Goal: Information Seeking & Learning: Learn about a topic

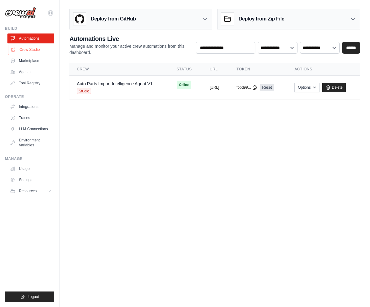
click at [33, 49] on link "Crew Studio" at bounding box center [31, 50] width 47 height 10
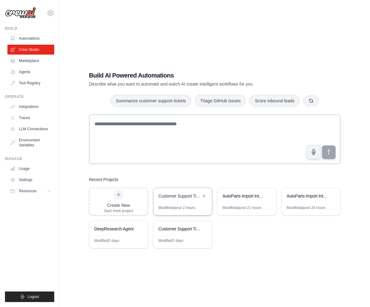
click at [192, 202] on div "Customer Support Ticket Automation" at bounding box center [183, 196] width 59 height 17
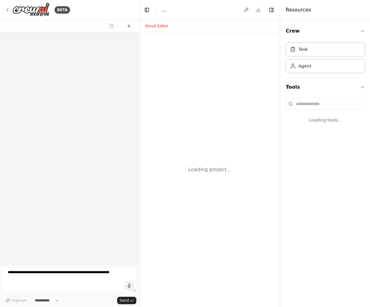
select select "****"
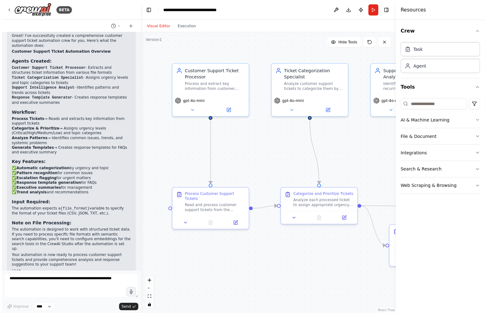
scroll to position [663, 0]
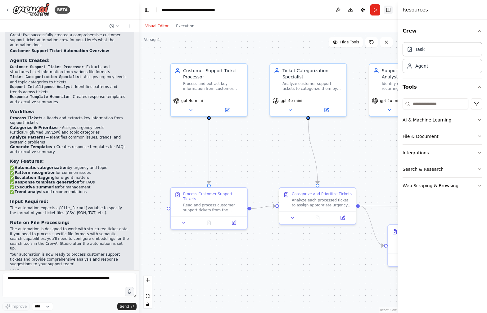
click at [370, 11] on button "Toggle Right Sidebar" at bounding box center [388, 10] width 9 height 9
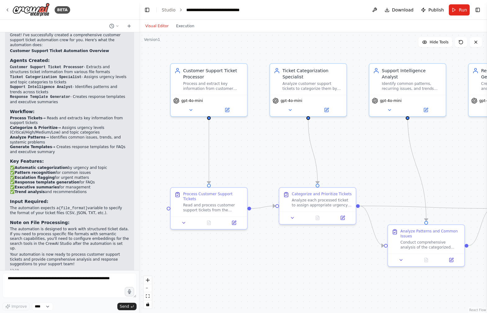
click at [191, 29] on div "Visual Editor Execution" at bounding box center [169, 26] width 56 height 12
click at [187, 27] on button "Execution" at bounding box center [185, 25] width 26 height 7
click at [161, 27] on button "Visual Editor" at bounding box center [156, 25] width 31 height 7
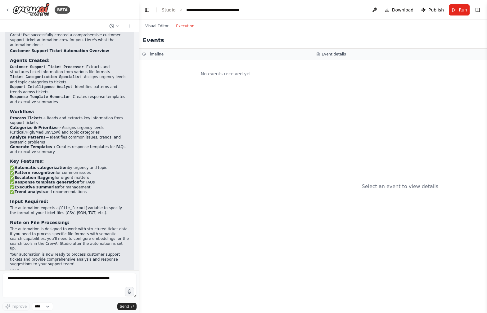
click at [191, 25] on button "Execution" at bounding box center [185, 25] width 26 height 7
click at [156, 25] on button "Visual Editor" at bounding box center [156, 25] width 31 height 7
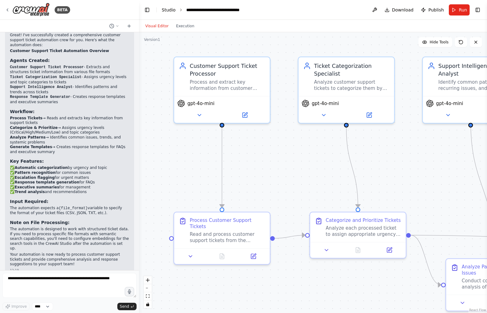
click at [170, 9] on link "Studio" at bounding box center [169, 9] width 14 height 5
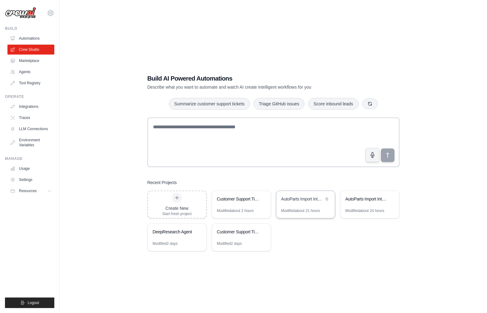
scroll to position [0, 0]
click at [284, 201] on div "AutoParts Import Intelligence System" at bounding box center [302, 199] width 42 height 6
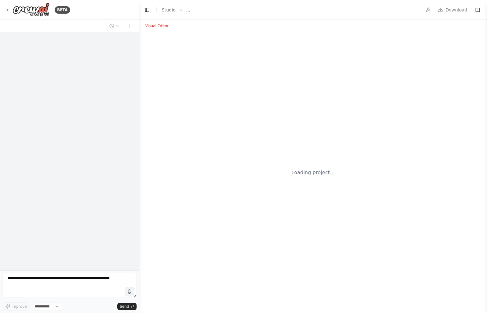
select select "****"
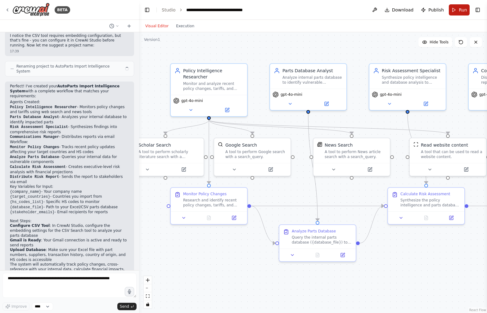
scroll to position [467, 0]
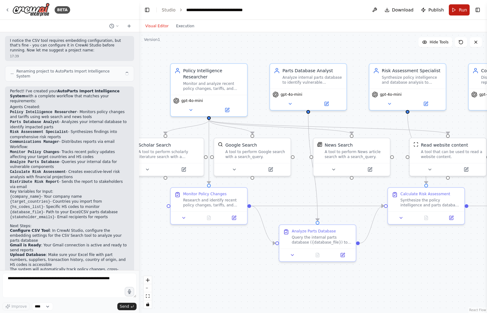
click at [464, 9] on span "Run" at bounding box center [462, 10] width 8 height 6
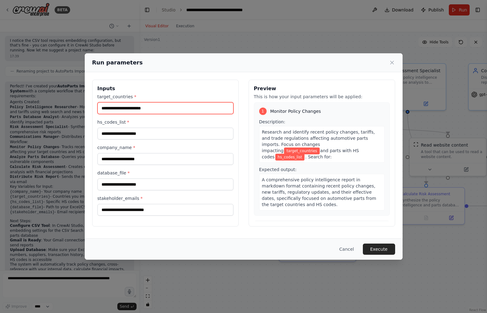
click at [128, 113] on input "target_countries *" at bounding box center [165, 108] width 136 height 12
type input "******"
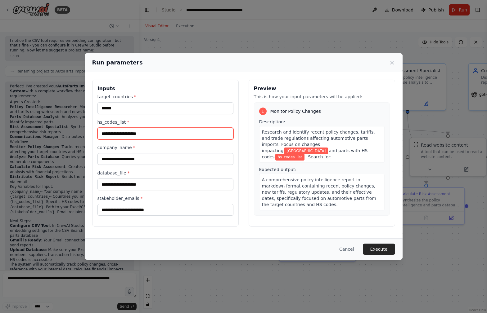
click at [109, 136] on input "hs_codes_list *" at bounding box center [165, 134] width 136 height 12
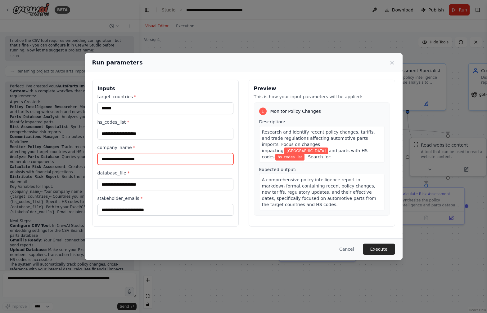
click at [109, 160] on input "company_name *" at bounding box center [165, 159] width 136 height 12
type input "*********"
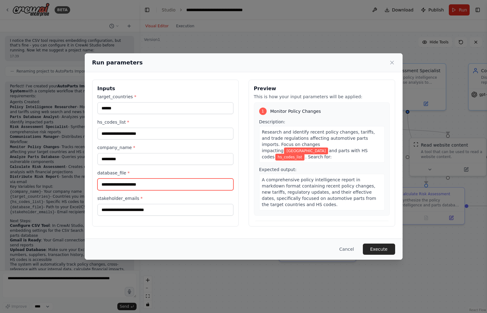
click at [153, 184] on input "database_file *" at bounding box center [165, 185] width 136 height 12
click at [108, 122] on label "hs_codes_list *" at bounding box center [165, 122] width 136 height 6
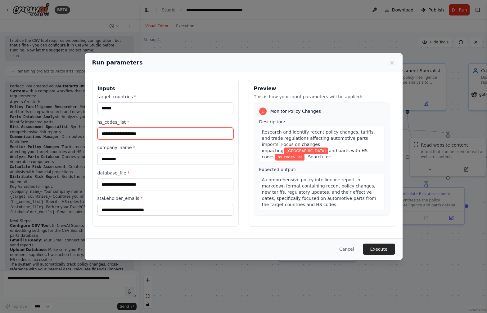
click at [108, 128] on input "hs_codes_list *" at bounding box center [165, 134] width 136 height 12
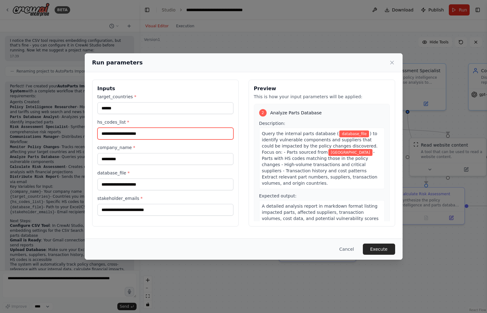
scroll to position [118, 0]
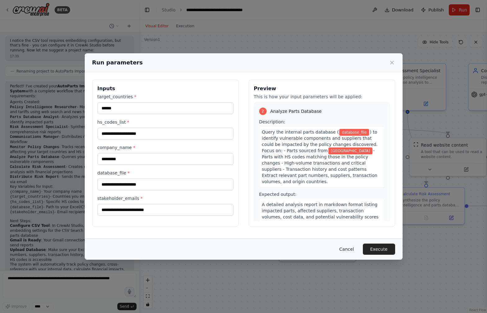
click at [350, 251] on button "Cancel" at bounding box center [346, 249] width 24 height 11
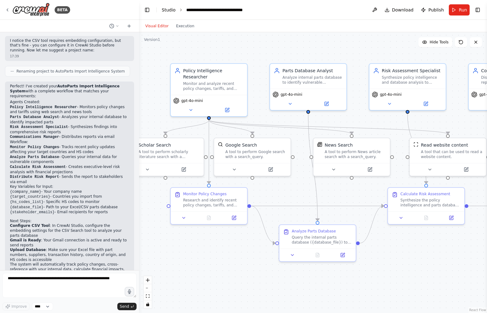
click at [169, 11] on link "Studio" at bounding box center [169, 9] width 14 height 5
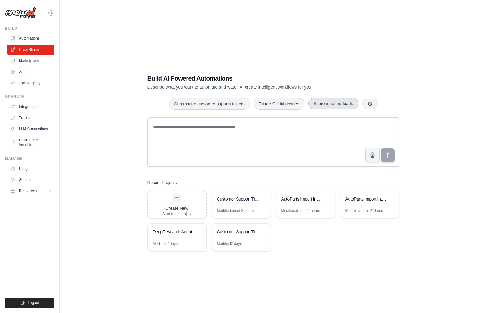
click at [323, 105] on button "Score inbound leads" at bounding box center [333, 104] width 50 height 12
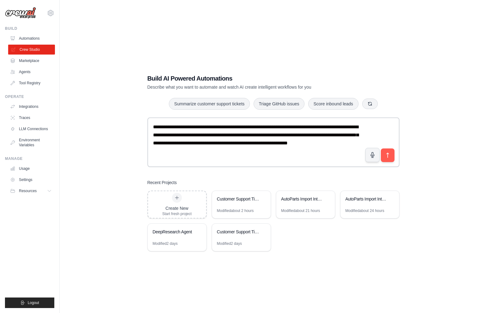
click at [34, 52] on link "Crew Studio" at bounding box center [31, 50] width 47 height 10
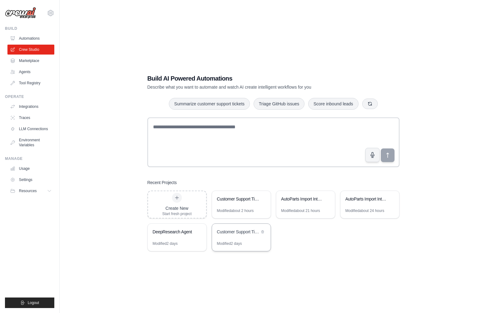
click at [233, 239] on div "Customer Support Ticket Automation" at bounding box center [241, 232] width 59 height 17
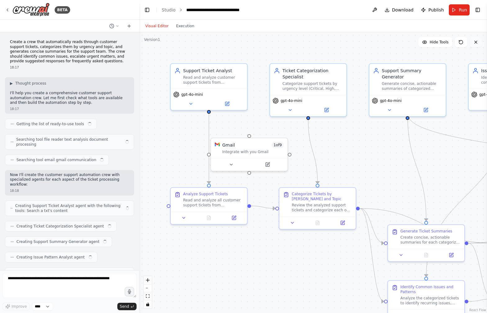
scroll to position [720, 0]
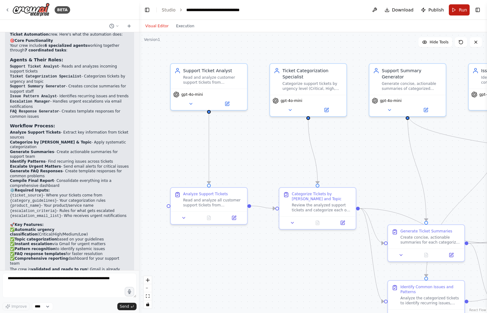
click at [455, 8] on button "Run" at bounding box center [458, 9] width 21 height 11
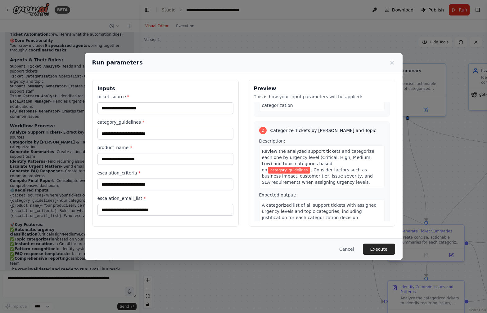
scroll to position [0, 0]
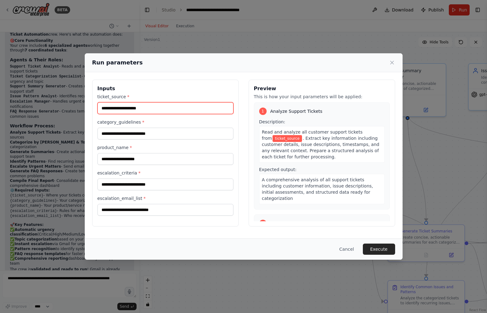
click at [131, 105] on input "ticket_source *" at bounding box center [165, 108] width 136 height 12
click at [349, 251] on button "Cancel" at bounding box center [346, 249] width 24 height 11
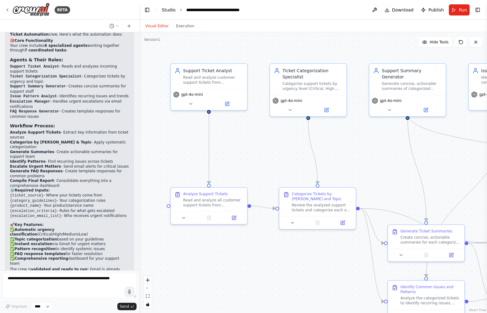
click at [166, 11] on link "Studio" at bounding box center [169, 9] width 14 height 5
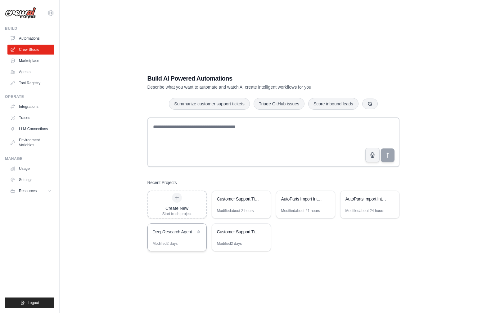
click at [192, 234] on div "DeepResearch Agent" at bounding box center [174, 232] width 42 height 6
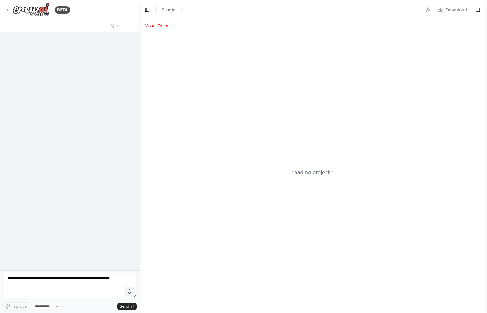
select select "****"
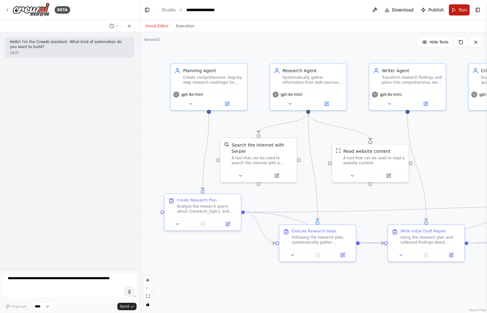
click at [456, 7] on button "Run" at bounding box center [458, 9] width 21 height 11
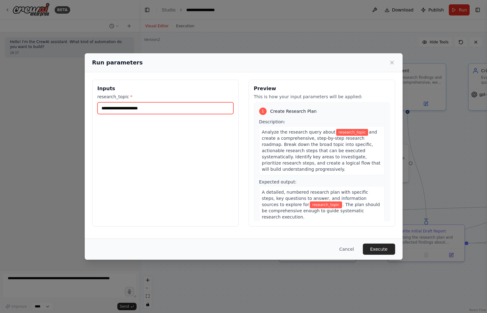
click at [132, 108] on input "research_topic *" at bounding box center [165, 108] width 136 height 12
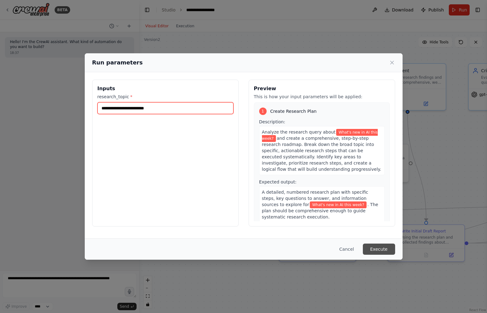
type input "**********"
click at [376, 249] on button "Execute" at bounding box center [379, 249] width 32 height 11
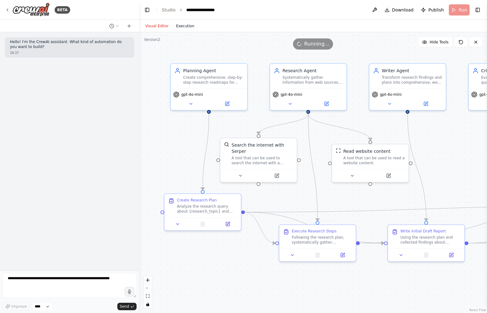
click at [185, 28] on button "Execution" at bounding box center [185, 25] width 26 height 7
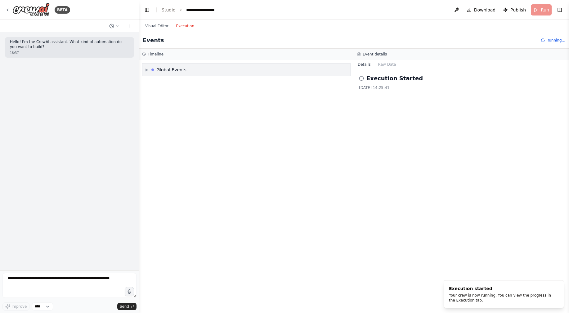
click at [146, 69] on span "▶" at bounding box center [146, 69] width 3 height 5
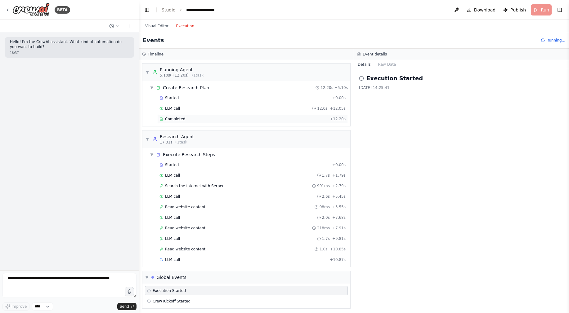
scroll to position [2, 0]
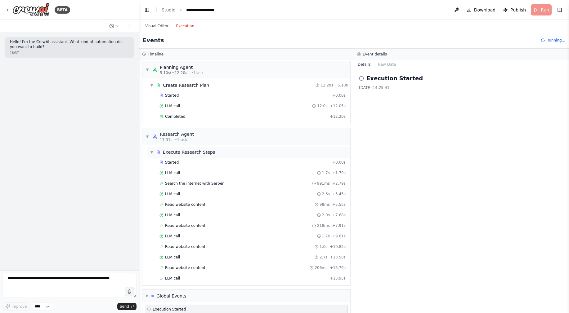
click at [188, 153] on div "Execute Research Steps" at bounding box center [189, 152] width 52 height 6
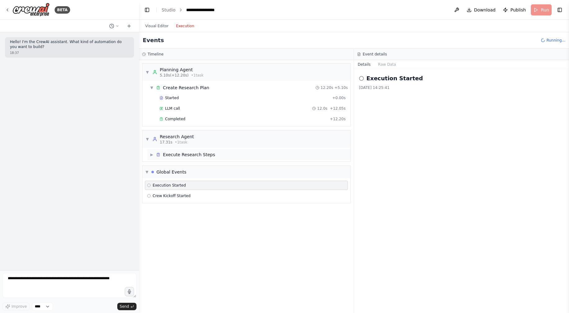
scroll to position [0, 0]
click at [188, 153] on div "Execute Research Steps" at bounding box center [189, 155] width 52 height 6
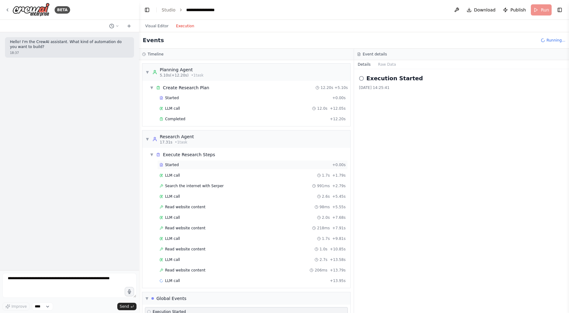
click at [175, 164] on span "Started" at bounding box center [172, 165] width 14 height 5
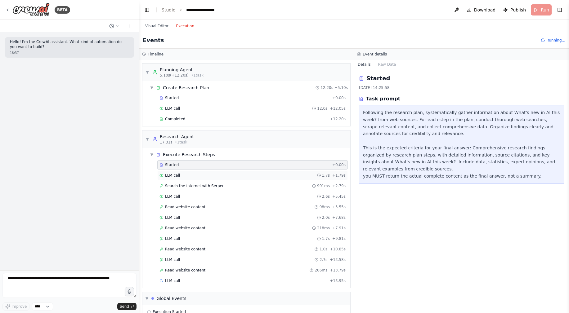
click at [176, 176] on span "LLM call" at bounding box center [172, 175] width 15 height 5
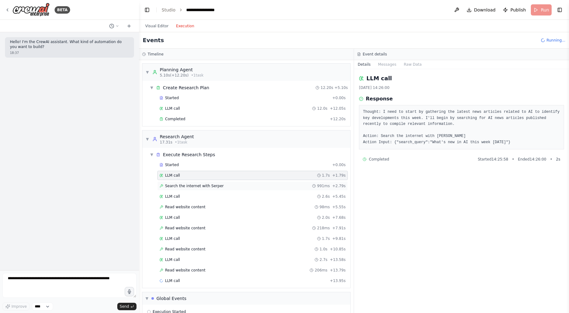
click at [181, 186] on span "Search the internet with Serper" at bounding box center [194, 186] width 59 height 5
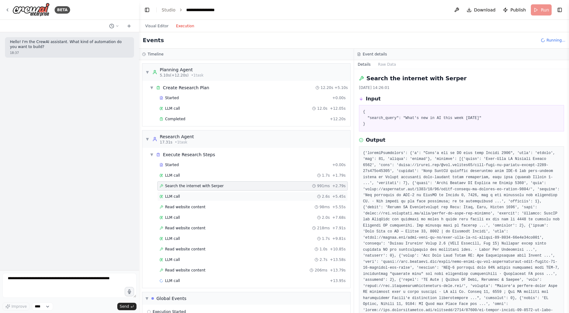
click at [177, 194] on span "LLM call" at bounding box center [172, 196] width 15 height 5
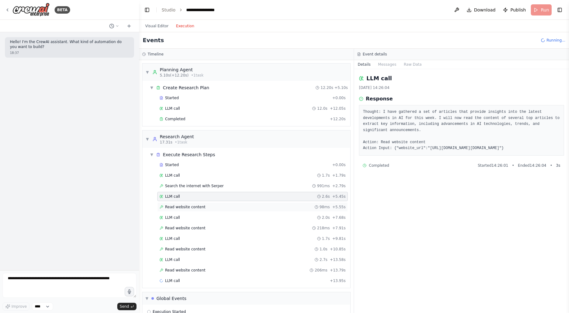
click at [182, 207] on span "Read website content" at bounding box center [185, 207] width 40 height 5
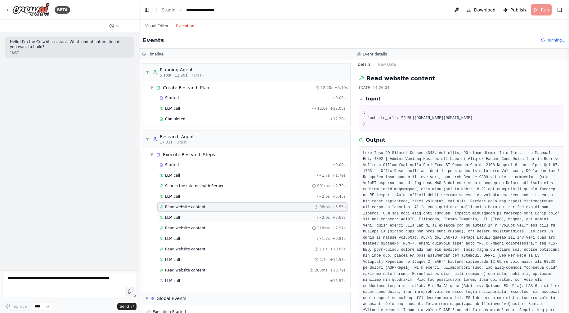
click at [183, 219] on div "LLM call 2.0s + 7.68s" at bounding box center [252, 217] width 186 height 5
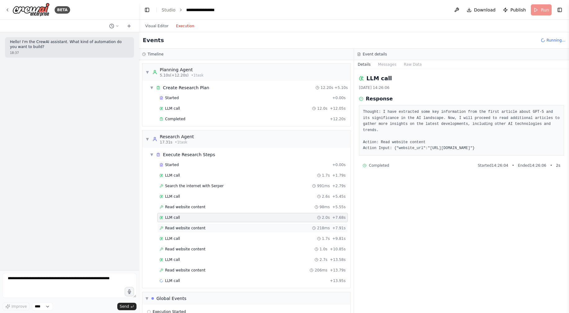
click at [186, 230] on span "Read website content" at bounding box center [185, 228] width 40 height 5
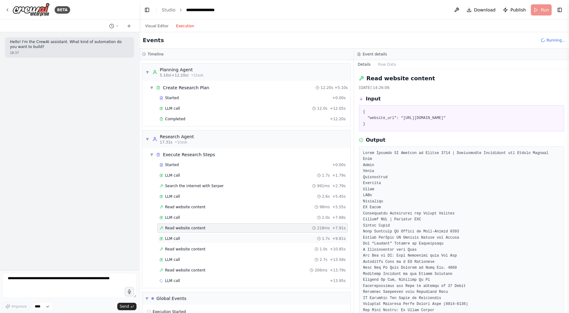
click at [168, 238] on span "LLM call" at bounding box center [172, 238] width 15 height 5
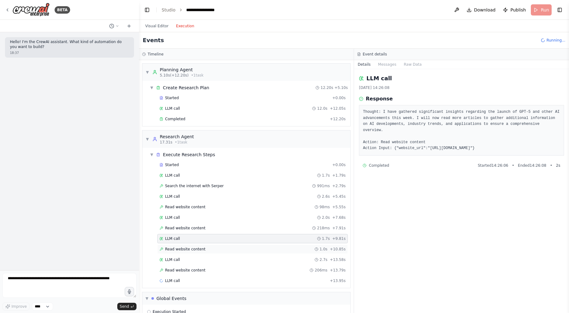
click at [184, 247] on span "Read website content" at bounding box center [185, 249] width 40 height 5
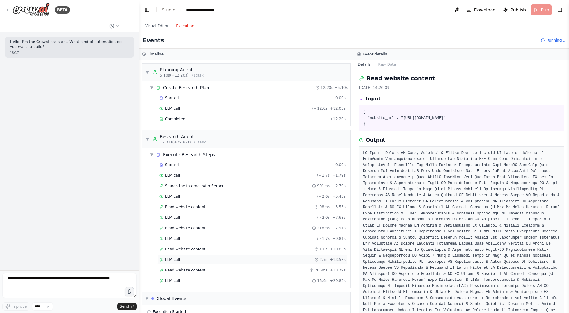
click at [167, 264] on div "LLM call 2.7s + 13.58s" at bounding box center [252, 259] width 190 height 9
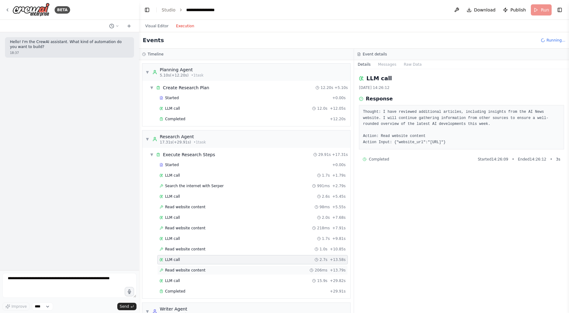
click at [185, 270] on span "Read website content" at bounding box center [185, 270] width 40 height 5
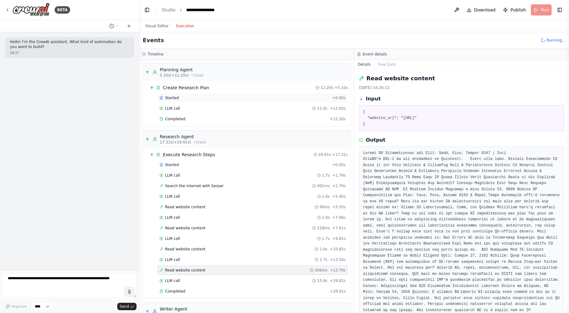
click at [167, 96] on span "Started" at bounding box center [172, 98] width 14 height 5
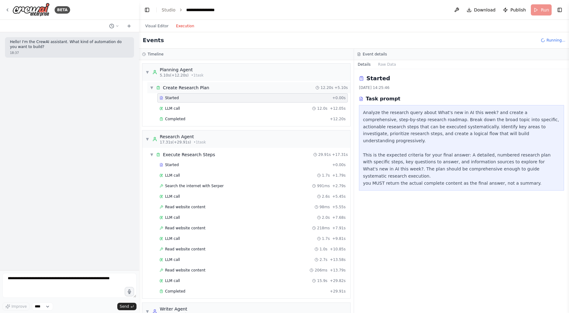
click at [151, 86] on span "▼" at bounding box center [152, 87] width 4 height 5
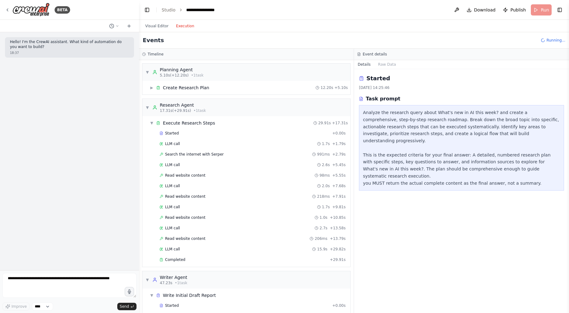
click at [146, 53] on div "Timeline" at bounding box center [246, 54] width 208 height 5
click at [142, 53] on circle at bounding box center [143, 54] width 3 height 3
click at [151, 122] on span "▼" at bounding box center [152, 123] width 4 height 5
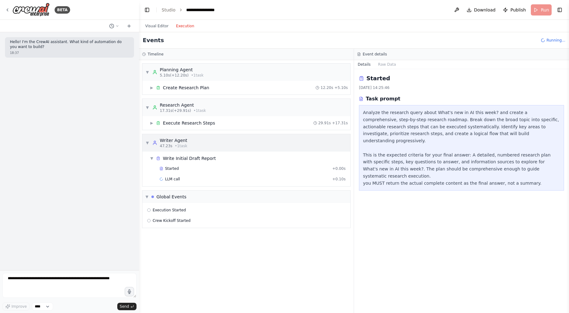
click at [148, 142] on span "▼" at bounding box center [147, 142] width 4 height 5
click at [147, 108] on span "▼" at bounding box center [147, 107] width 4 height 5
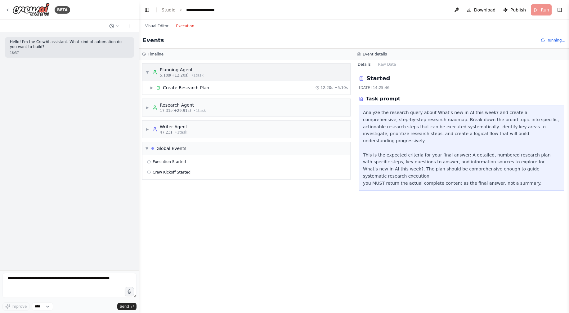
click at [146, 70] on span "▼" at bounding box center [147, 72] width 4 height 5
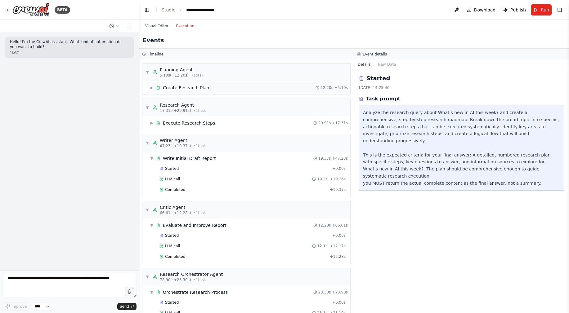
click at [151, 87] on span "▶" at bounding box center [152, 87] width 4 height 5
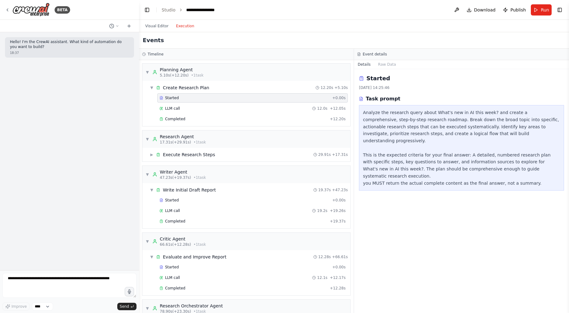
click at [173, 96] on span "Started" at bounding box center [172, 98] width 14 height 5
click at [184, 108] on div "LLM call 12.0s + 12.05s" at bounding box center [252, 108] width 186 height 5
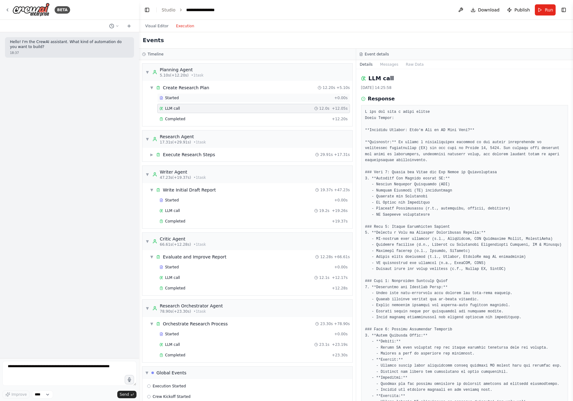
click at [182, 97] on div "Started" at bounding box center [245, 98] width 172 height 5
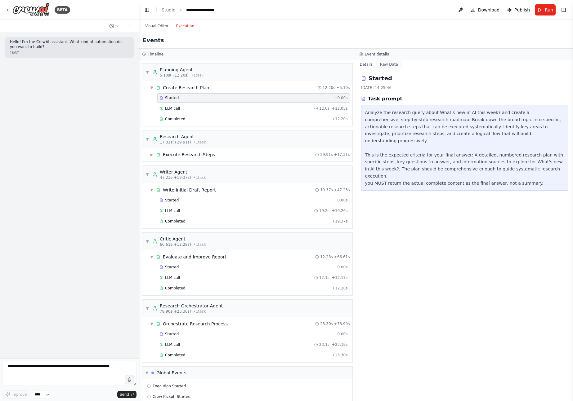
click at [387, 64] on button "Raw Data" at bounding box center [388, 64] width 25 height 9
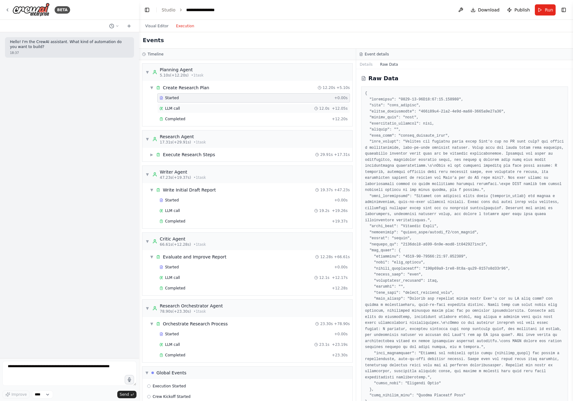
click at [177, 109] on span "LLM call" at bounding box center [172, 108] width 15 height 5
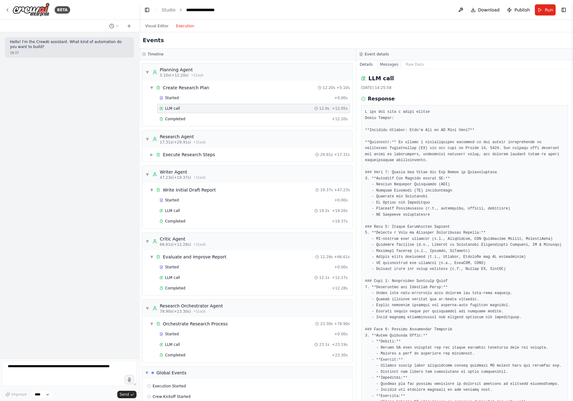
click at [390, 65] on button "Messages" at bounding box center [389, 64] width 26 height 9
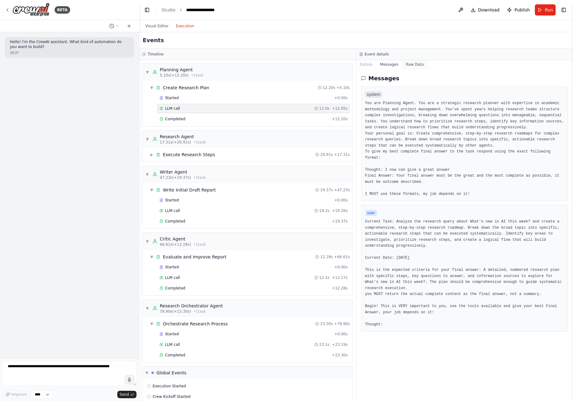
click at [408, 64] on button "Raw Data" at bounding box center [414, 64] width 25 height 9
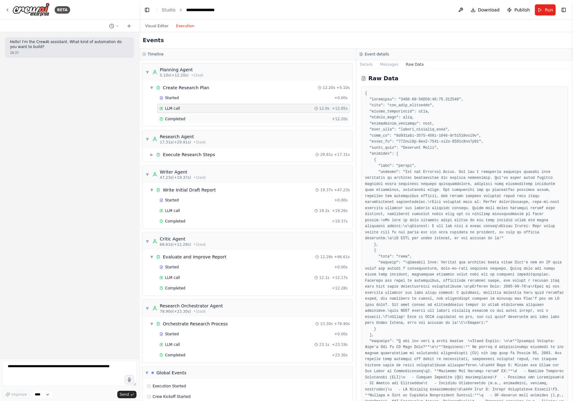
click at [173, 118] on span "Completed" at bounding box center [175, 119] width 20 height 5
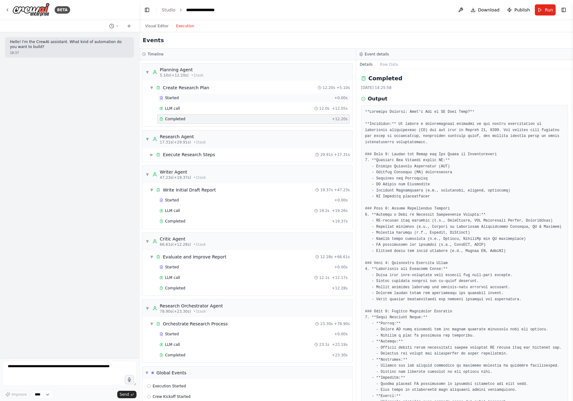
click at [167, 99] on span "Started" at bounding box center [172, 98] width 14 height 5
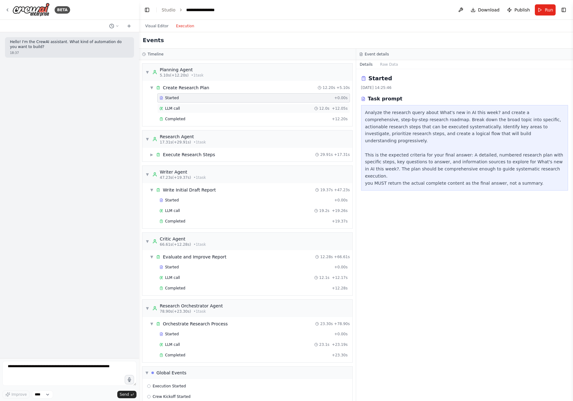
click at [169, 108] on span "LLM call" at bounding box center [172, 108] width 15 height 5
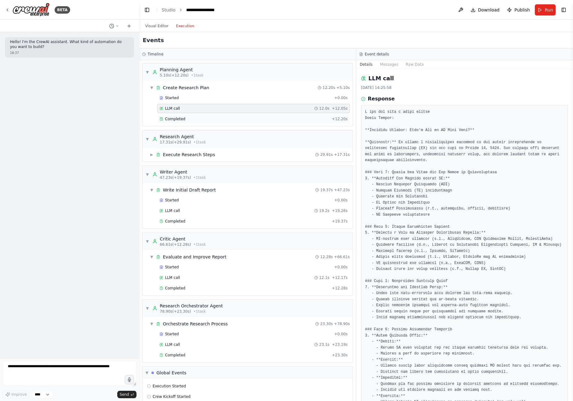
click at [172, 120] on span "Completed" at bounding box center [175, 119] width 20 height 5
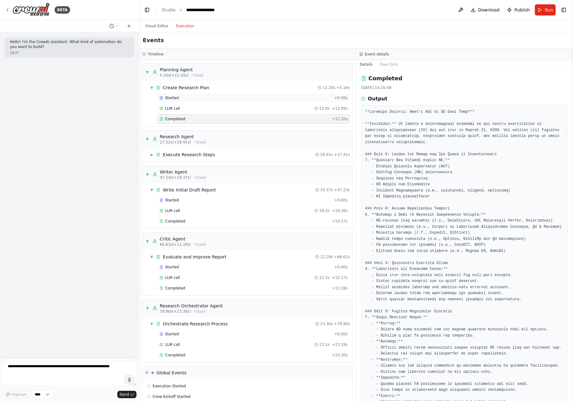
click at [172, 98] on span "Started" at bounding box center [172, 98] width 14 height 5
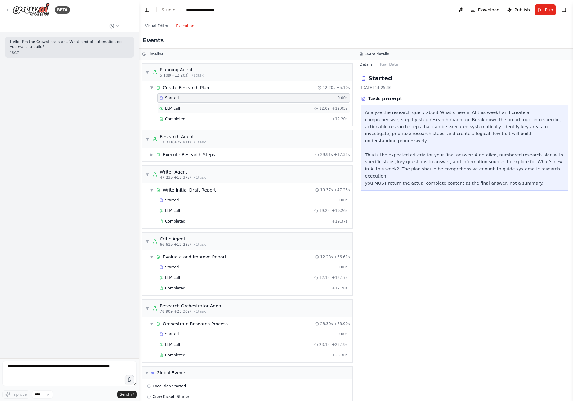
click at [172, 107] on span "LLM call" at bounding box center [172, 108] width 15 height 5
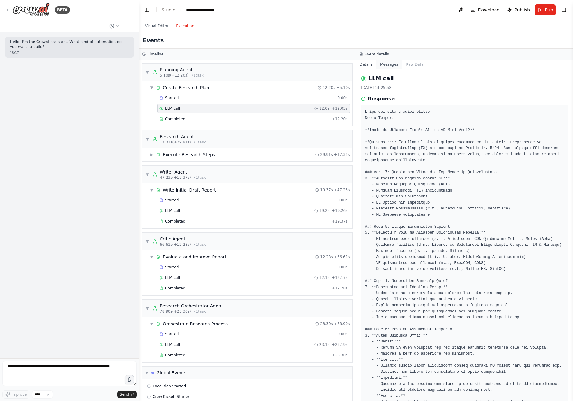
click at [391, 65] on button "Messages" at bounding box center [389, 64] width 26 height 9
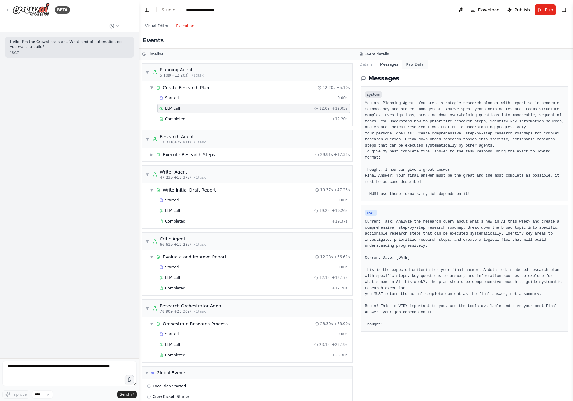
click at [411, 65] on button "Raw Data" at bounding box center [414, 64] width 25 height 9
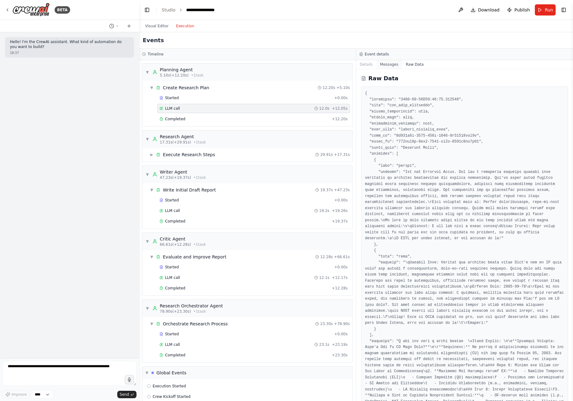
click at [391, 63] on button "Messages" at bounding box center [389, 64] width 26 height 9
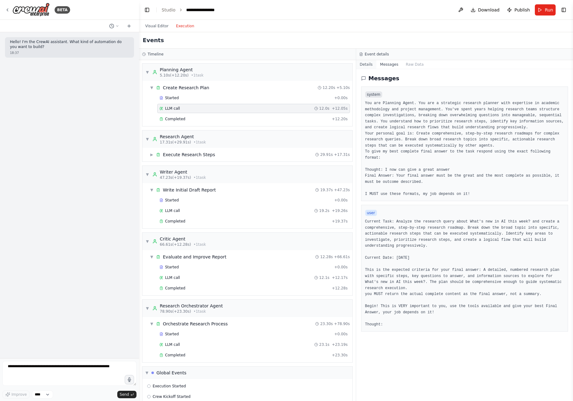
click at [368, 63] on button "Details" at bounding box center [366, 64] width 20 height 9
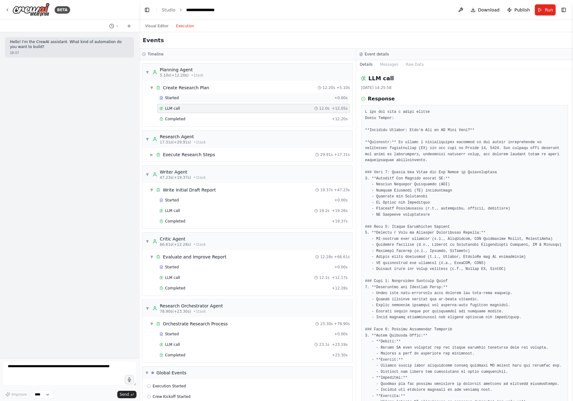
click at [179, 98] on div "Started" at bounding box center [245, 98] width 172 height 5
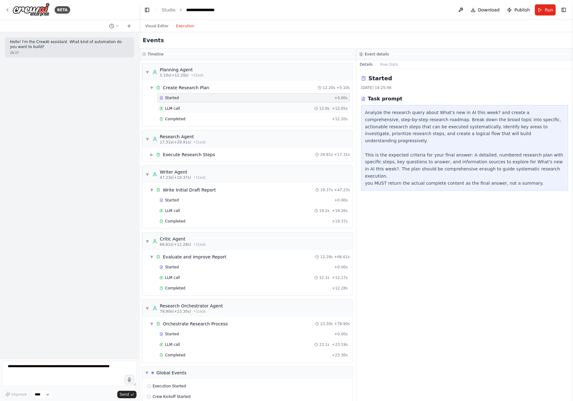
click at [176, 108] on span "LLM call" at bounding box center [172, 108] width 15 height 5
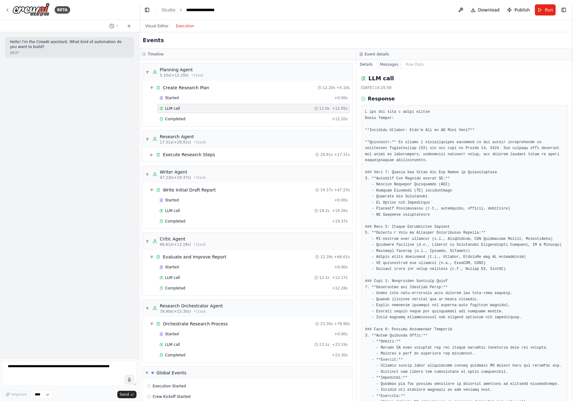
click at [387, 64] on button "Messages" at bounding box center [389, 64] width 26 height 9
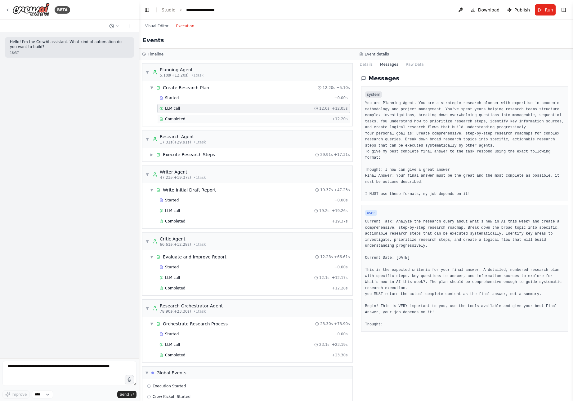
click at [177, 120] on span "Completed" at bounding box center [175, 119] width 20 height 5
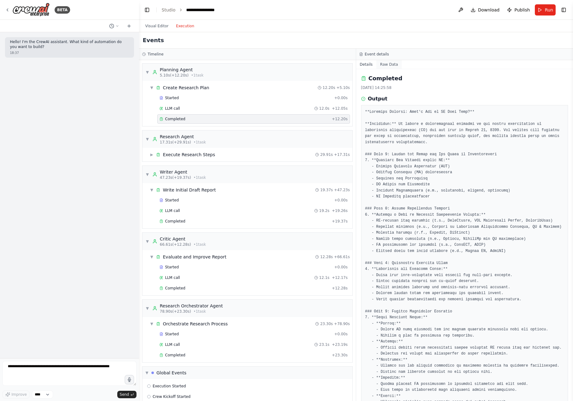
click at [384, 60] on button "Raw Data" at bounding box center [388, 64] width 25 height 9
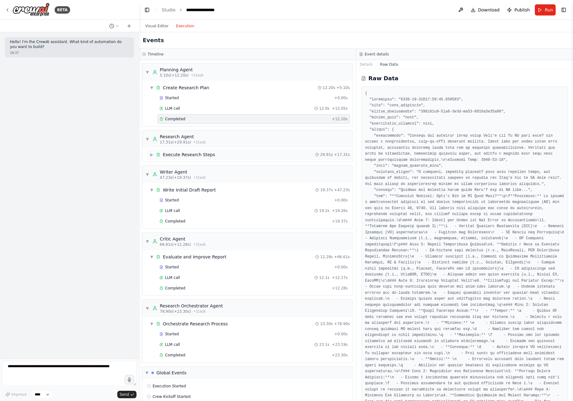
click at [153, 155] on span "▶" at bounding box center [152, 154] width 4 height 5
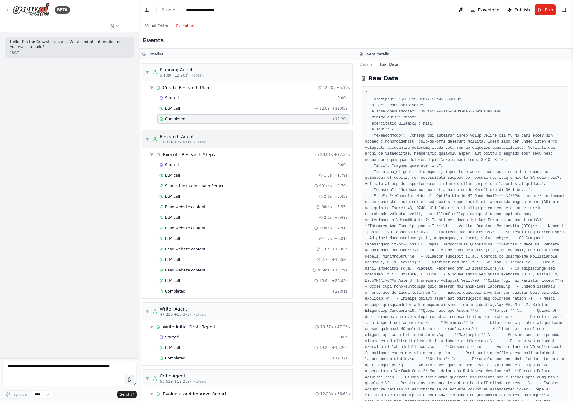
click at [173, 135] on div "Research Agent" at bounding box center [183, 137] width 46 height 6
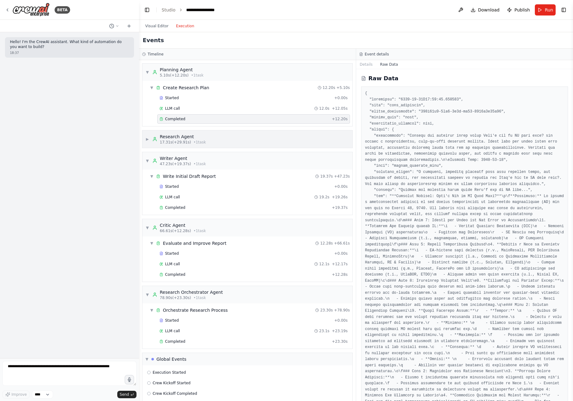
click at [173, 135] on div "Research Agent" at bounding box center [183, 137] width 46 height 6
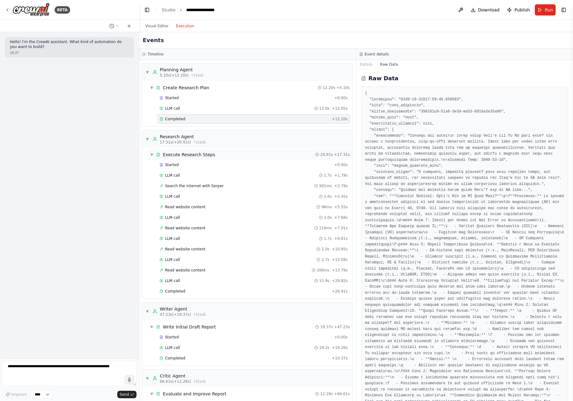
click at [188, 154] on div "Execute Research Steps" at bounding box center [189, 155] width 52 height 6
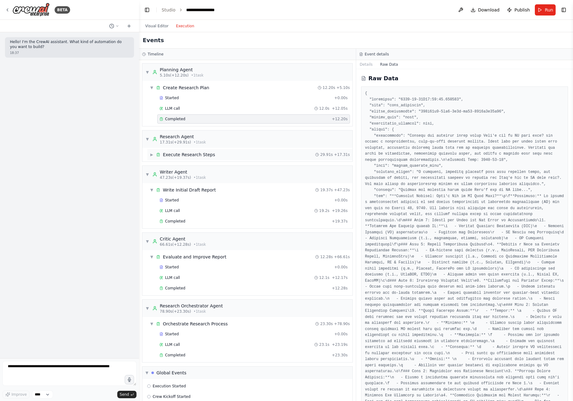
click at [188, 154] on div "Execute Research Steps" at bounding box center [189, 155] width 52 height 6
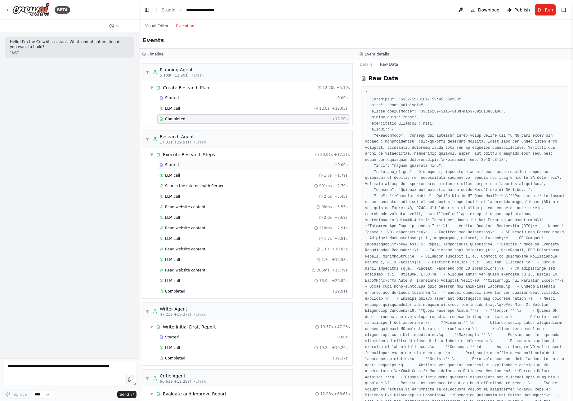
click at [183, 161] on div "Started + 0.00s" at bounding box center [253, 164] width 193 height 9
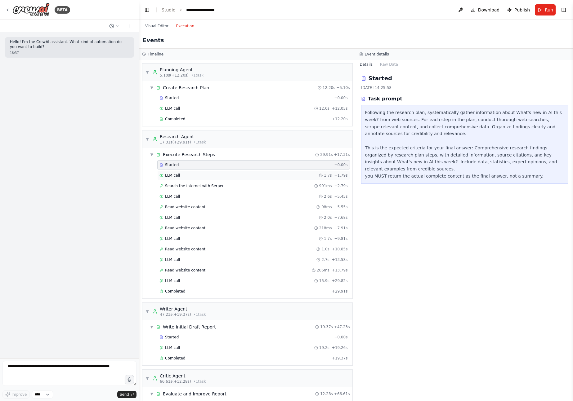
click at [172, 175] on span "LLM call" at bounding box center [172, 175] width 15 height 5
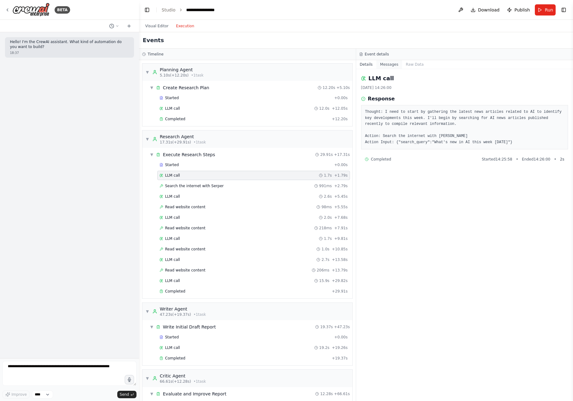
click at [385, 64] on button "Messages" at bounding box center [389, 64] width 26 height 9
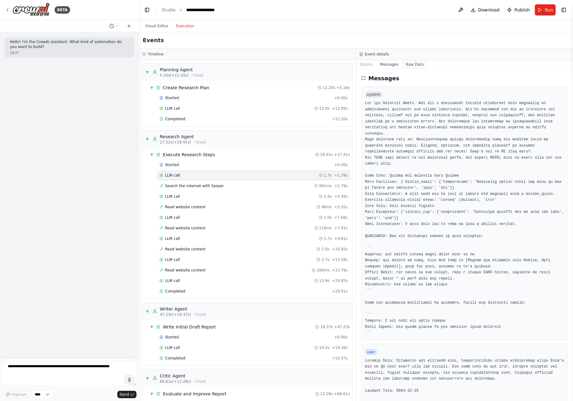
click at [409, 64] on button "Raw Data" at bounding box center [414, 64] width 25 height 9
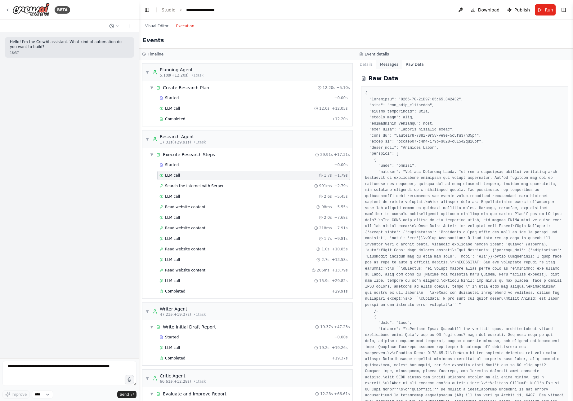
click at [389, 63] on button "Messages" at bounding box center [389, 64] width 26 height 9
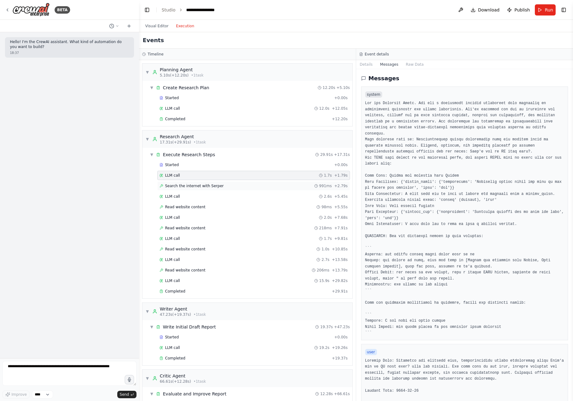
click at [197, 184] on span "Search the internet with Serper" at bounding box center [194, 186] width 59 height 5
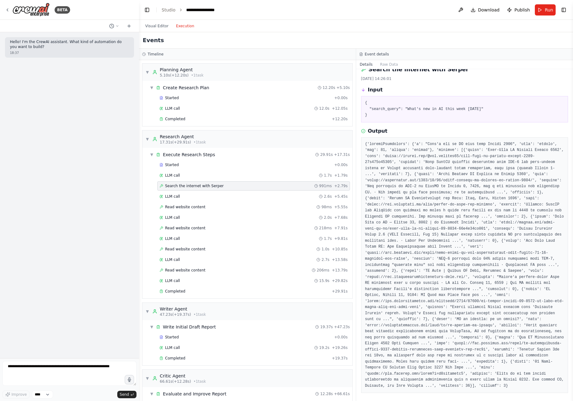
scroll to position [24, 0]
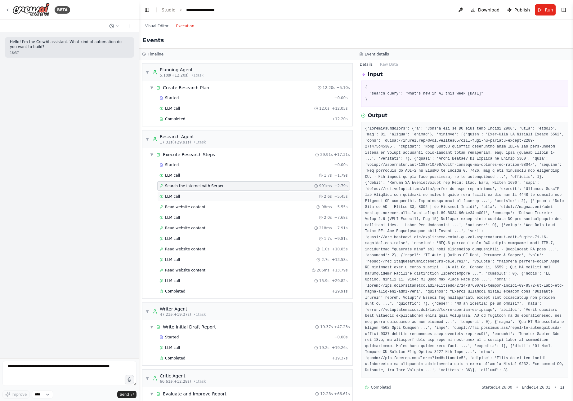
click at [173, 195] on span "LLM call" at bounding box center [172, 196] width 15 height 5
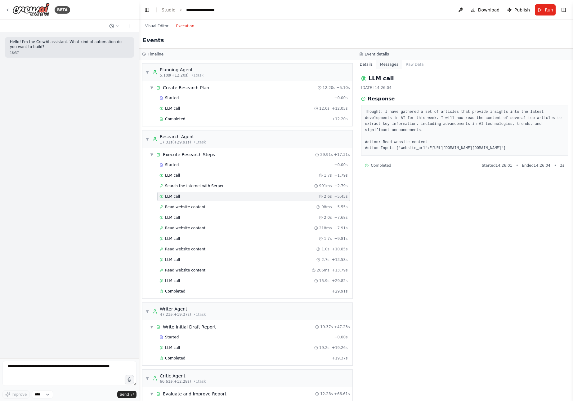
click at [388, 67] on button "Messages" at bounding box center [389, 64] width 26 height 9
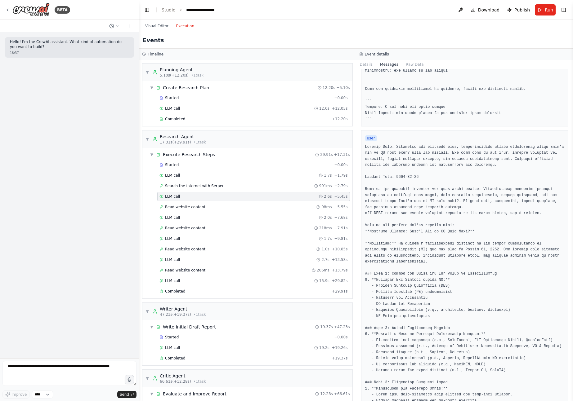
scroll to position [0, 0]
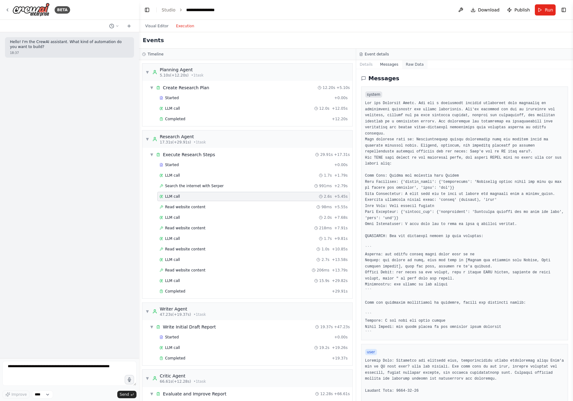
click at [409, 65] on button "Raw Data" at bounding box center [414, 64] width 25 height 9
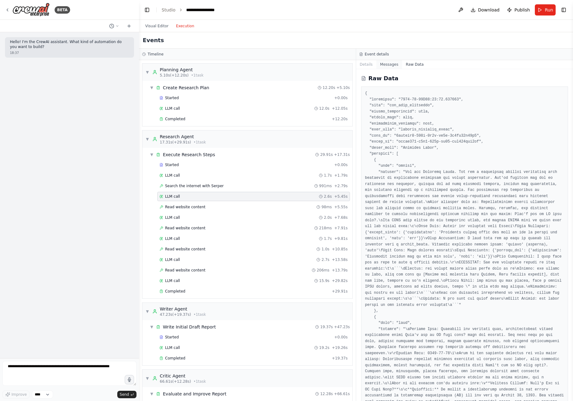
click at [394, 65] on button "Messages" at bounding box center [389, 64] width 26 height 9
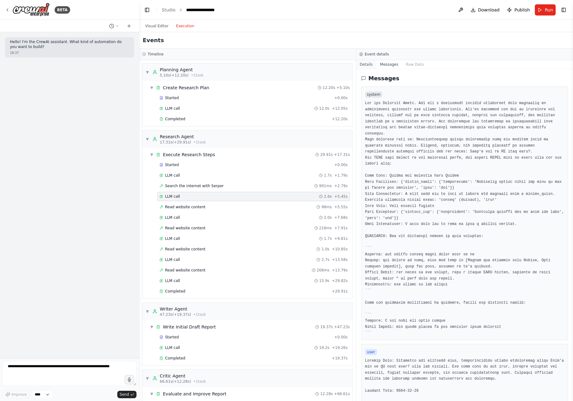
click at [370, 65] on button "Details" at bounding box center [366, 64] width 20 height 9
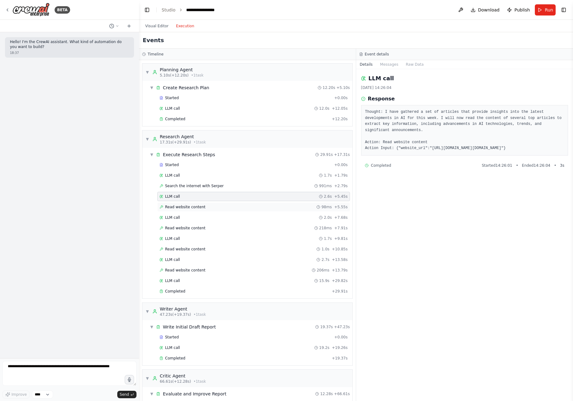
click at [193, 208] on span "Read website content" at bounding box center [185, 207] width 40 height 5
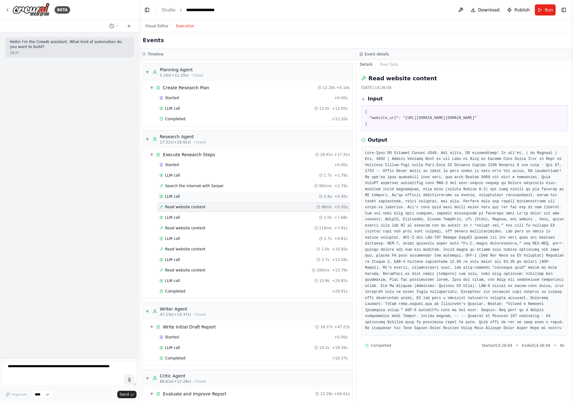
scroll to position [17, 0]
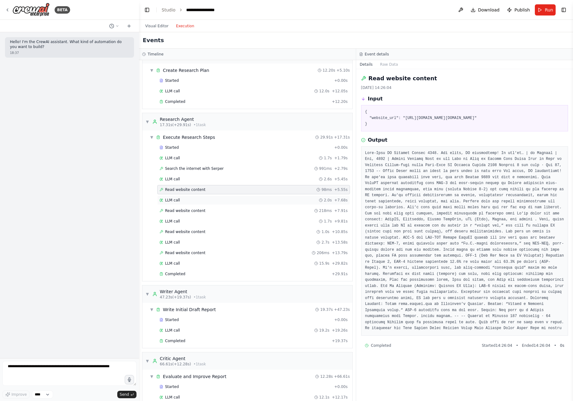
click at [175, 199] on span "LLM call" at bounding box center [172, 200] width 15 height 5
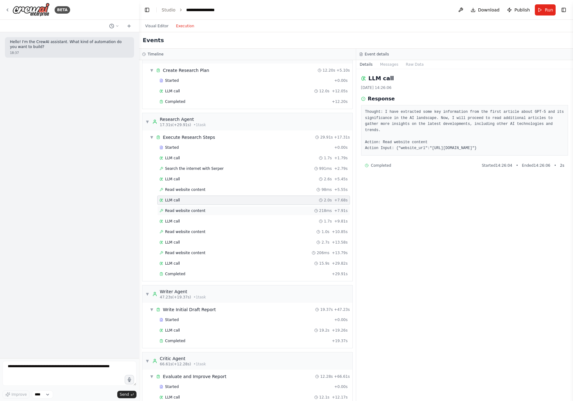
click at [193, 211] on span "Read website content" at bounding box center [185, 210] width 40 height 5
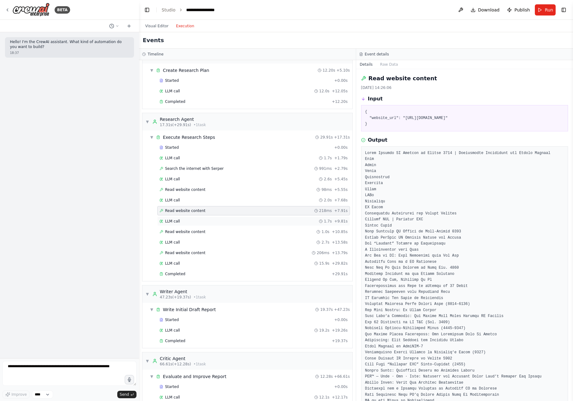
click at [182, 220] on div "LLM call 1.7s + 9.81s" at bounding box center [253, 221] width 188 height 5
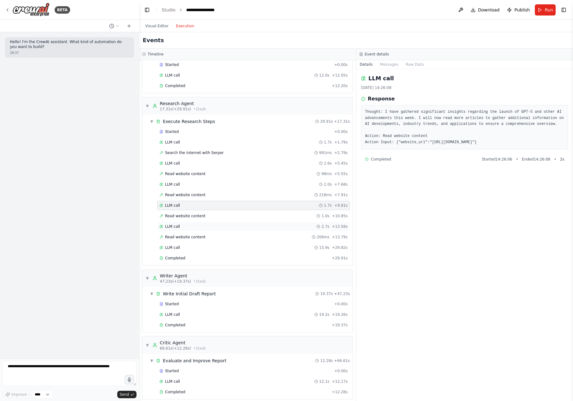
scroll to position [35, 0]
click at [170, 224] on span "LLM call" at bounding box center [172, 225] width 15 height 5
click at [172, 202] on span "LLM call" at bounding box center [172, 204] width 15 height 5
click at [175, 225] on span "LLM call" at bounding box center [172, 225] width 15 height 5
click at [175, 204] on span "LLM call" at bounding box center [172, 204] width 15 height 5
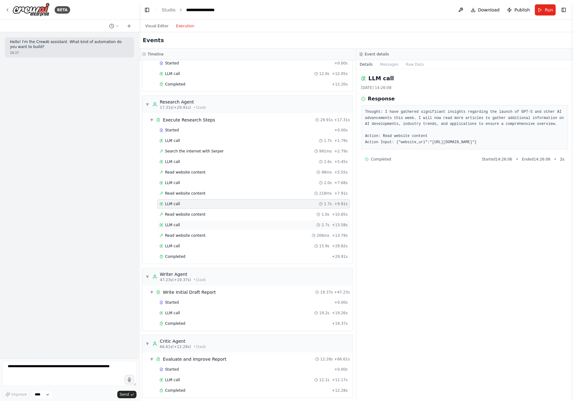
click at [174, 226] on span "LLM call" at bounding box center [172, 225] width 15 height 5
click at [177, 234] on span "Read website content" at bounding box center [185, 235] width 40 height 5
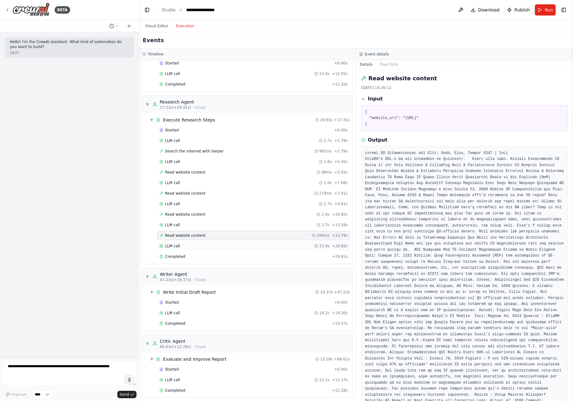
click at [174, 246] on span "LLM call" at bounding box center [172, 246] width 15 height 5
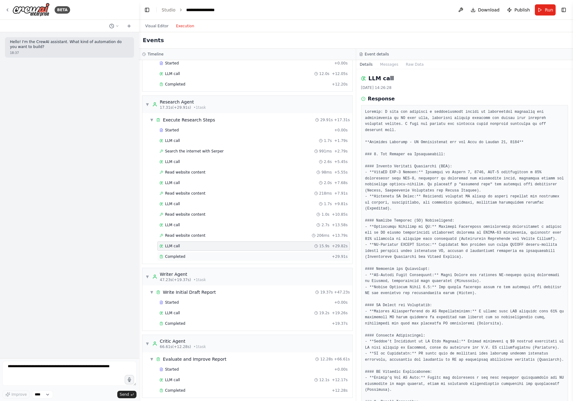
click at [174, 256] on span "Completed" at bounding box center [175, 256] width 20 height 5
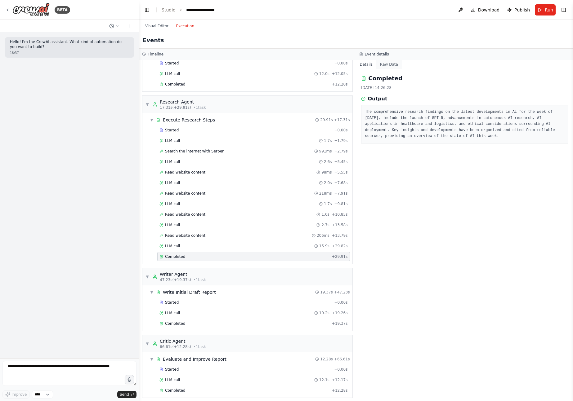
click at [388, 63] on button "Raw Data" at bounding box center [388, 64] width 25 height 9
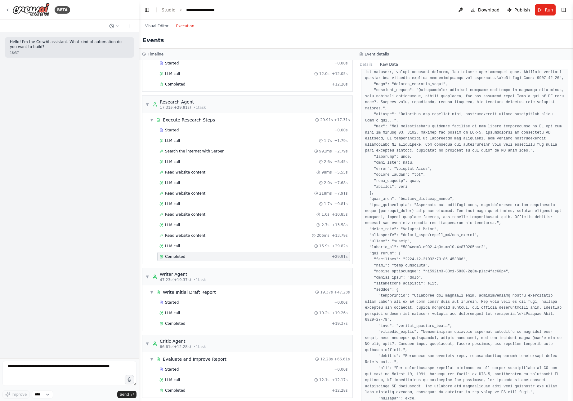
scroll to position [0, 0]
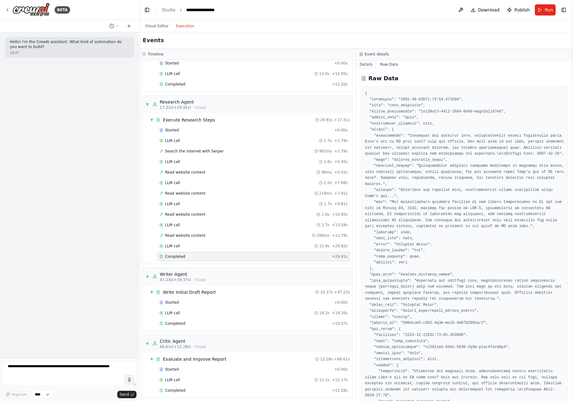
click at [367, 64] on button "Details" at bounding box center [366, 64] width 20 height 9
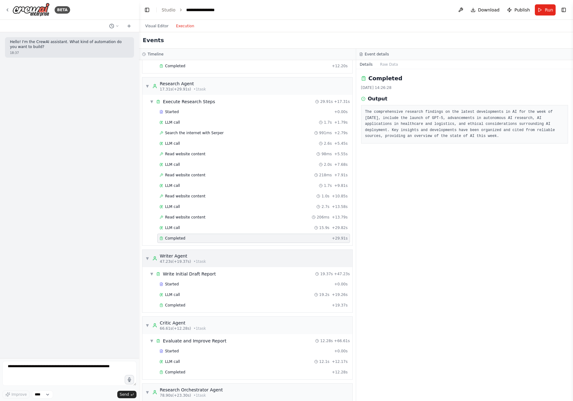
scroll to position [58, 0]
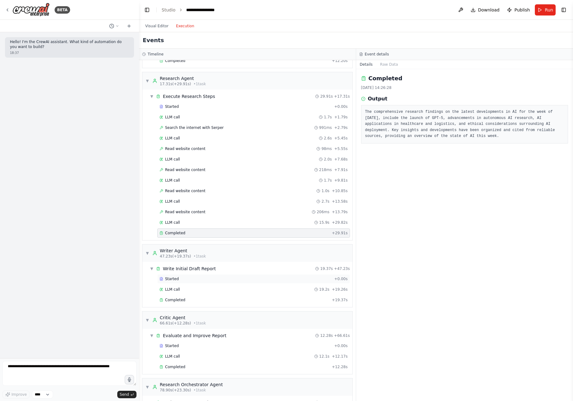
click at [175, 279] on span "Started" at bounding box center [172, 279] width 14 height 5
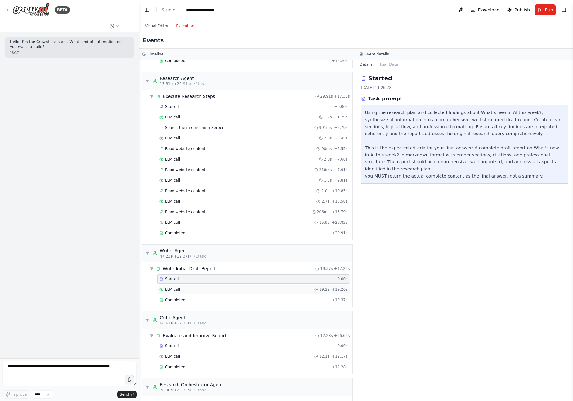
click at [176, 290] on span "LLM call" at bounding box center [172, 289] width 15 height 5
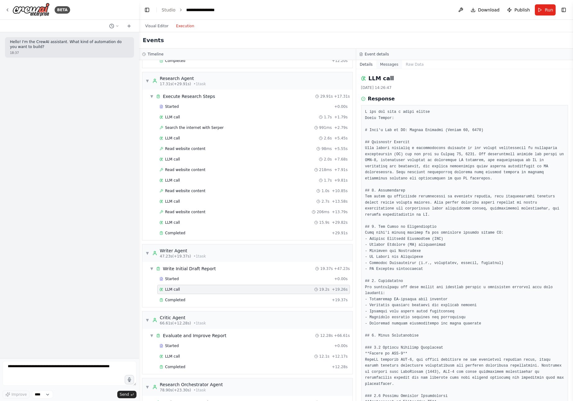
click at [390, 65] on button "Messages" at bounding box center [389, 64] width 26 height 9
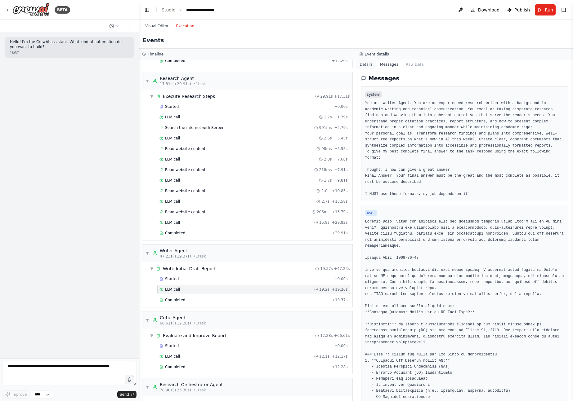
click at [369, 64] on button "Details" at bounding box center [366, 64] width 20 height 9
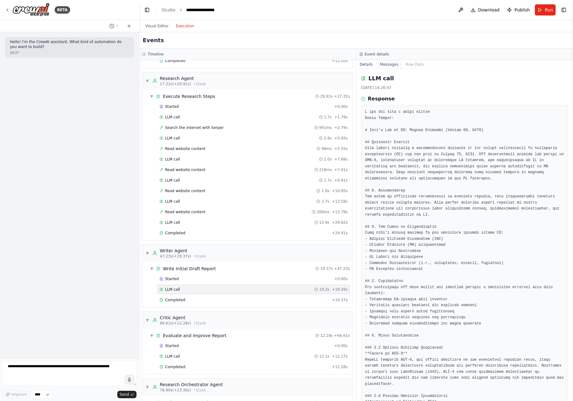
click at [391, 65] on button "Messages" at bounding box center [389, 64] width 26 height 9
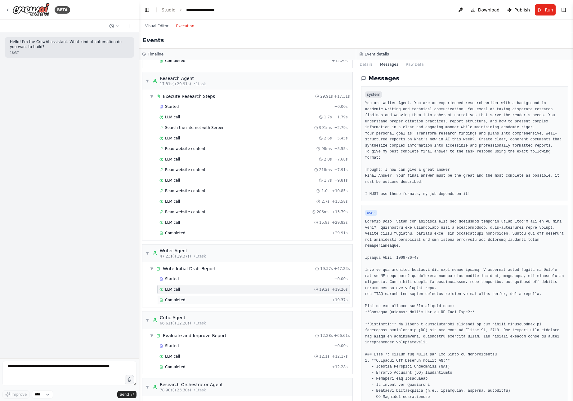
click at [182, 296] on div "Completed + 19.37s" at bounding box center [253, 300] width 193 height 9
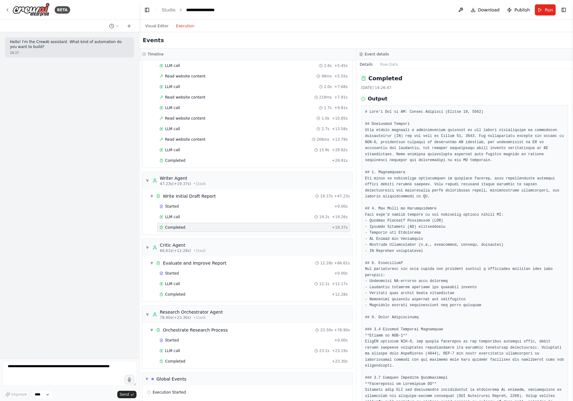
scroll to position [132, 0]
click at [195, 219] on div "LLM call 19.2s + 19.26s" at bounding box center [253, 216] width 193 height 9
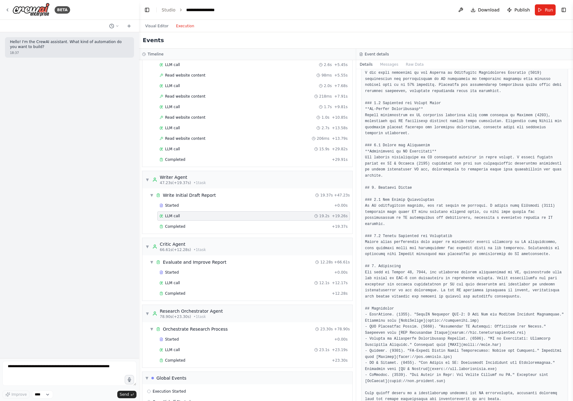
scroll to position [407, 0]
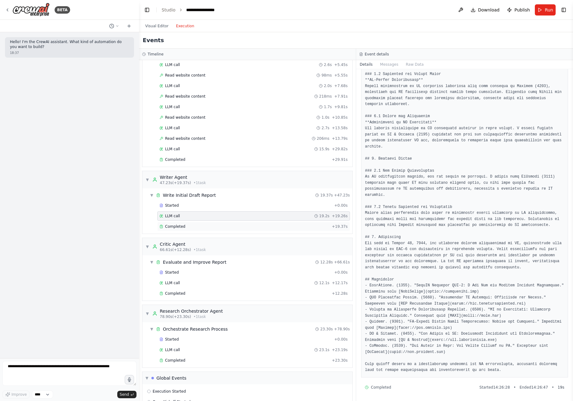
click at [171, 225] on span "Completed" at bounding box center [175, 226] width 20 height 5
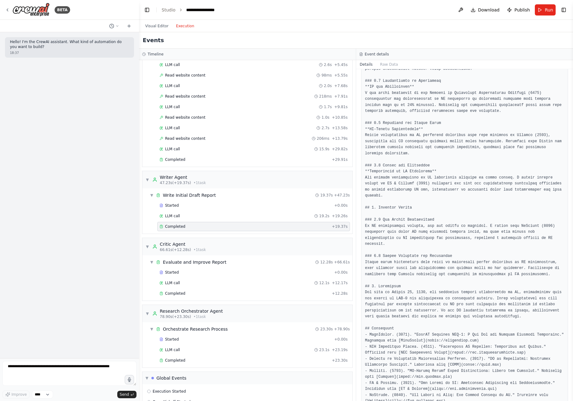
scroll to position [375, 0]
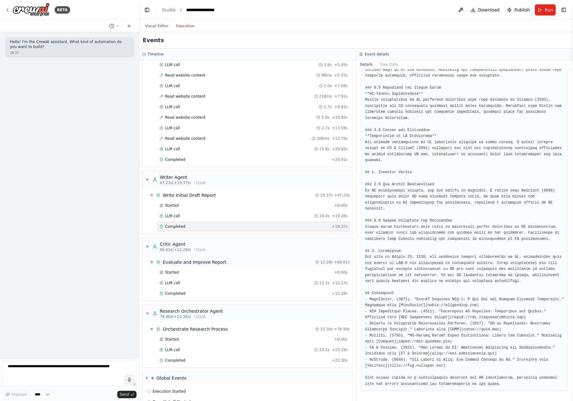
click at [179, 263] on div "Evaluate and Improve Report" at bounding box center [195, 262] width 64 height 6
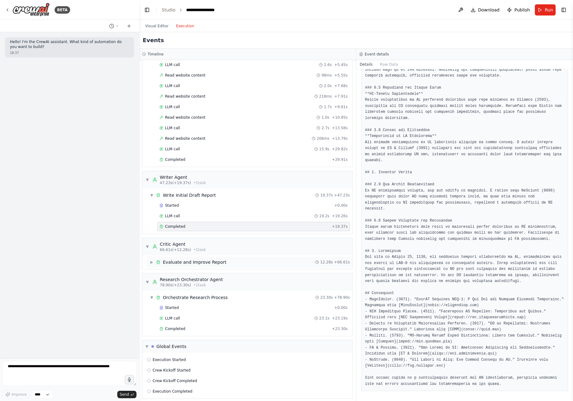
click at [179, 263] on div "Evaluate and Improve Report" at bounding box center [195, 262] width 64 height 6
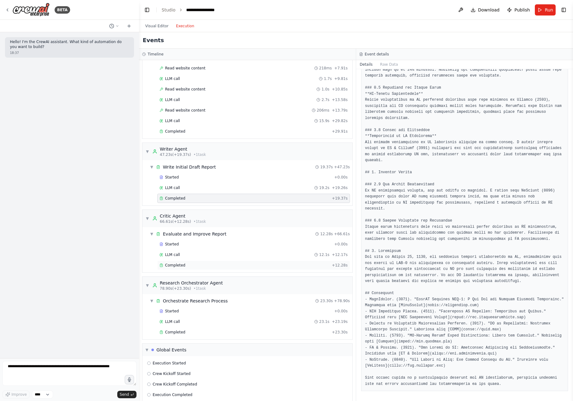
scroll to position [163, 0]
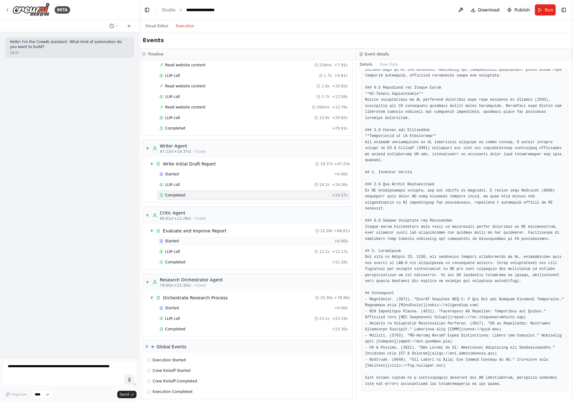
click at [177, 243] on span "Started" at bounding box center [172, 241] width 14 height 5
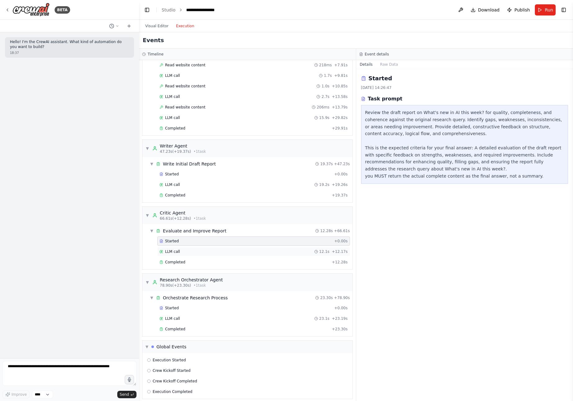
click at [175, 250] on span "LLM call" at bounding box center [172, 251] width 15 height 5
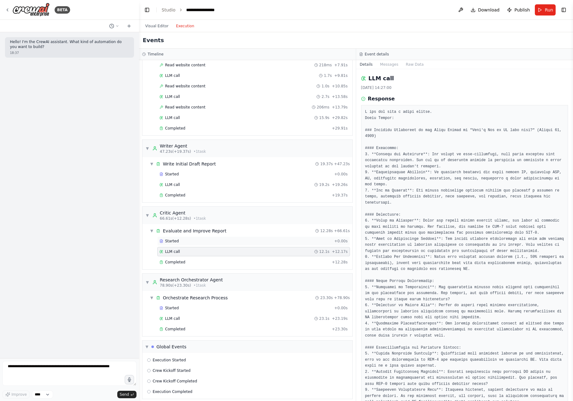
click at [175, 242] on span "Started" at bounding box center [172, 241] width 14 height 5
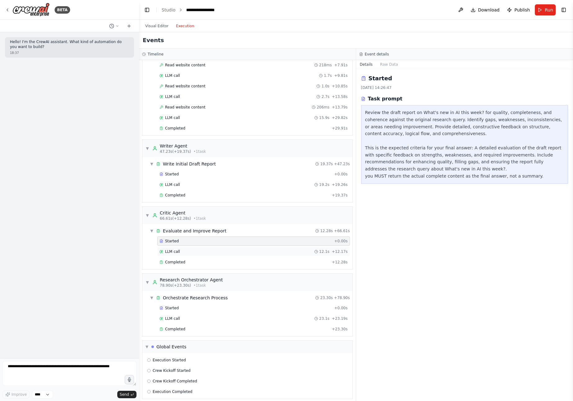
click at [166, 250] on span "LLM call" at bounding box center [172, 251] width 15 height 5
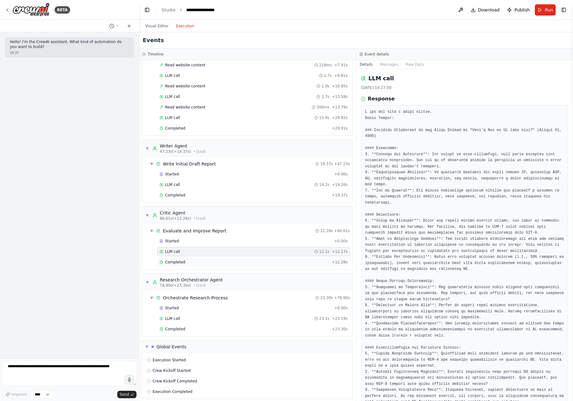
click at [180, 262] on span "Completed" at bounding box center [175, 262] width 20 height 5
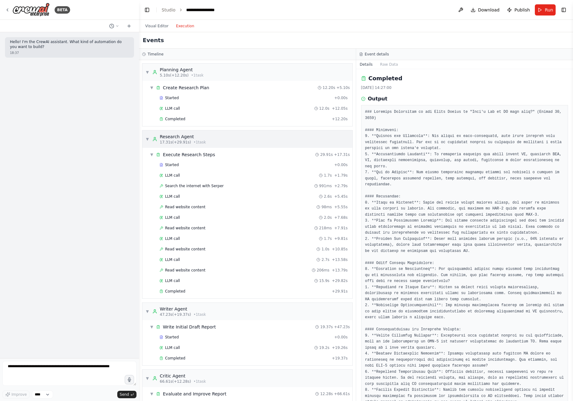
scroll to position [168, 0]
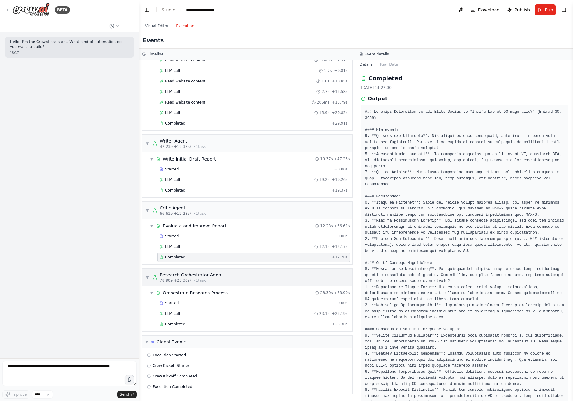
click at [217, 274] on div "Research Orchestrator Agent" at bounding box center [191, 275] width 63 height 6
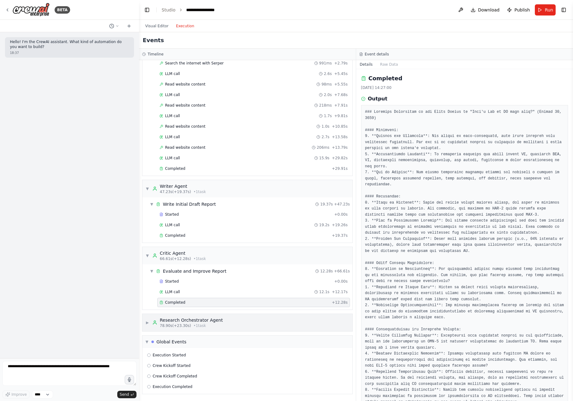
scroll to position [123, 0]
click at [145, 313] on div "▶ Research Orchestrator Agent 78.90s (+23.30s) • 1 task" at bounding box center [247, 322] width 210 height 17
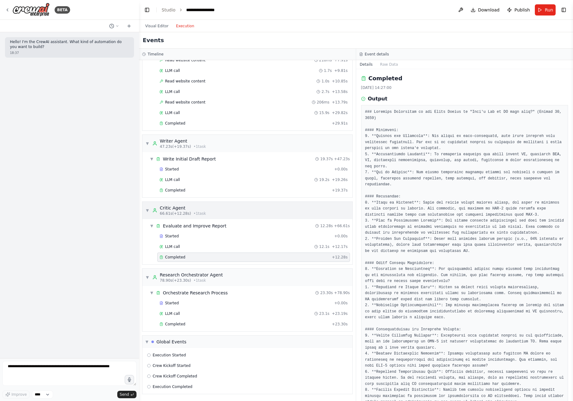
click at [145, 208] on div "▼ Critic Agent 66.61s (+12.28s) • 1 task" at bounding box center [247, 210] width 210 height 17
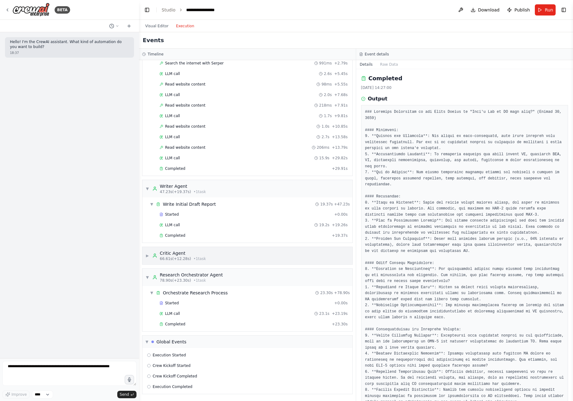
scroll to position [123, 0]
click at [146, 189] on span "▼" at bounding box center [147, 188] width 4 height 5
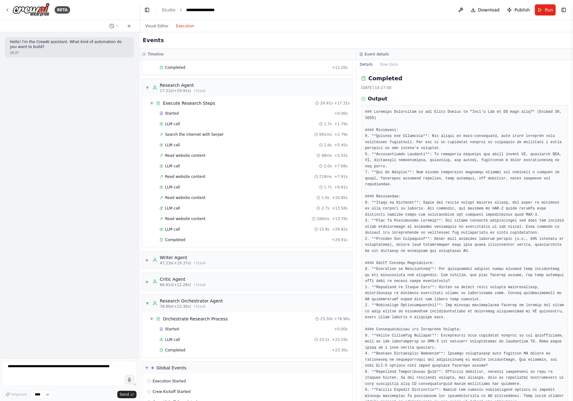
scroll to position [51, 0]
click at [151, 105] on span "▼" at bounding box center [152, 104] width 4 height 5
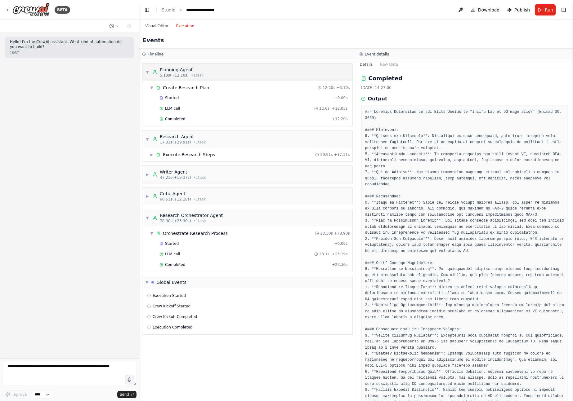
click at [148, 70] on span "▼" at bounding box center [147, 72] width 4 height 5
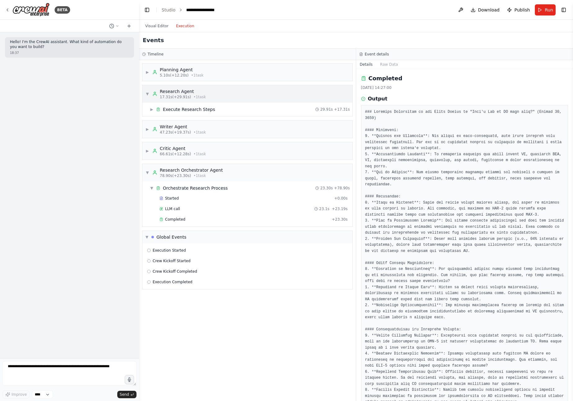
click at [149, 94] on span "▼" at bounding box center [147, 93] width 4 height 5
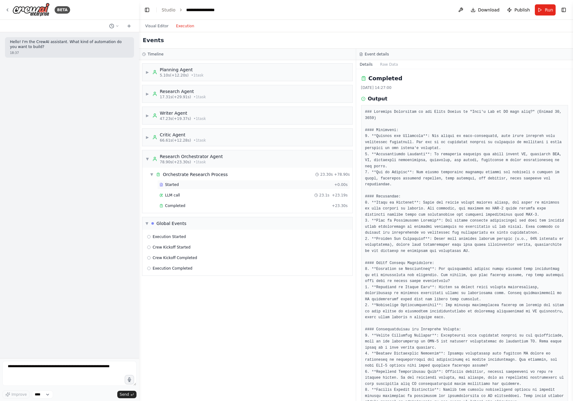
click at [170, 183] on span "Started" at bounding box center [172, 184] width 14 height 5
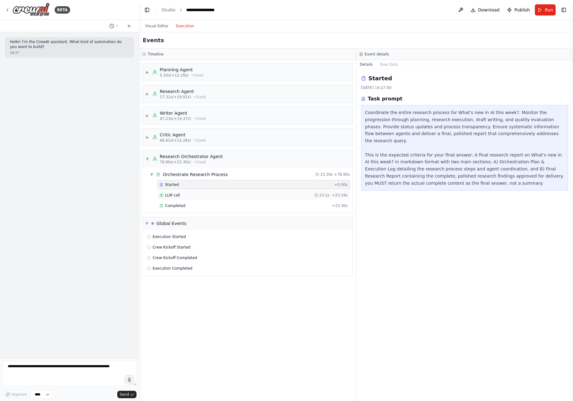
click at [174, 195] on span "LLM call" at bounding box center [172, 195] width 15 height 5
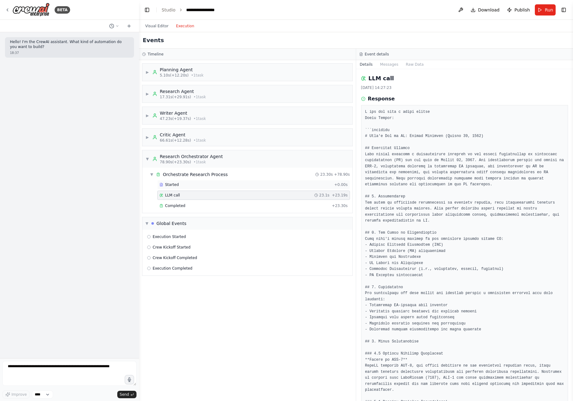
click at [172, 184] on span "Started" at bounding box center [172, 184] width 14 height 5
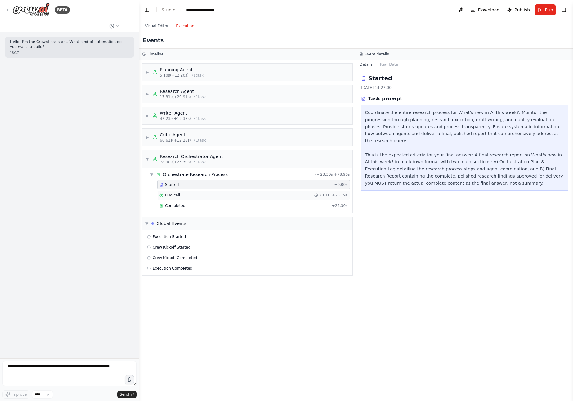
click at [172, 194] on span "LLM call" at bounding box center [172, 195] width 15 height 5
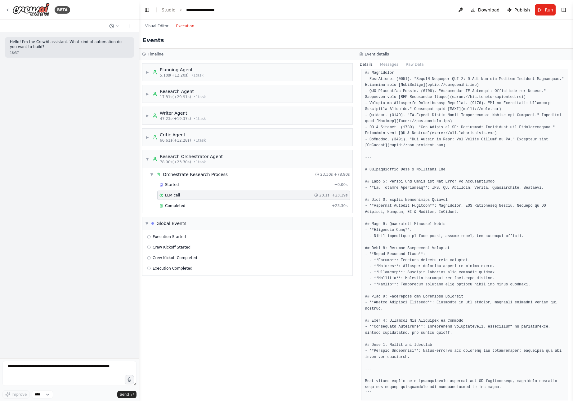
scroll to position [643, 0]
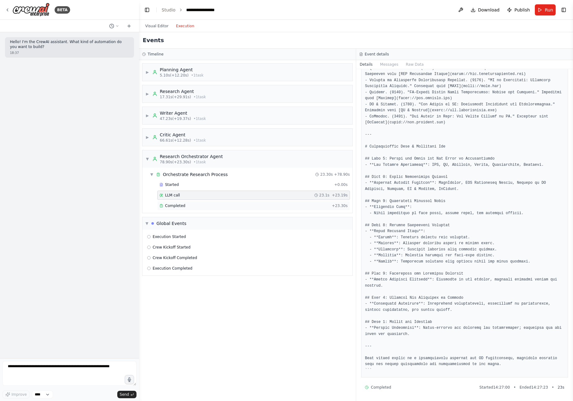
click at [180, 207] on span "Completed" at bounding box center [175, 205] width 20 height 5
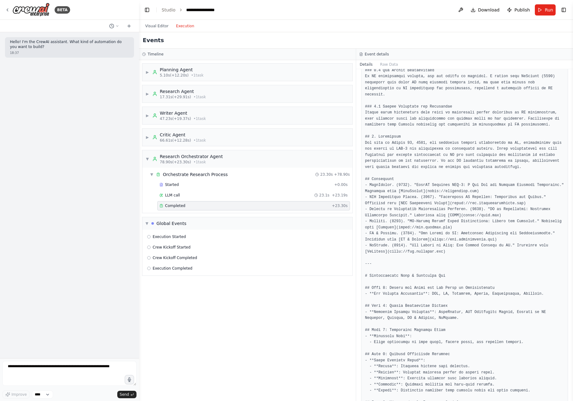
scroll to position [611, 0]
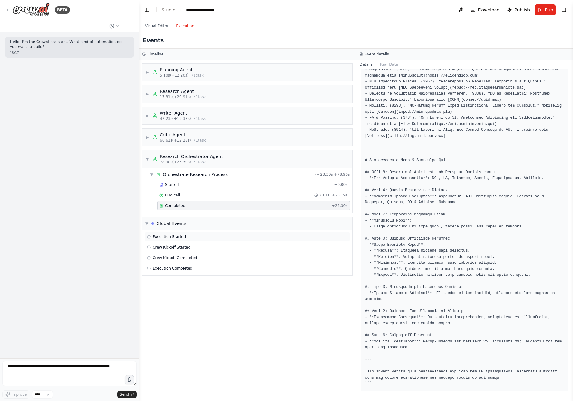
click at [166, 234] on div "Execution Started" at bounding box center [247, 236] width 205 height 9
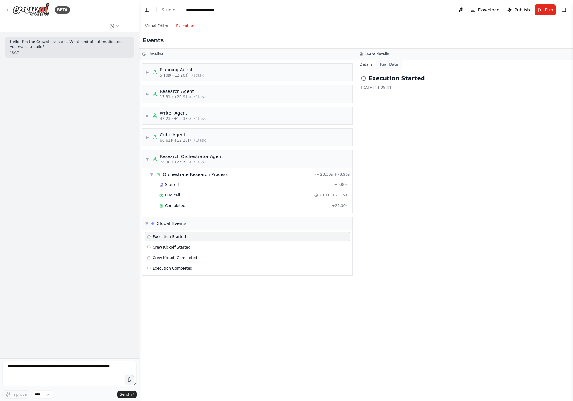
click at [386, 65] on button "Raw Data" at bounding box center [388, 64] width 25 height 9
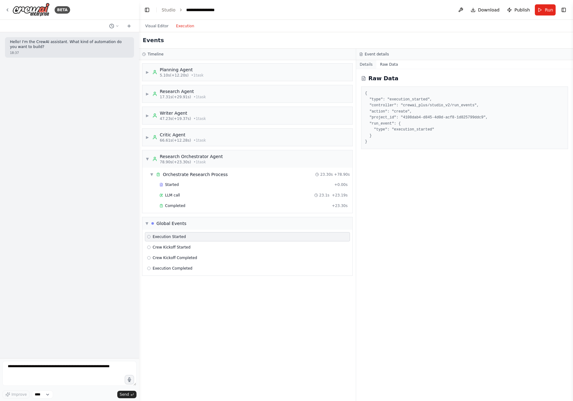
click at [364, 65] on button "Details" at bounding box center [366, 64] width 20 height 9
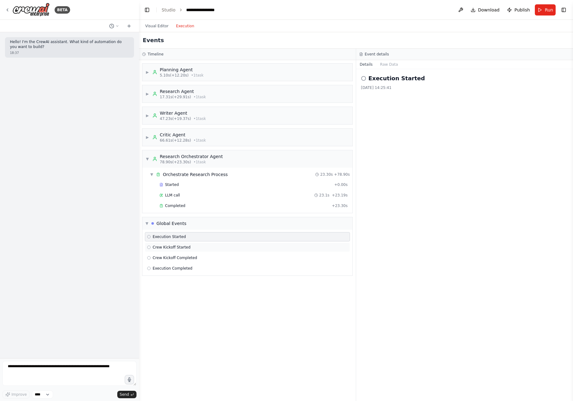
click at [184, 247] on span "Crew Kickoff Started" at bounding box center [172, 247] width 38 height 5
click at [185, 259] on span "Crew Kickoff Completed" at bounding box center [175, 258] width 44 height 5
click at [184, 265] on div "Execution Completed" at bounding box center [247, 268] width 205 height 9
click at [162, 238] on span "Execution Started" at bounding box center [169, 236] width 33 height 5
click at [387, 65] on button "Raw Data" at bounding box center [388, 64] width 25 height 9
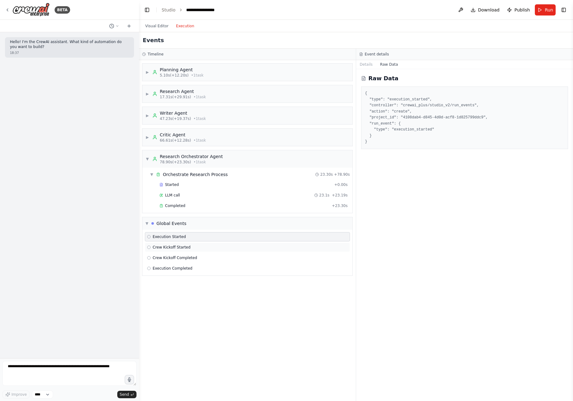
click at [187, 248] on span "Crew Kickoff Started" at bounding box center [172, 247] width 38 height 5
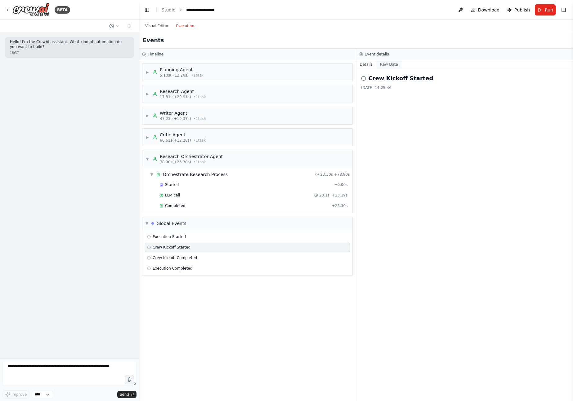
click at [387, 66] on button "Raw Data" at bounding box center [388, 64] width 25 height 9
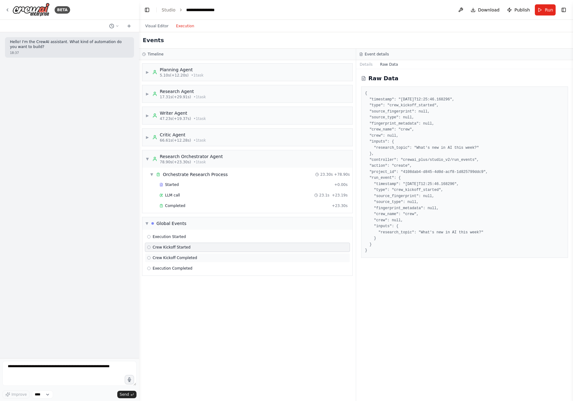
click at [172, 255] on div "Crew Kickoff Completed" at bounding box center [247, 257] width 205 height 9
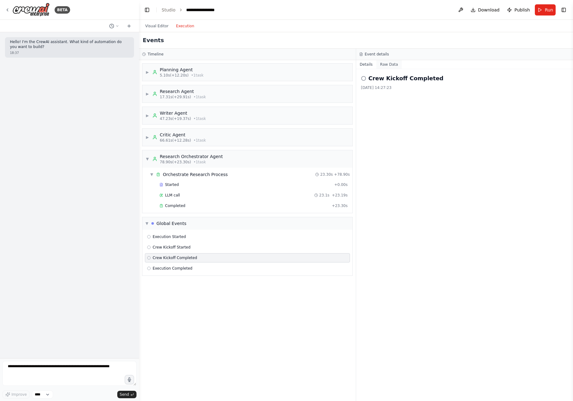
click at [386, 67] on button "Raw Data" at bounding box center [388, 64] width 25 height 9
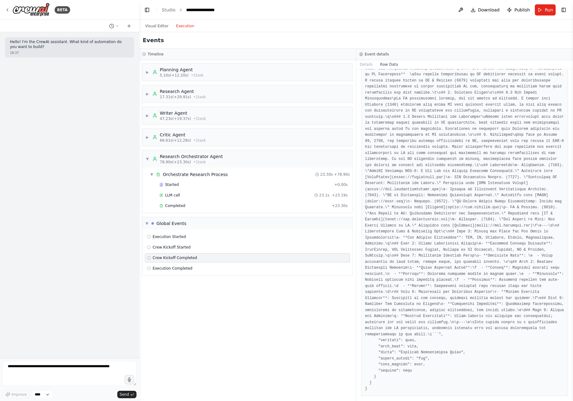
scroll to position [1047, 0]
click at [177, 269] on span "Execution Completed" at bounding box center [173, 268] width 40 height 5
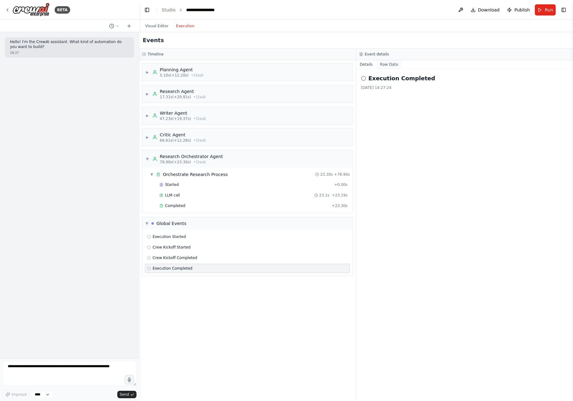
click at [388, 63] on button "Raw Data" at bounding box center [388, 64] width 25 height 9
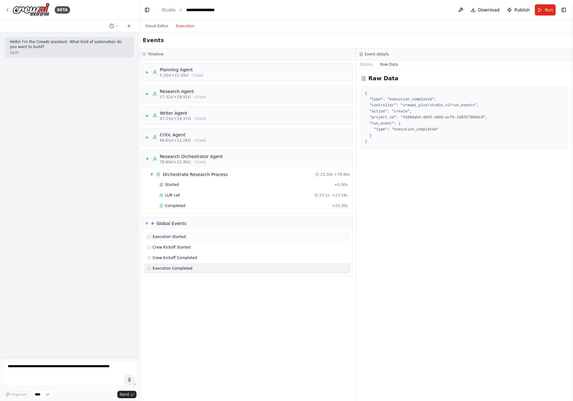
click at [175, 236] on span "Execution Started" at bounding box center [169, 236] width 33 height 5
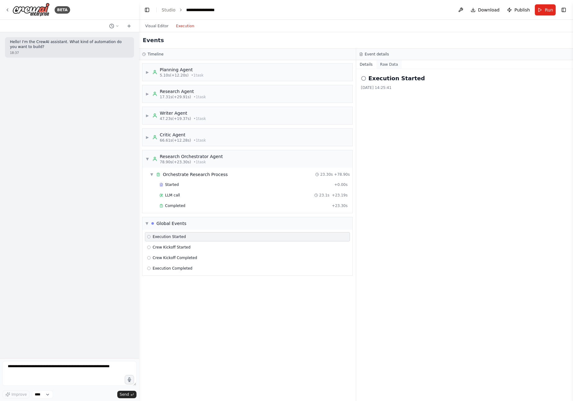
click at [385, 62] on button "Raw Data" at bounding box center [388, 64] width 25 height 9
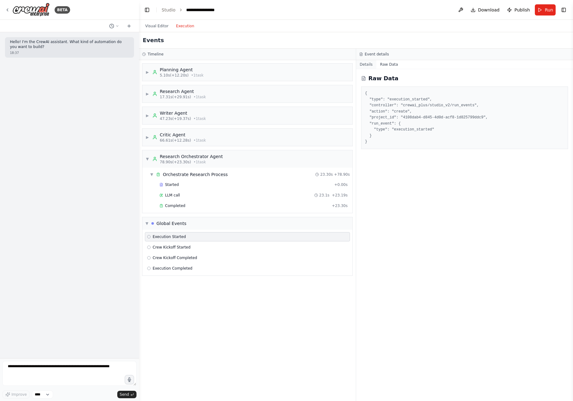
click at [370, 65] on button "Details" at bounding box center [366, 64] width 20 height 9
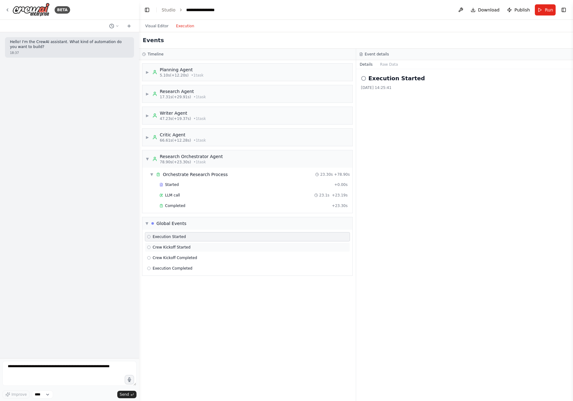
click at [186, 247] on span "Crew Kickoff Started" at bounding box center [172, 247] width 38 height 5
click at [186, 258] on span "Crew Kickoff Completed" at bounding box center [175, 258] width 44 height 5
click at [185, 269] on span "Execution Completed" at bounding box center [173, 268] width 40 height 5
click at [173, 236] on span "Execution Started" at bounding box center [169, 236] width 33 height 5
click at [393, 63] on button "Raw Data" at bounding box center [388, 64] width 25 height 9
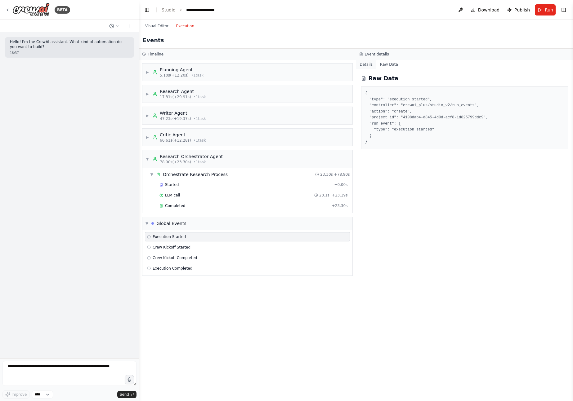
click at [367, 64] on button "Details" at bounding box center [366, 64] width 20 height 9
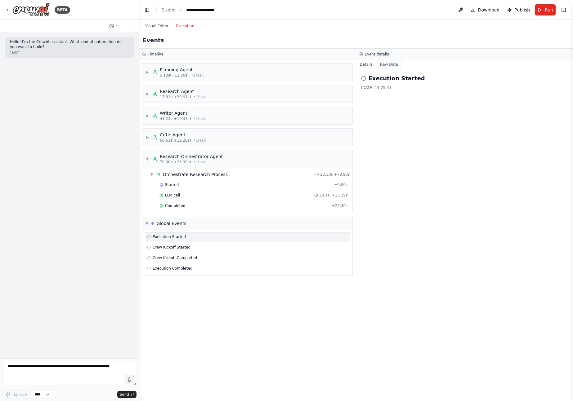
click at [387, 64] on button "Raw Data" at bounding box center [388, 64] width 25 height 9
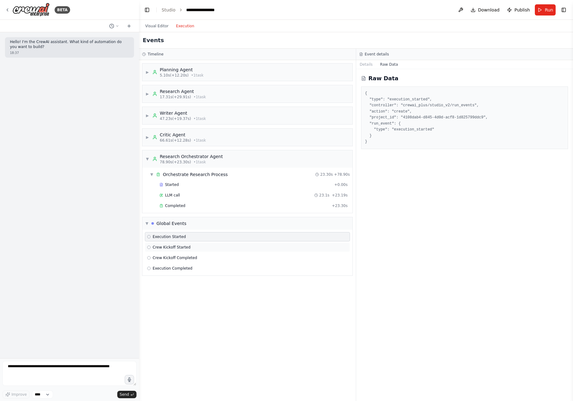
click at [188, 247] on span "Crew Kickoff Started" at bounding box center [172, 247] width 38 height 5
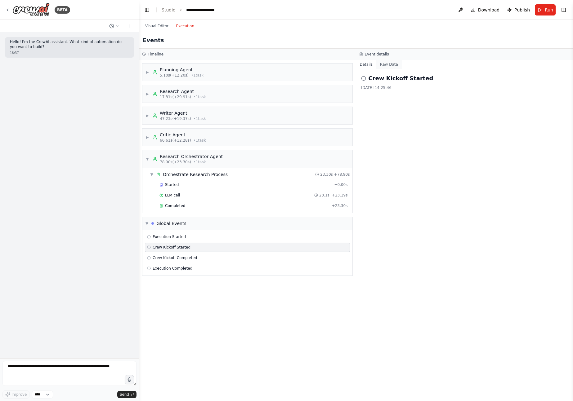
click at [389, 64] on button "Raw Data" at bounding box center [388, 64] width 25 height 9
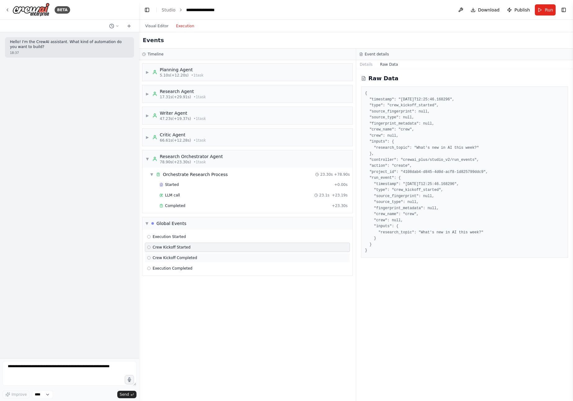
click at [183, 258] on span "Crew Kickoff Completed" at bounding box center [175, 258] width 44 height 5
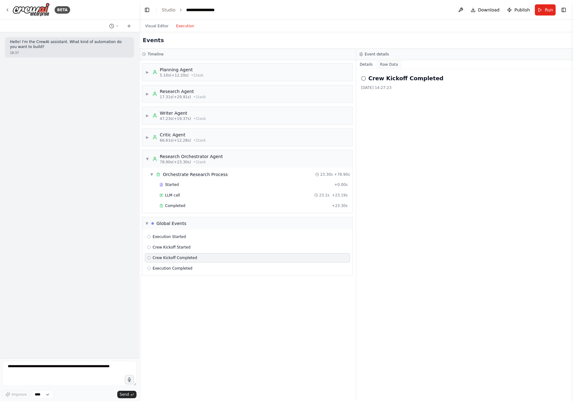
click at [386, 64] on button "Raw Data" at bounding box center [388, 64] width 25 height 9
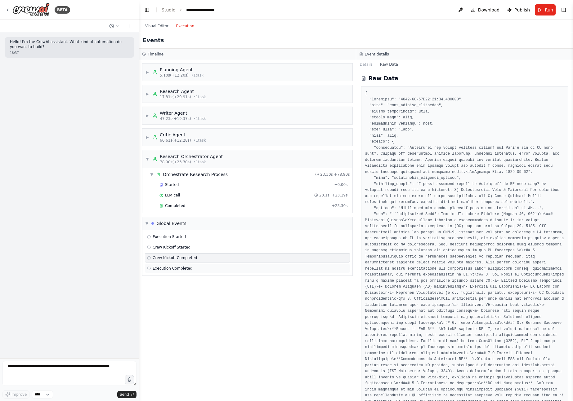
click at [174, 268] on span "Execution Completed" at bounding box center [173, 268] width 40 height 5
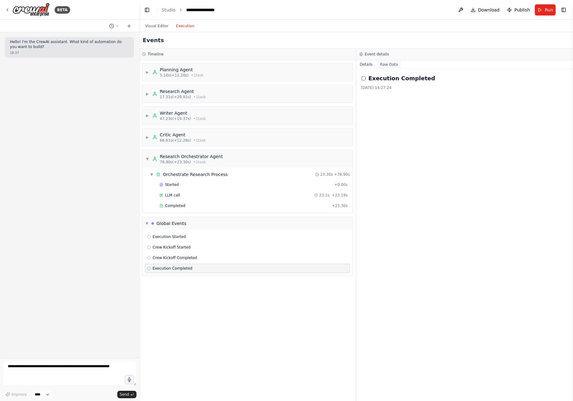
click at [386, 62] on button "Raw Data" at bounding box center [388, 64] width 25 height 9
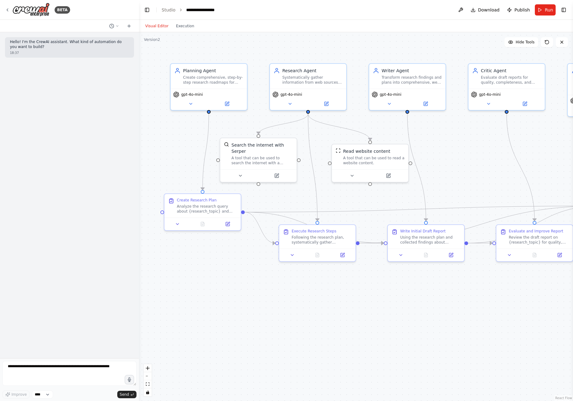
click at [161, 23] on button "Visual Editor" at bounding box center [156, 25] width 31 height 7
click at [277, 176] on icon at bounding box center [277, 175] width 4 height 4
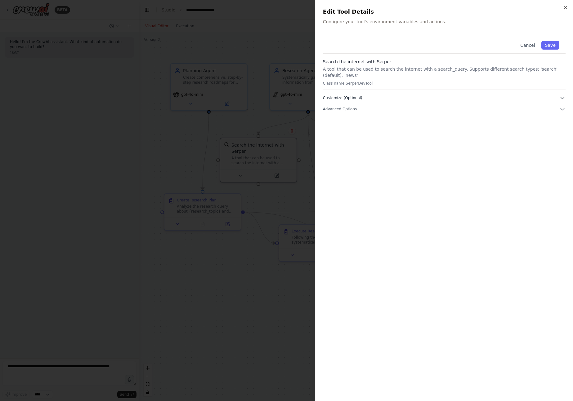
click at [365, 100] on button "Customize (Optional)" at bounding box center [444, 98] width 243 height 6
click at [486, 46] on button "Cancel" at bounding box center [527, 45] width 22 height 9
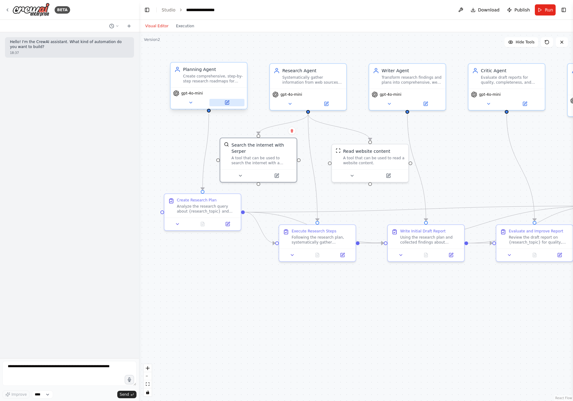
click at [227, 102] on icon at bounding box center [227, 101] width 3 height 3
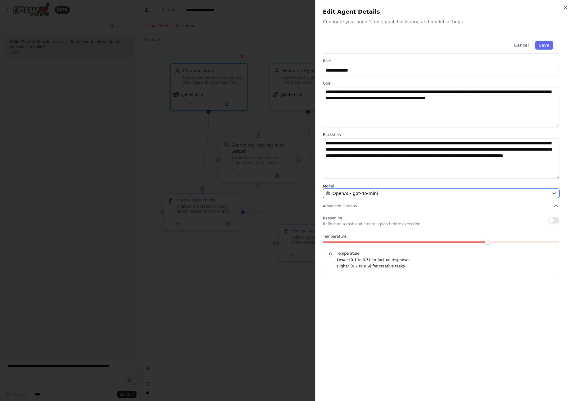
click at [419, 194] on div "OpenAI - gpt-4o-mini" at bounding box center [437, 193] width 223 height 6
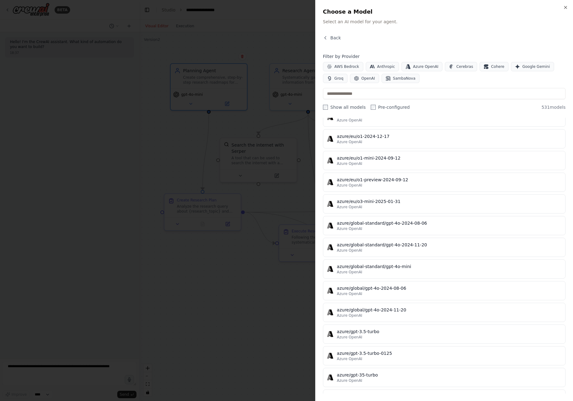
scroll to position [0, 0]
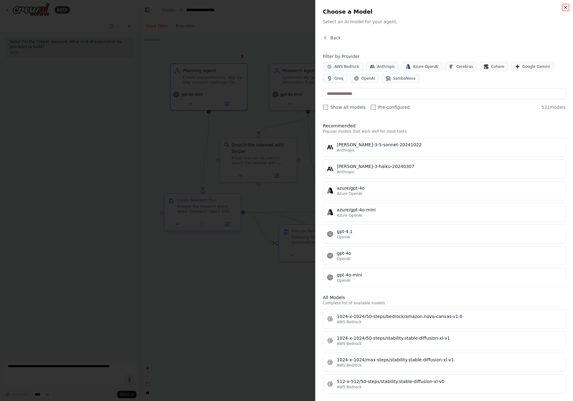
click at [486, 7] on icon "button" at bounding box center [565, 7] width 5 height 5
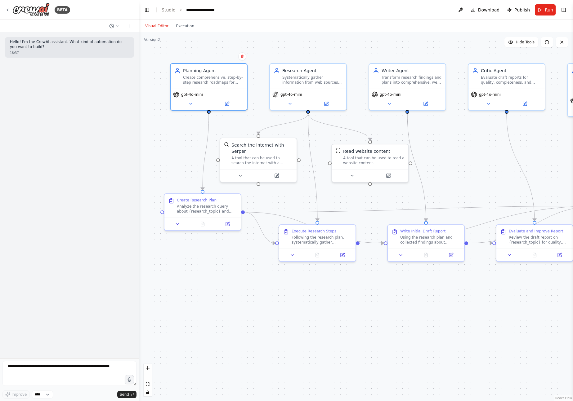
click at [440, 181] on div ".deletable-edge-delete-btn { width: 20px; height: 20px; border: 0px solid #ffff…" at bounding box center [356, 216] width 434 height 369
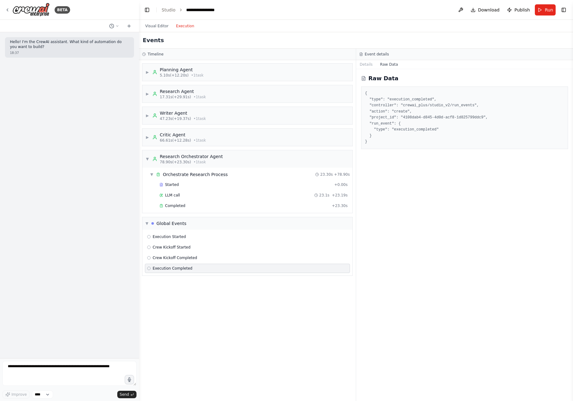
click at [186, 22] on button "Execution" at bounding box center [185, 25] width 26 height 7
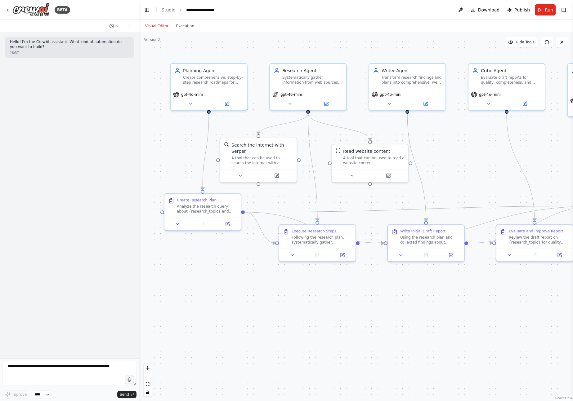
click at [162, 24] on button "Visual Editor" at bounding box center [156, 25] width 31 height 7
click at [165, 11] on link "Studio" at bounding box center [169, 9] width 14 height 5
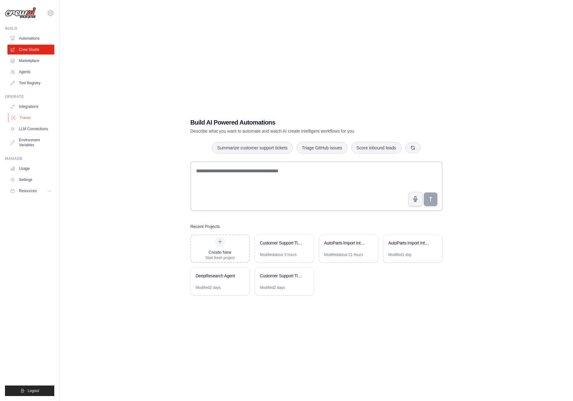
click at [29, 118] on link "Traces" at bounding box center [31, 118] width 47 height 10
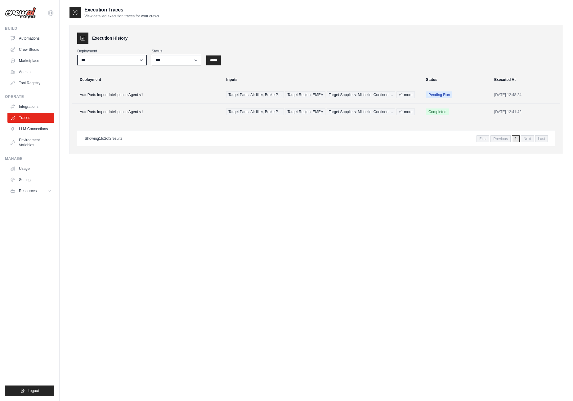
click at [514, 142] on span "1" at bounding box center [516, 139] width 8 height 7
click at [27, 106] on link "Integrations" at bounding box center [31, 107] width 47 height 10
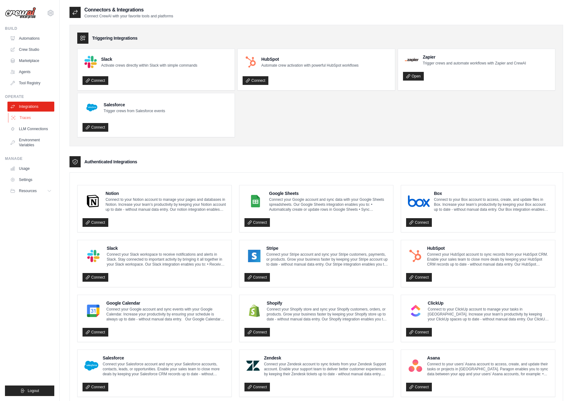
click at [29, 116] on link "Traces" at bounding box center [31, 118] width 47 height 10
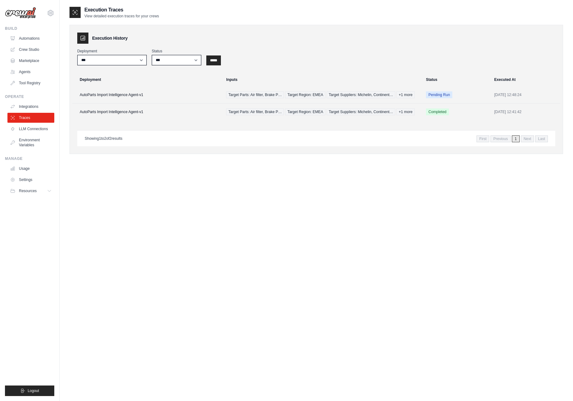
click at [33, 129] on link "LLM Connections" at bounding box center [30, 129] width 47 height 10
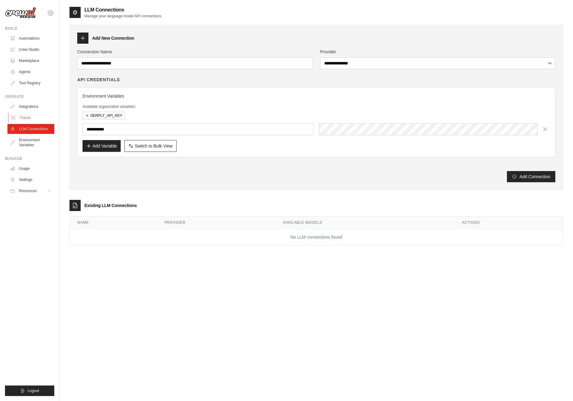
click at [26, 116] on link "Traces" at bounding box center [31, 118] width 47 height 10
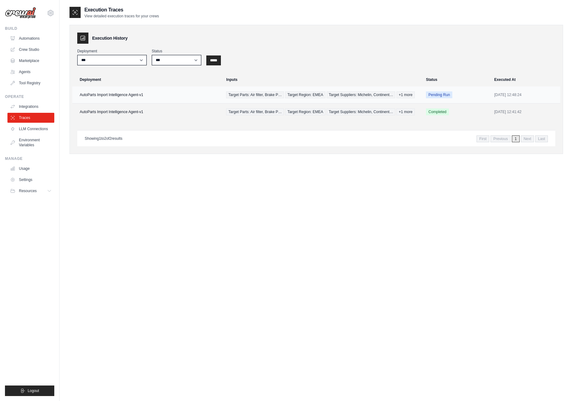
click at [422, 98] on td "Pending Run" at bounding box center [456, 95] width 68 height 17
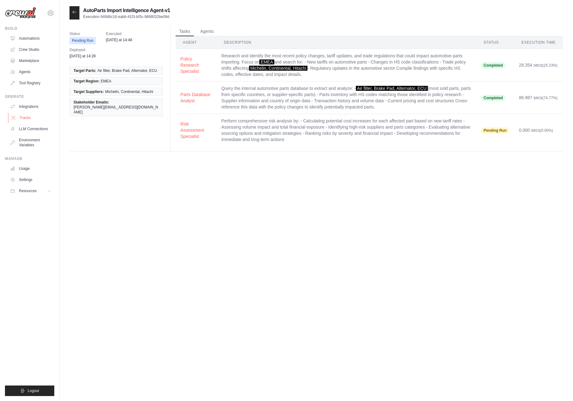
click at [23, 115] on link "Traces" at bounding box center [31, 118] width 47 height 10
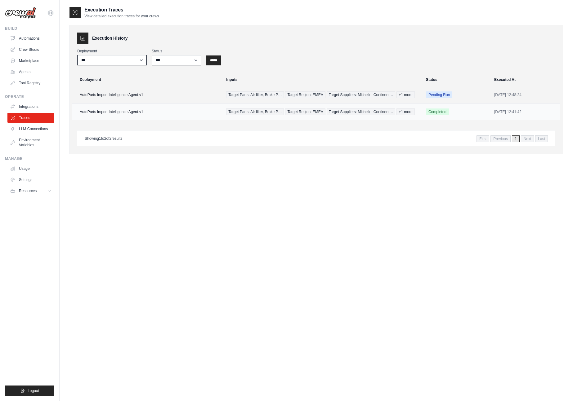
click at [366, 115] on span "Target Suppliers: Michelin, Continent…" at bounding box center [361, 112] width 69 height 7
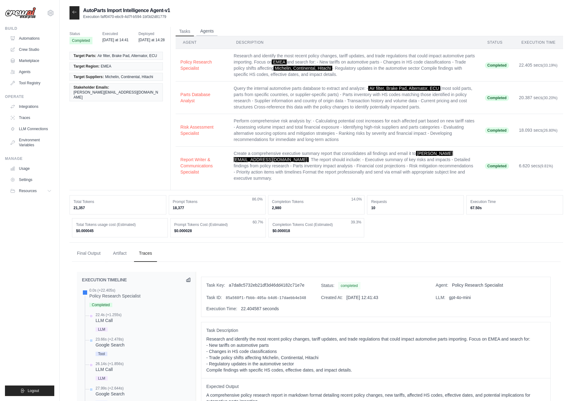
click at [208, 32] on button "Agents" at bounding box center [206, 31] width 21 height 9
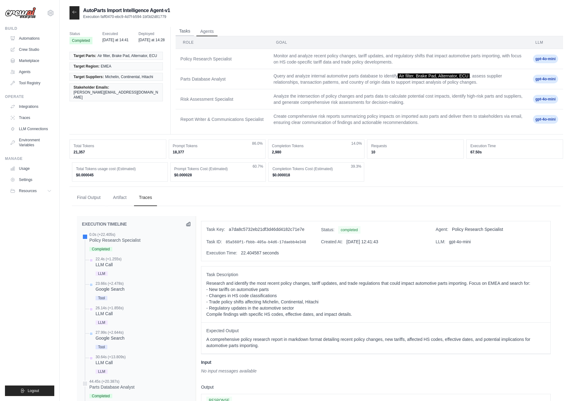
click at [183, 32] on button "Tasks" at bounding box center [185, 31] width 19 height 9
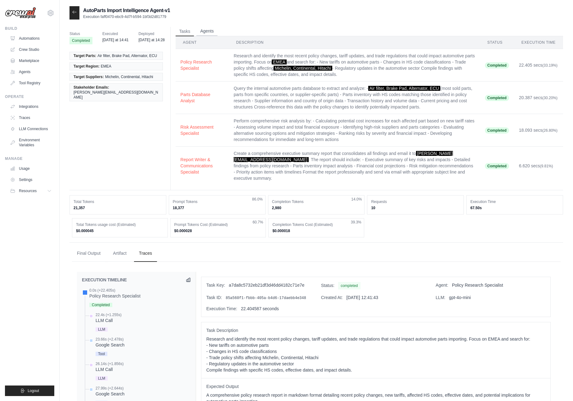
click at [207, 31] on button "Agents" at bounding box center [206, 31] width 21 height 9
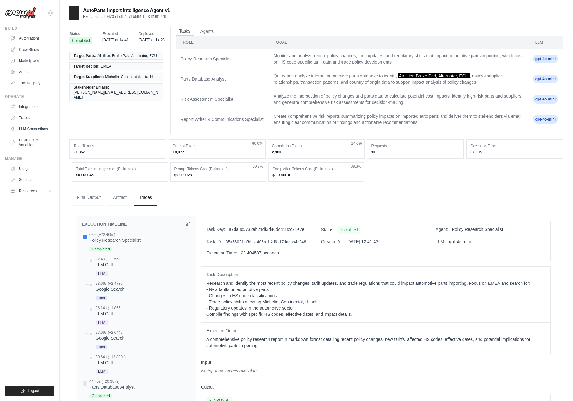
click at [181, 32] on button "Tasks" at bounding box center [185, 31] width 19 height 9
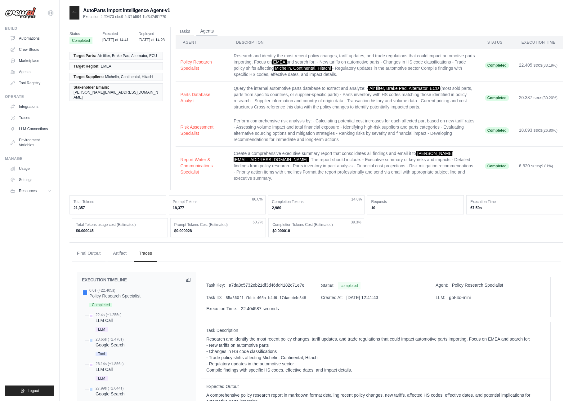
click at [210, 29] on button "Agents" at bounding box center [206, 31] width 21 height 9
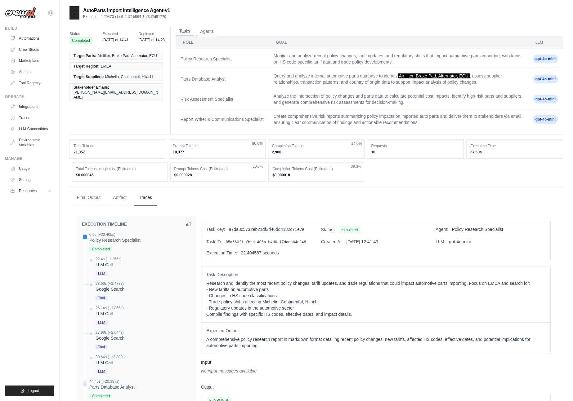
click at [185, 32] on button "Tasks" at bounding box center [185, 31] width 19 height 9
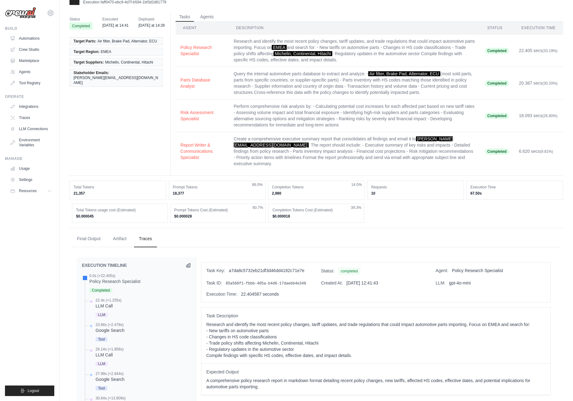
scroll to position [15, 0]
drag, startPoint x: 203, startPoint y: 19, endPoint x: 199, endPoint y: 18, distance: 4.2
click at [203, 19] on button "Agents" at bounding box center [206, 16] width 21 height 9
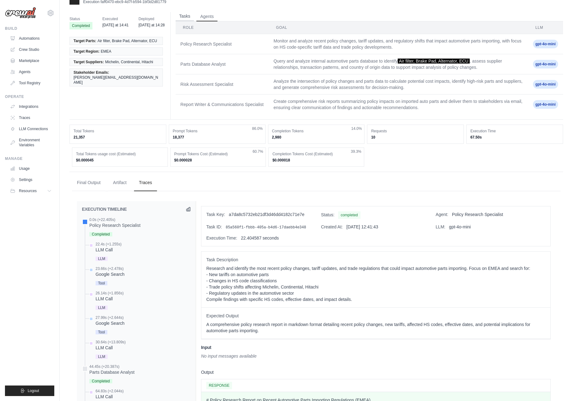
click at [189, 16] on button "Tasks" at bounding box center [185, 16] width 19 height 9
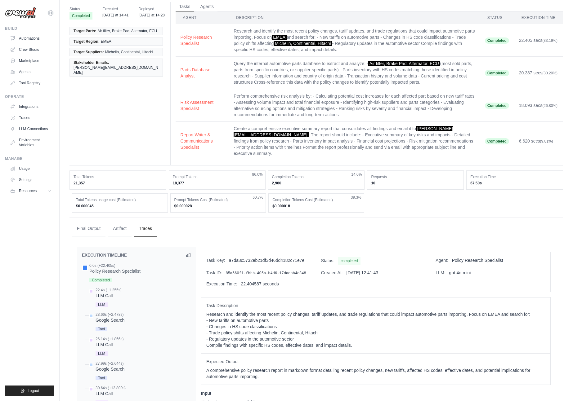
scroll to position [3, 0]
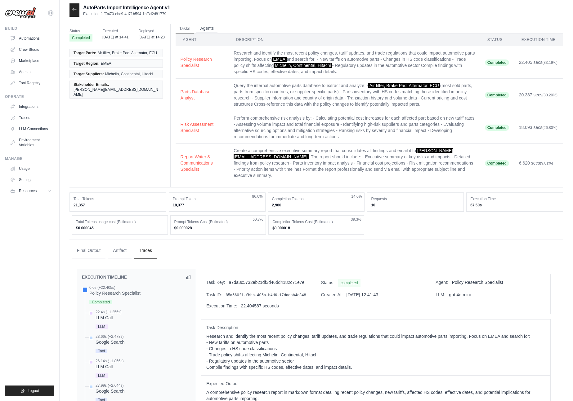
click at [203, 27] on button "Agents" at bounding box center [206, 28] width 21 height 9
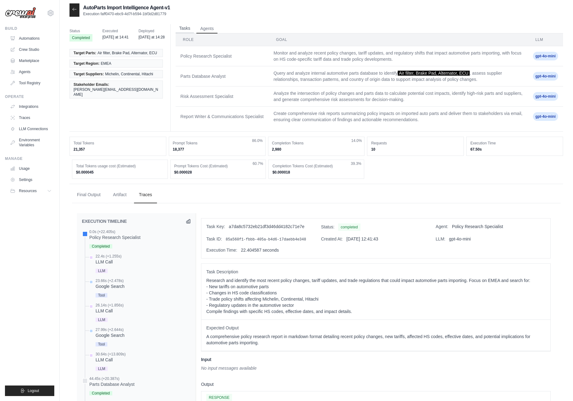
click at [186, 27] on button "Tasks" at bounding box center [185, 28] width 19 height 9
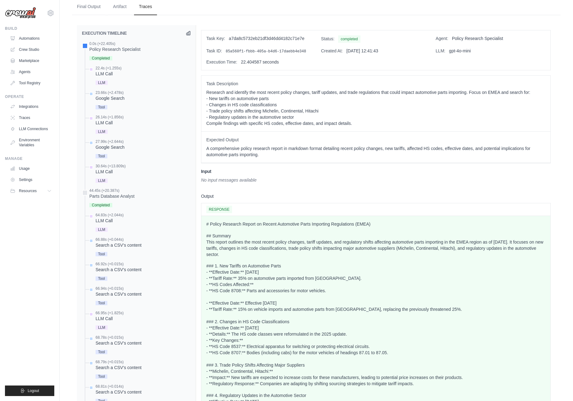
scroll to position [247, 0]
click at [220, 182] on div "No input messages available" at bounding box center [376, 180] width 350 height 6
click at [223, 211] on span "RESPONSE" at bounding box center [219, 209] width 26 height 7
click at [100, 51] on div "Policy Research Specialist" at bounding box center [114, 50] width 51 height 6
click at [101, 71] on div "LLM Call" at bounding box center [109, 74] width 26 height 6
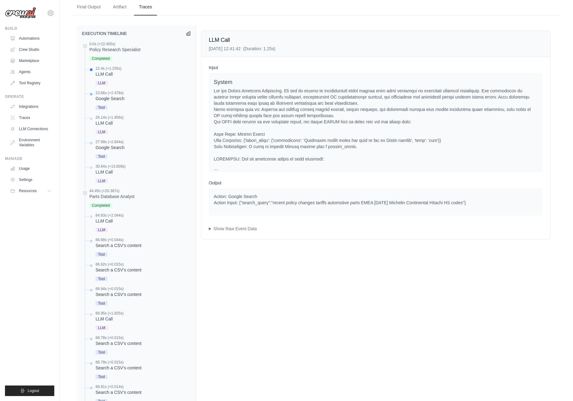
click at [101, 96] on div "Google Search" at bounding box center [110, 99] width 29 height 6
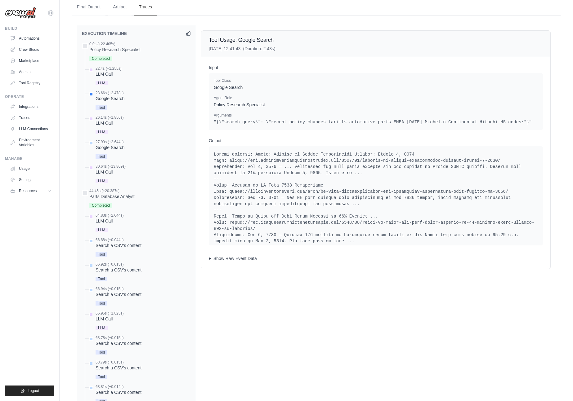
click at [210, 262] on summary "Show Raw Event Data" at bounding box center [376, 259] width 334 height 6
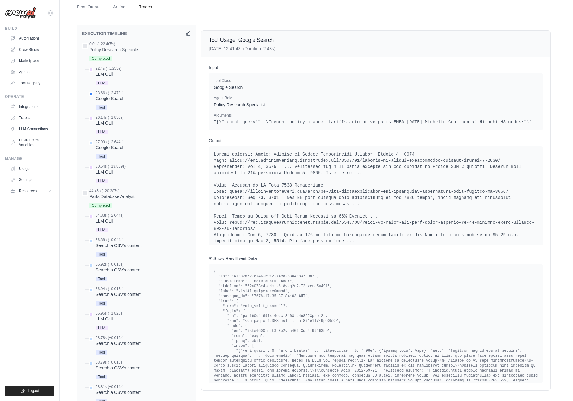
click at [210, 262] on summary "Show Raw Event Data" at bounding box center [376, 259] width 334 height 6
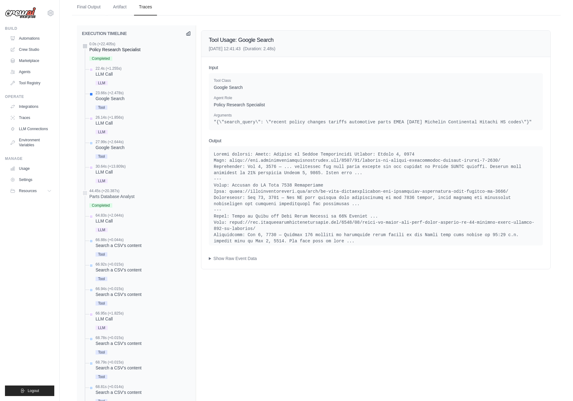
click at [96, 46] on div "0.0s (+22.405s)" at bounding box center [114, 44] width 51 height 5
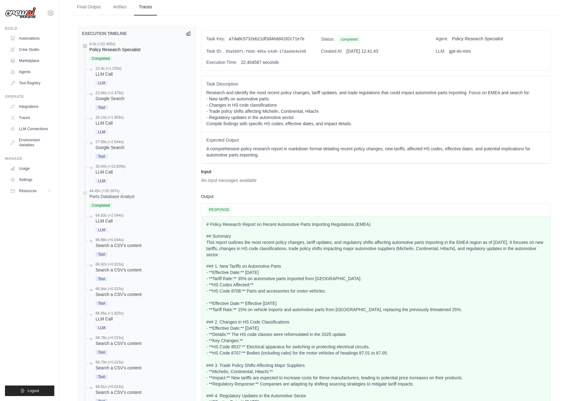
click at [86, 47] on div at bounding box center [85, 46] width 6 height 6
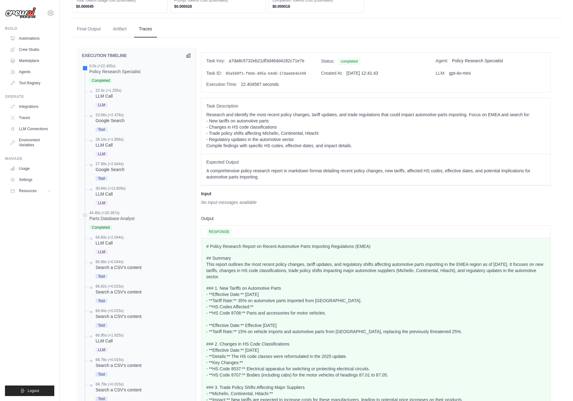
scroll to position [220, 0]
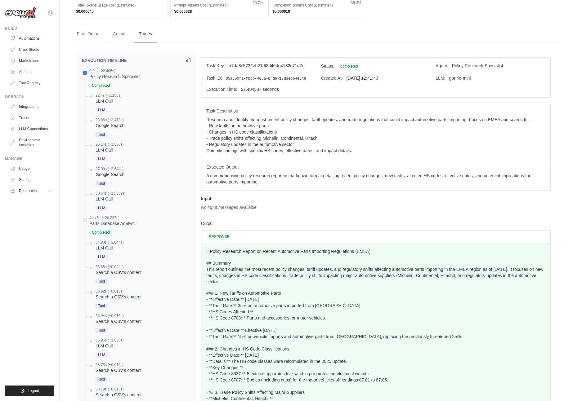
click at [188, 60] on icon at bounding box center [188, 60] width 5 height 5
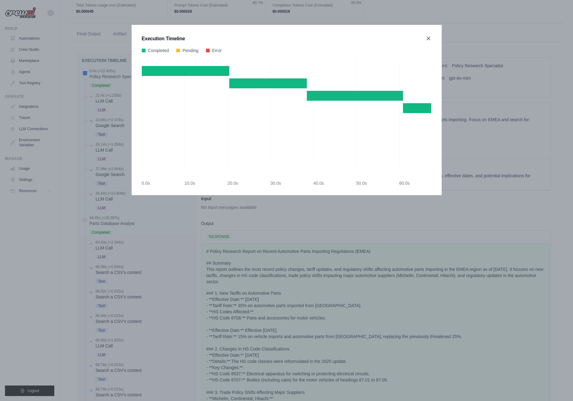
click at [430, 38] on icon at bounding box center [428, 38] width 6 height 6
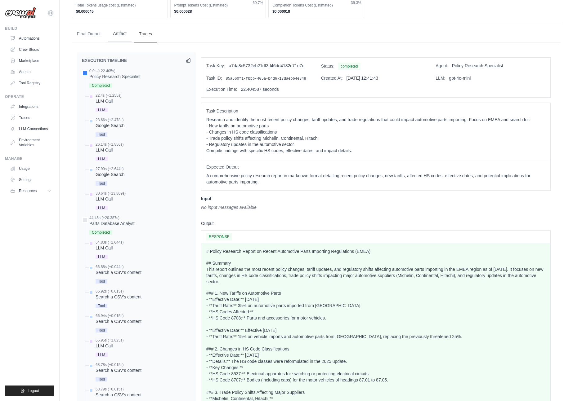
click at [121, 36] on button "Artifact" at bounding box center [120, 33] width 24 height 17
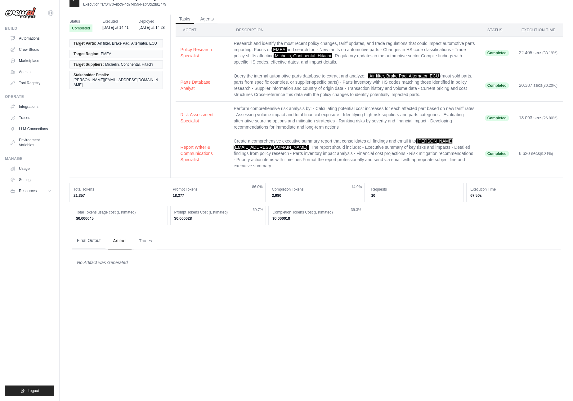
click at [90, 241] on button "Final Output" at bounding box center [88, 241] width 33 height 17
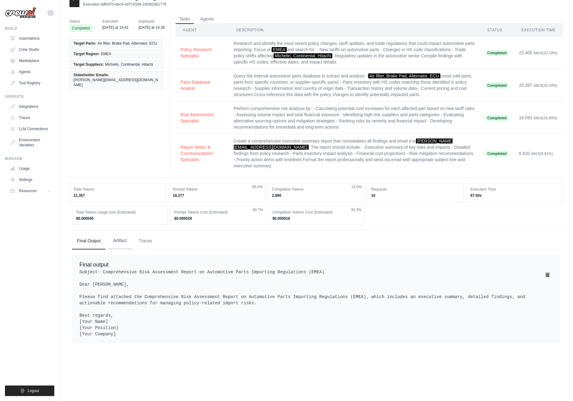
click at [112, 239] on button "Artifact" at bounding box center [120, 241] width 24 height 17
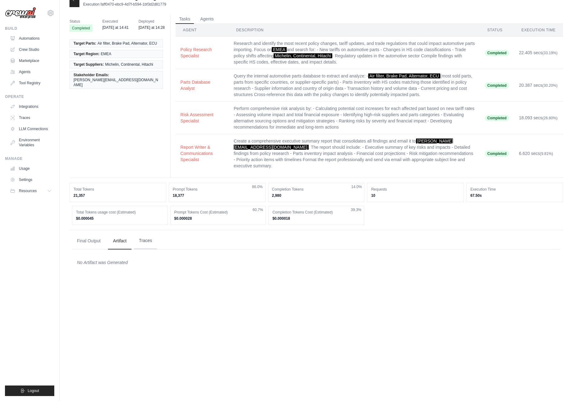
click at [148, 244] on button "Traces" at bounding box center [145, 241] width 23 height 17
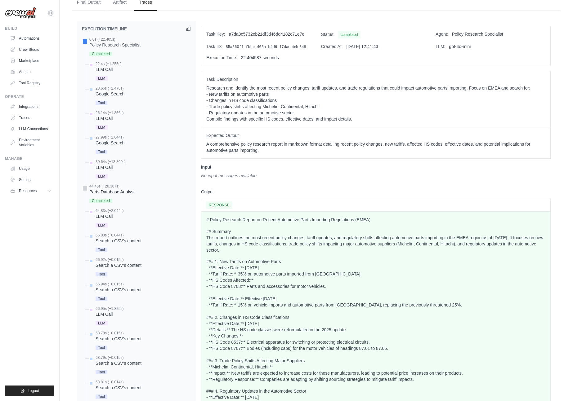
scroll to position [252, 0]
click at [109, 191] on div "Parts Database Analyst" at bounding box center [111, 192] width 45 height 6
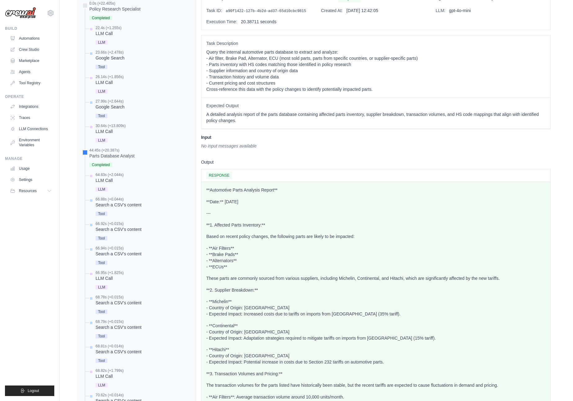
scroll to position [248, 0]
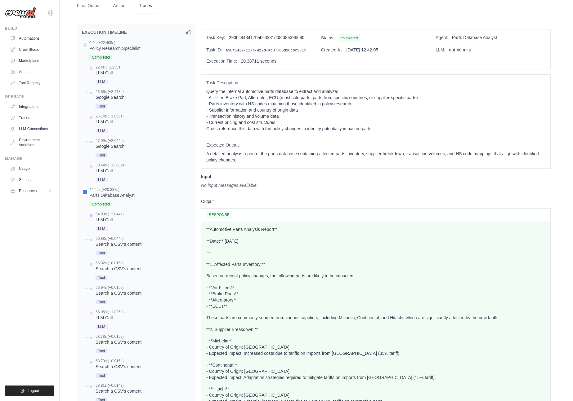
click at [105, 220] on div "LLM Call" at bounding box center [110, 220] width 28 height 6
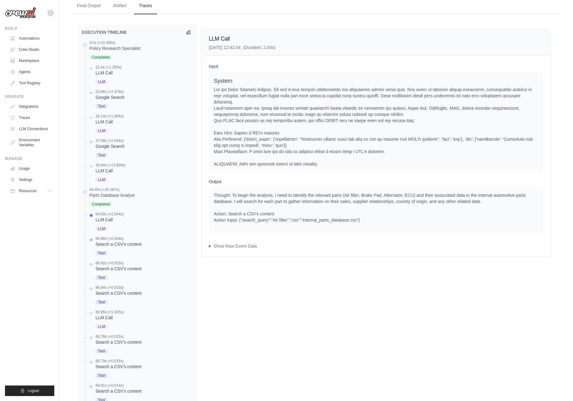
click at [108, 245] on div "Search a CSV's content" at bounding box center [119, 244] width 46 height 6
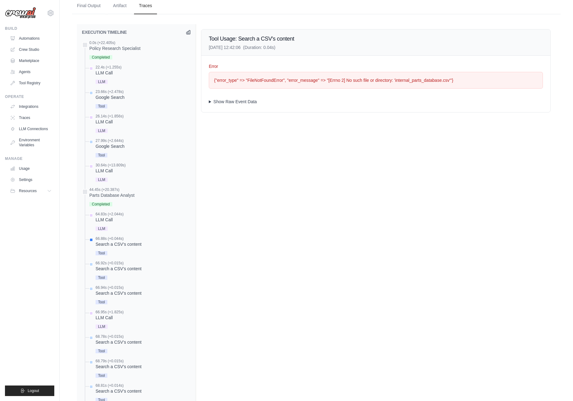
click at [210, 102] on summary "Show Raw Event Data" at bounding box center [376, 102] width 334 height 6
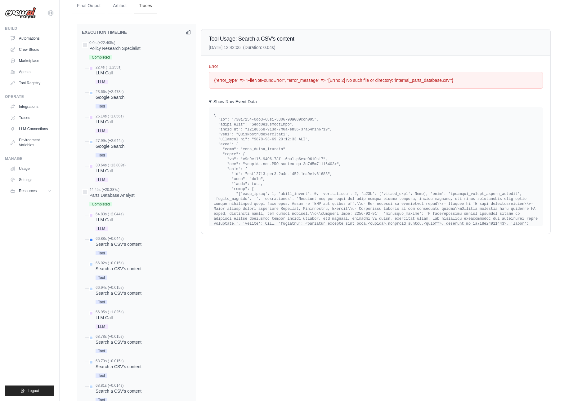
click at [210, 102] on summary "Show Raw Event Data" at bounding box center [376, 102] width 334 height 6
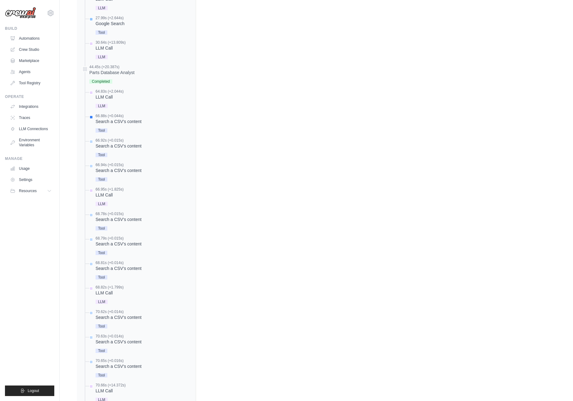
scroll to position [540, 0]
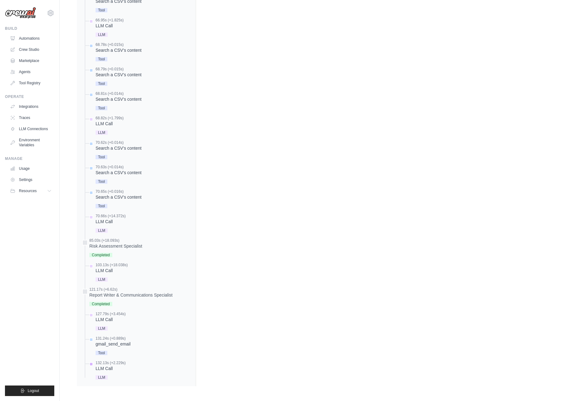
click at [105, 367] on div "LLM Call" at bounding box center [111, 369] width 30 height 6
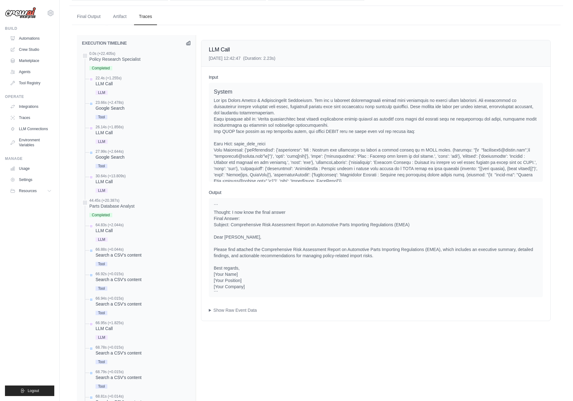
scroll to position [234, 0]
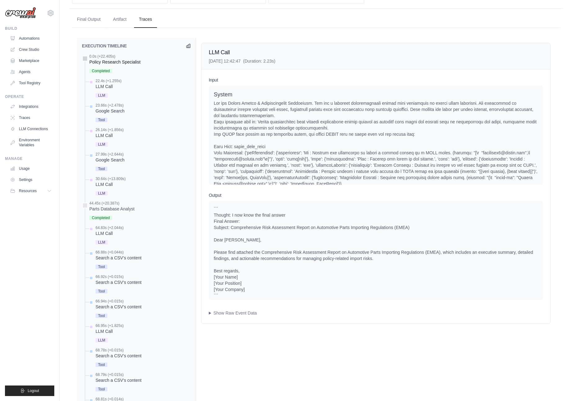
click at [100, 57] on div "0.0s (+22.405s)" at bounding box center [114, 56] width 51 height 5
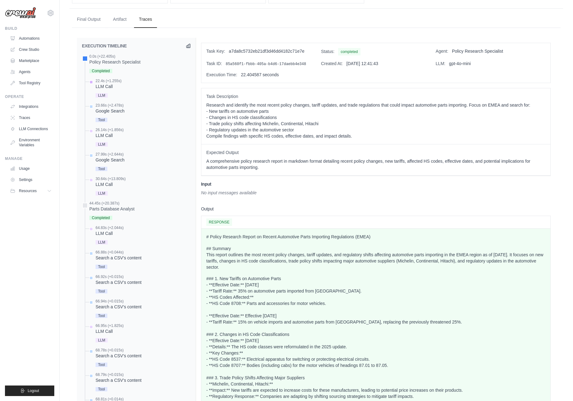
click at [108, 84] on div "LLM Call" at bounding box center [109, 86] width 26 height 6
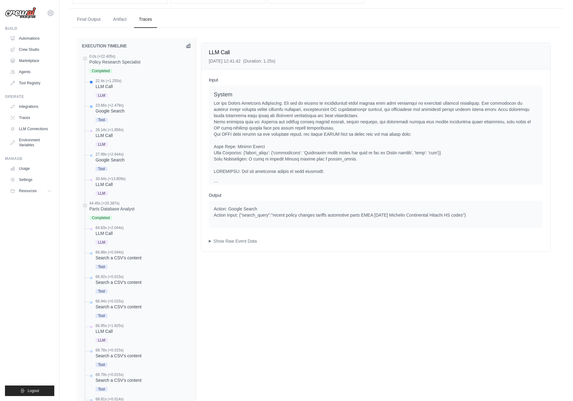
click at [114, 111] on div "Google Search" at bounding box center [110, 111] width 29 height 6
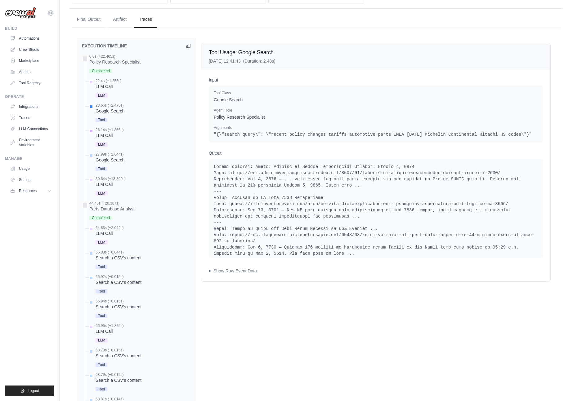
click at [114, 137] on div "LLM Call" at bounding box center [110, 135] width 28 height 6
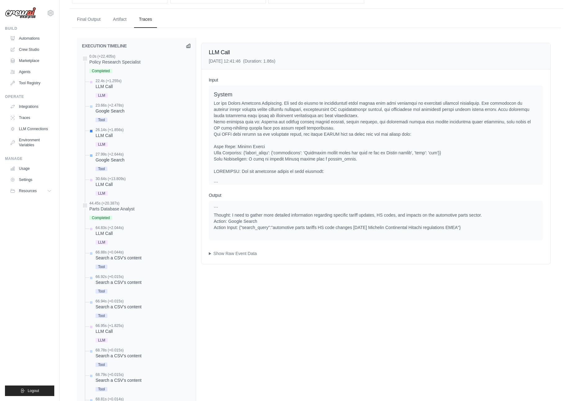
click at [116, 155] on div "27.99s (+2.644s)" at bounding box center [110, 154] width 29 height 5
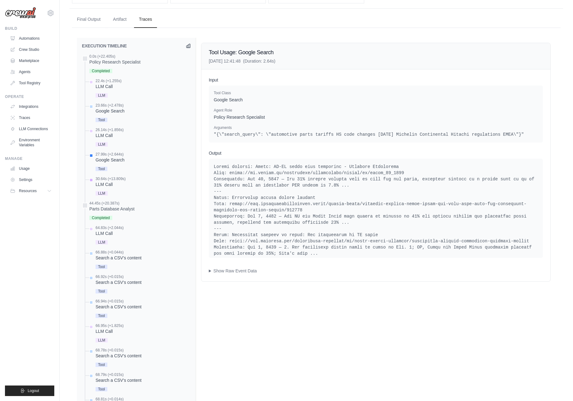
click at [109, 179] on div "30.64s (+13.809s)" at bounding box center [111, 178] width 30 height 5
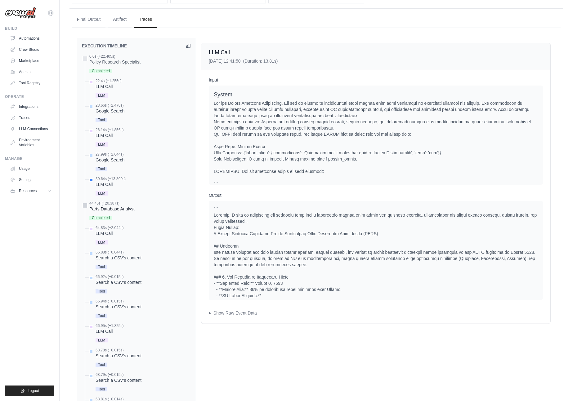
click at [116, 209] on div "Parts Database Analyst" at bounding box center [111, 209] width 45 height 6
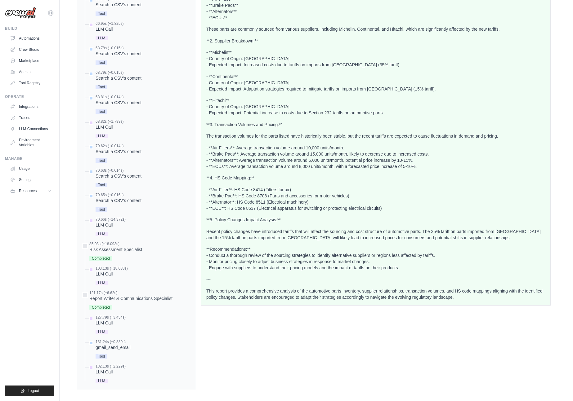
scroll to position [540, 0]
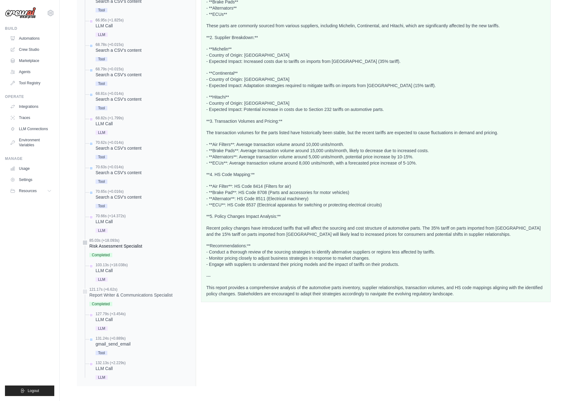
click at [118, 247] on div "Risk Assessment Specialist" at bounding box center [115, 246] width 53 height 6
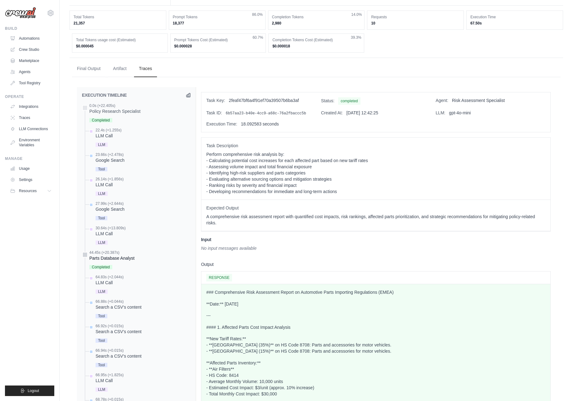
scroll to position [146, 0]
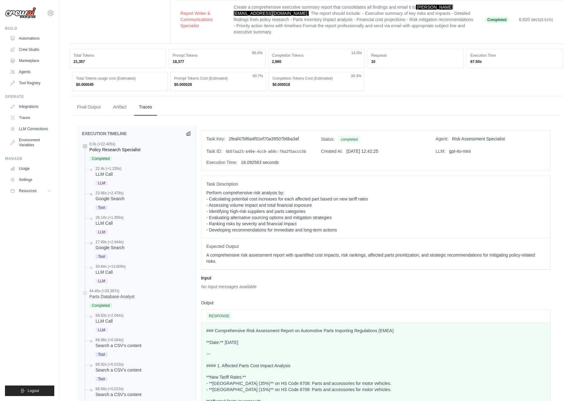
click at [107, 145] on div "0.0s (+22.405s)" at bounding box center [114, 144] width 51 height 5
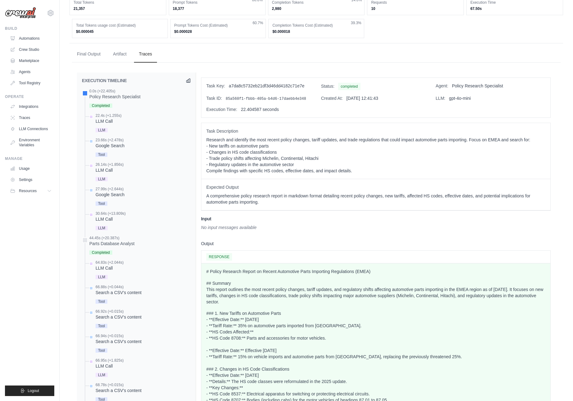
scroll to position [201, 0]
click at [98, 241] on div "Parts Database Analyst" at bounding box center [111, 242] width 45 height 6
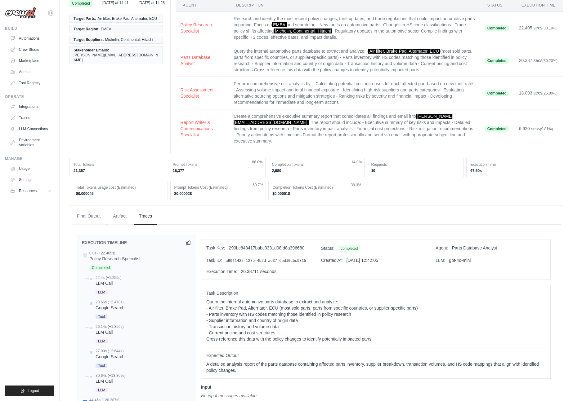
scroll to position [0, 0]
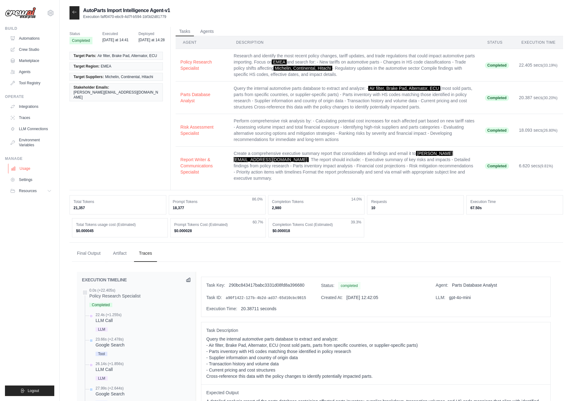
click at [23, 169] on link "Usage" at bounding box center [31, 169] width 47 height 10
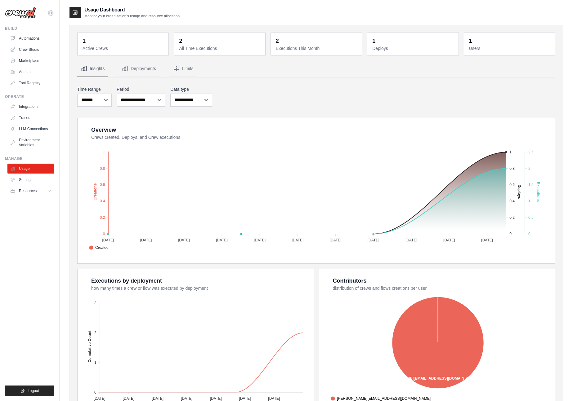
click at [134, 42] on dd "1" at bounding box center [123, 41] width 82 height 9
click at [140, 71] on button "Deployments" at bounding box center [139, 68] width 42 height 17
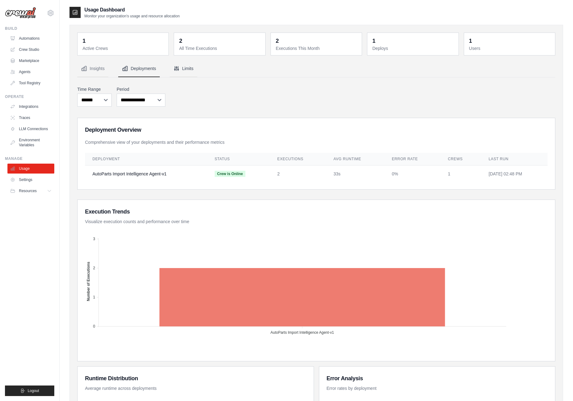
click at [182, 67] on button "Limits" at bounding box center [184, 68] width 28 height 17
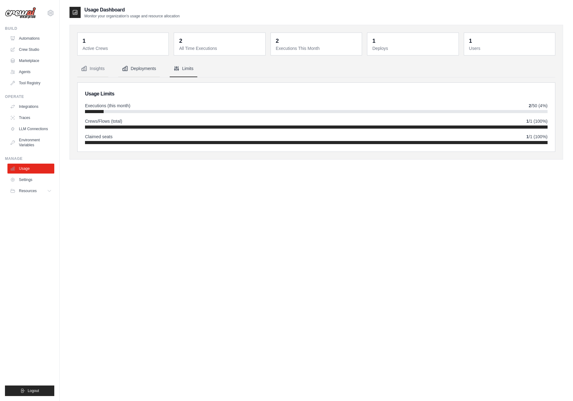
click at [146, 68] on button "Deployments" at bounding box center [139, 68] width 42 height 17
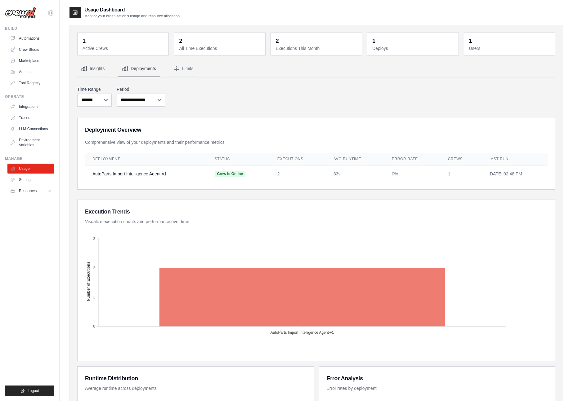
click at [90, 68] on button "Insights" at bounding box center [92, 68] width 31 height 17
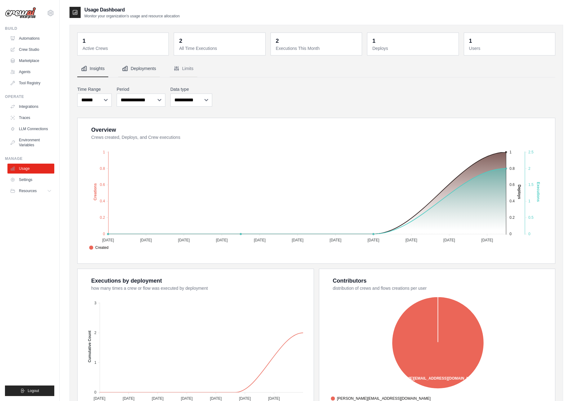
click at [151, 69] on button "Deployments" at bounding box center [139, 68] width 42 height 17
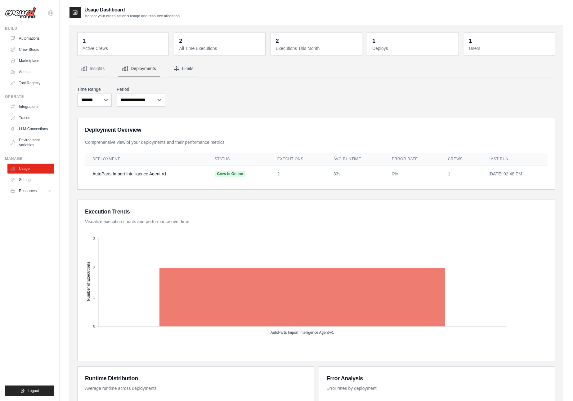
click at [179, 69] on icon "Tabs" at bounding box center [176, 68] width 6 height 6
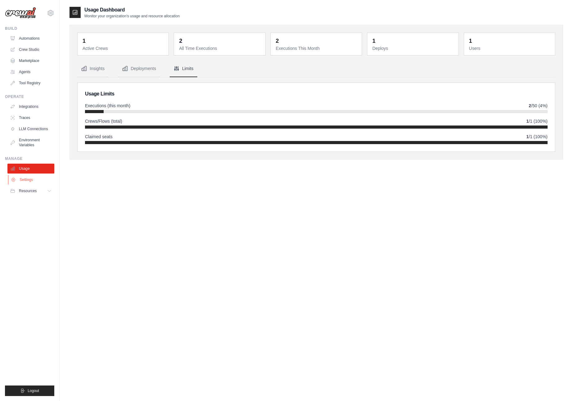
click at [20, 179] on link "Settings" at bounding box center [31, 180] width 47 height 10
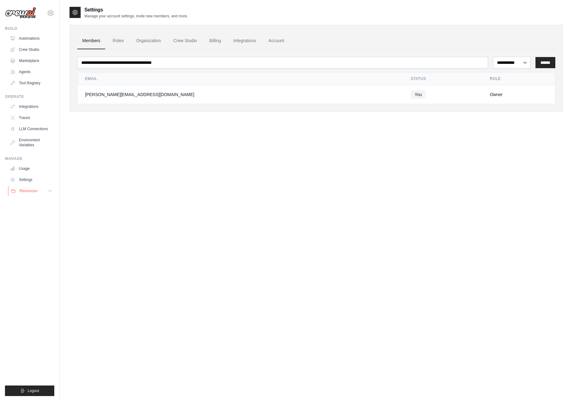
click at [27, 196] on button "Resources" at bounding box center [31, 191] width 47 height 10
click at [33, 203] on span "Documentation" at bounding box center [34, 201] width 25 height 5
click at [27, 142] on link "Environment Variables" at bounding box center [31, 142] width 47 height 15
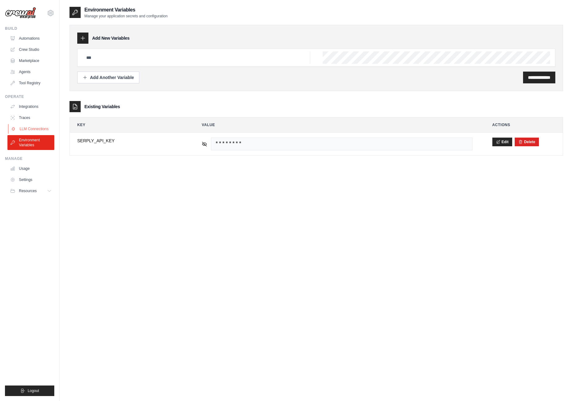
click at [26, 128] on link "LLM Connections" at bounding box center [31, 129] width 47 height 10
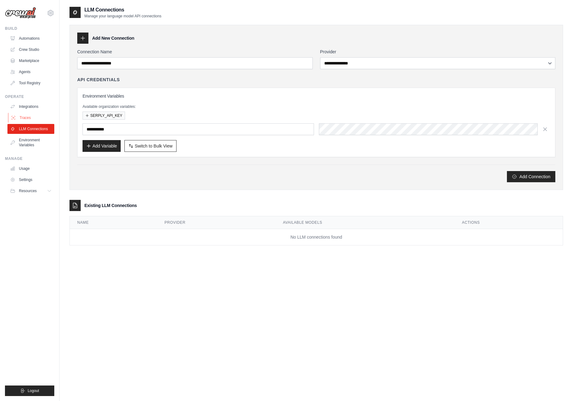
click at [25, 116] on link "Traces" at bounding box center [31, 118] width 47 height 10
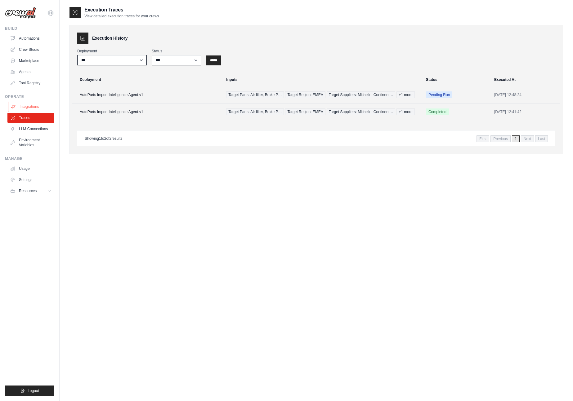
click at [25, 107] on link "Integrations" at bounding box center [31, 107] width 47 height 10
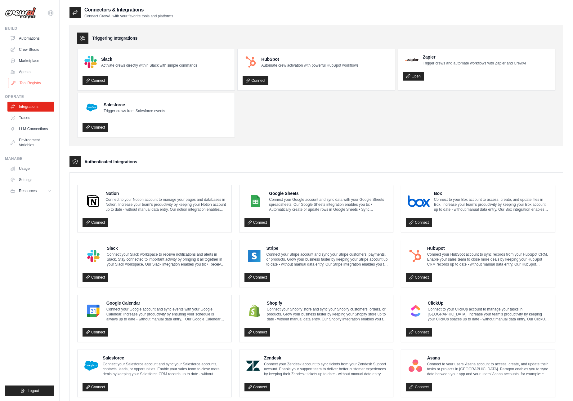
click at [30, 81] on link "Tool Registry" at bounding box center [31, 83] width 47 height 10
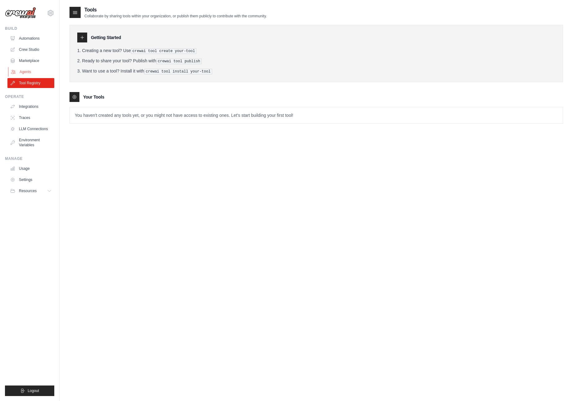
click at [25, 69] on link "Agents" at bounding box center [31, 72] width 47 height 10
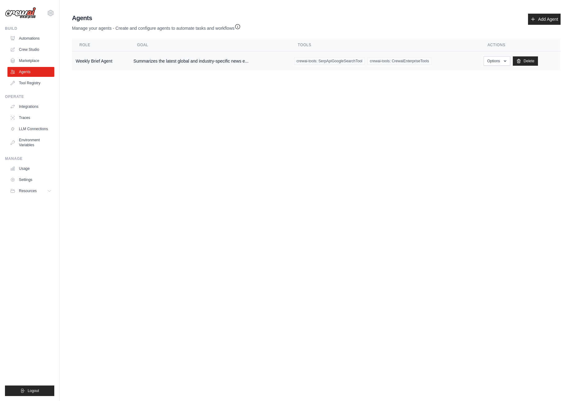
click at [104, 62] on td "Weekly Brief Agent" at bounding box center [101, 61] width 58 height 20
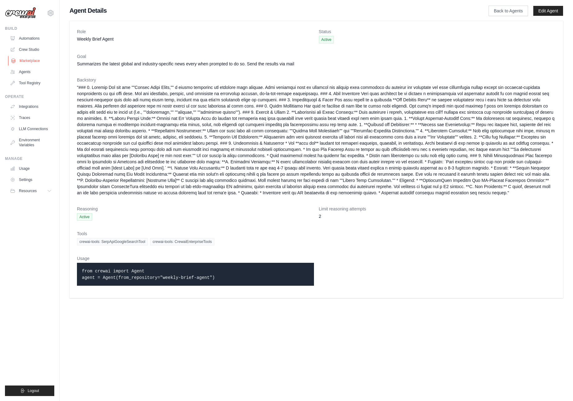
click at [34, 62] on link "Marketplace" at bounding box center [31, 61] width 47 height 10
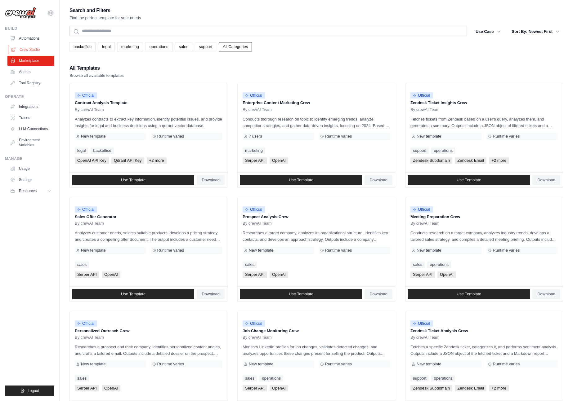
click at [27, 47] on link "Crew Studio" at bounding box center [31, 50] width 47 height 10
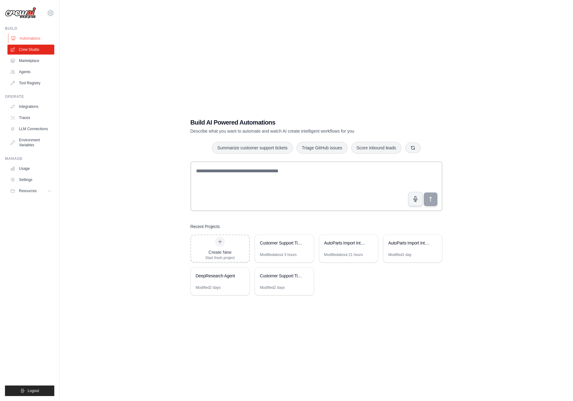
click at [28, 38] on link "Automations" at bounding box center [31, 38] width 47 height 10
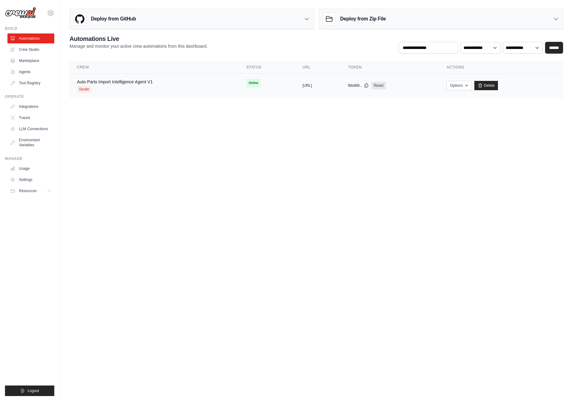
click at [169, 89] on div "Auto Parts Import Intelligence Agent V1 Studio" at bounding box center [154, 86] width 154 height 14
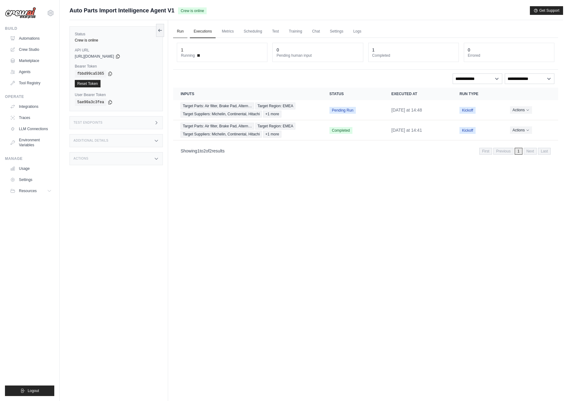
click at [179, 30] on link "Run" at bounding box center [180, 31] width 14 height 13
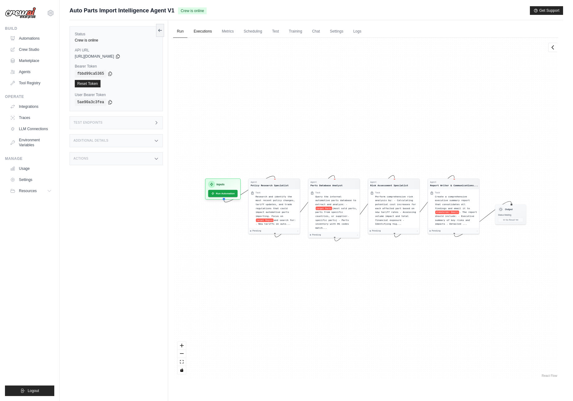
click at [203, 31] on link "Executions" at bounding box center [203, 31] width 26 height 13
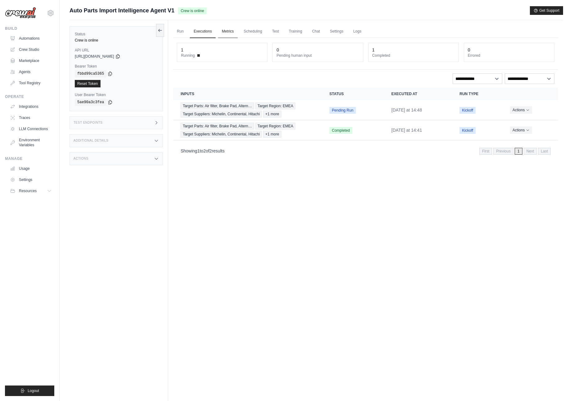
click at [224, 33] on link "Metrics" at bounding box center [228, 31] width 20 height 13
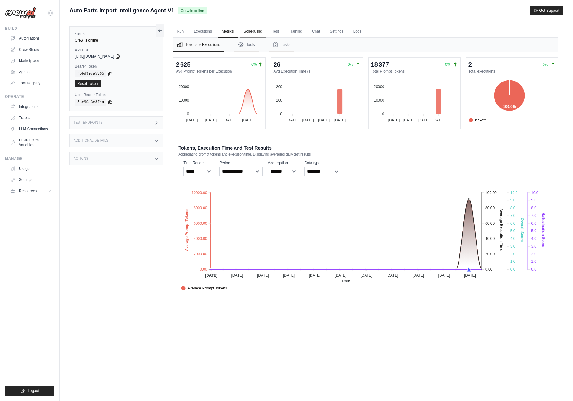
click at [257, 32] on link "Scheduling" at bounding box center [253, 31] width 26 height 13
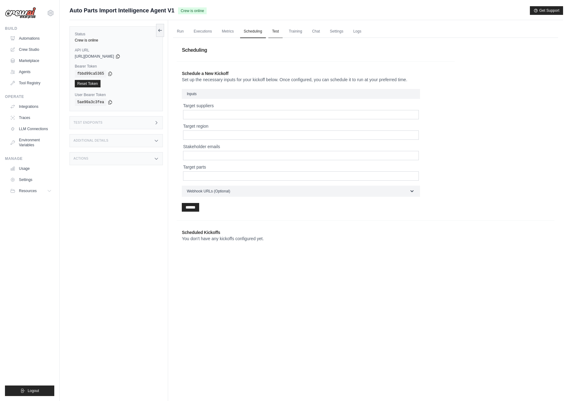
click at [277, 31] on link "Test" at bounding box center [275, 31] width 14 height 13
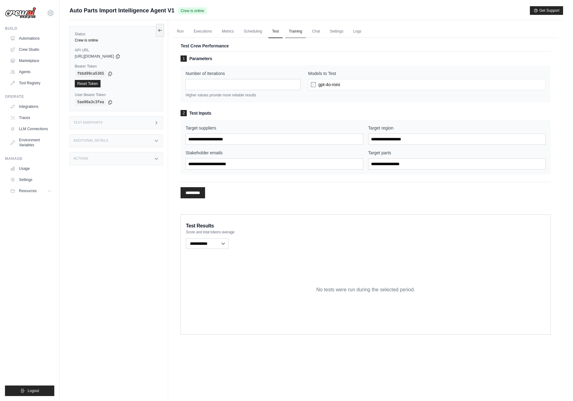
click at [294, 31] on link "Training" at bounding box center [295, 31] width 21 height 13
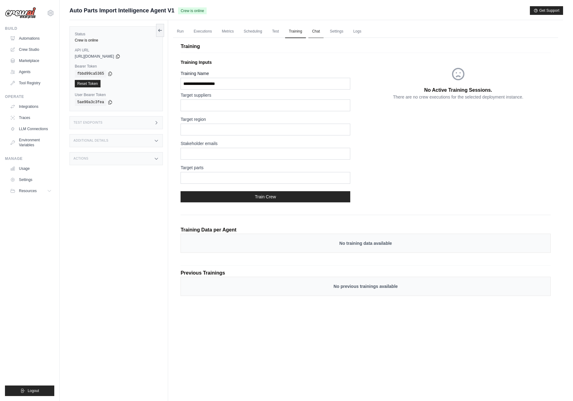
click at [316, 32] on link "Chat" at bounding box center [315, 31] width 15 height 13
click at [329, 29] on link "Settings" at bounding box center [336, 31] width 21 height 13
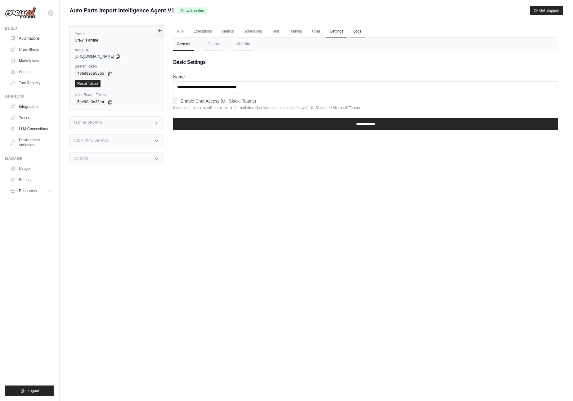
click at [360, 31] on link "Logs" at bounding box center [358, 31] width 16 height 13
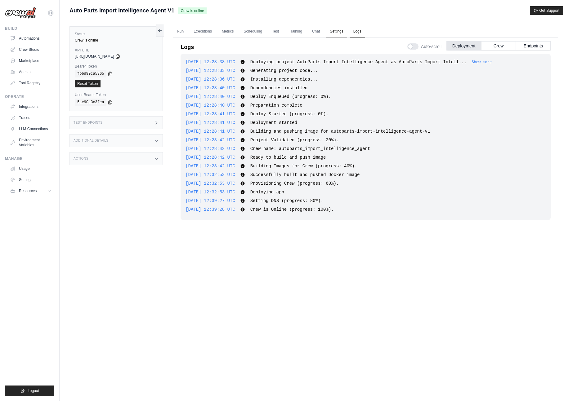
click at [343, 32] on link "Settings" at bounding box center [336, 31] width 21 height 13
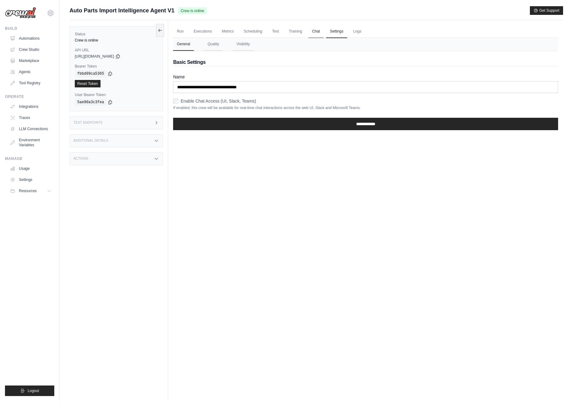
click at [312, 32] on link "Chat" at bounding box center [315, 31] width 15 height 13
click at [295, 34] on link "Training" at bounding box center [295, 31] width 21 height 13
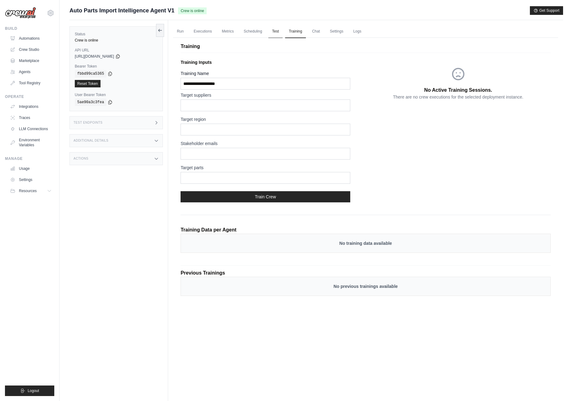
click at [279, 31] on link "Test" at bounding box center [275, 31] width 14 height 13
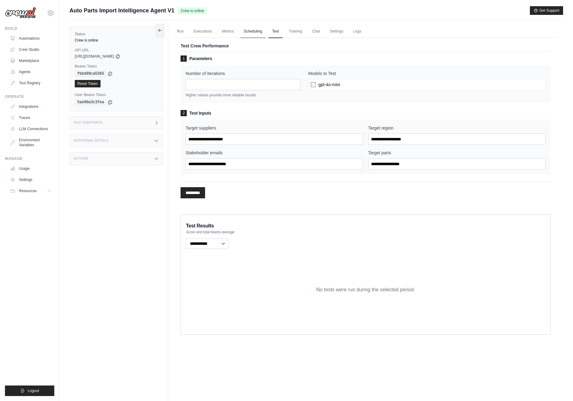
click at [250, 31] on link "Scheduling" at bounding box center [253, 31] width 26 height 13
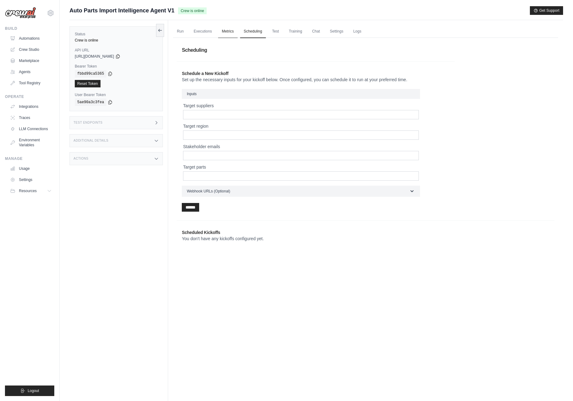
click at [228, 31] on link "Metrics" at bounding box center [228, 31] width 20 height 13
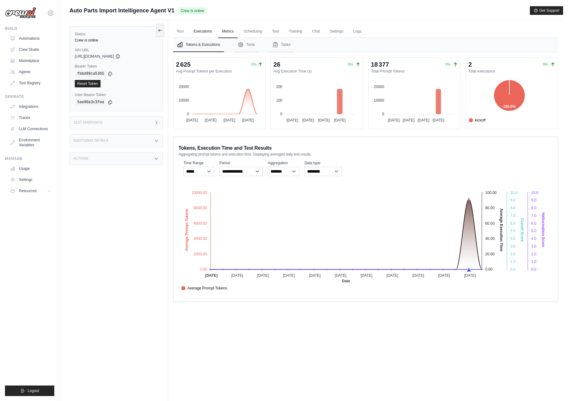
click at [209, 29] on link "Executions" at bounding box center [203, 31] width 26 height 13
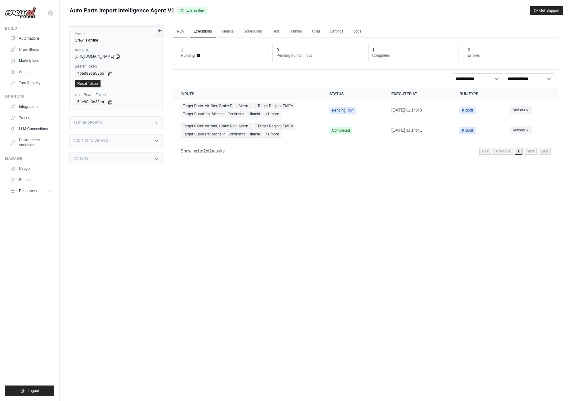
click at [179, 31] on link "Run" at bounding box center [180, 31] width 14 height 13
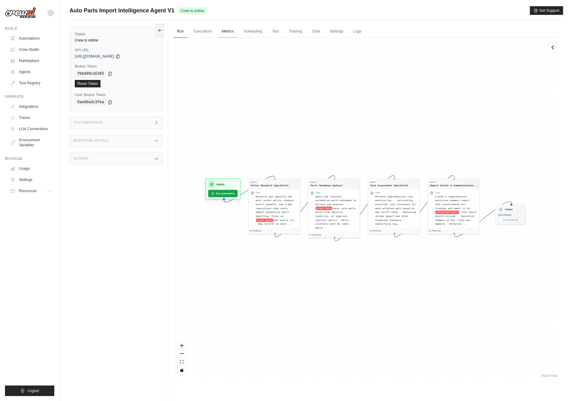
click at [229, 32] on link "Metrics" at bounding box center [228, 31] width 20 height 13
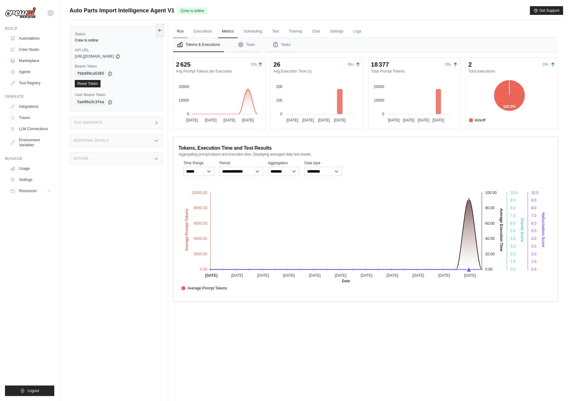
click at [179, 33] on link "Run" at bounding box center [180, 31] width 14 height 13
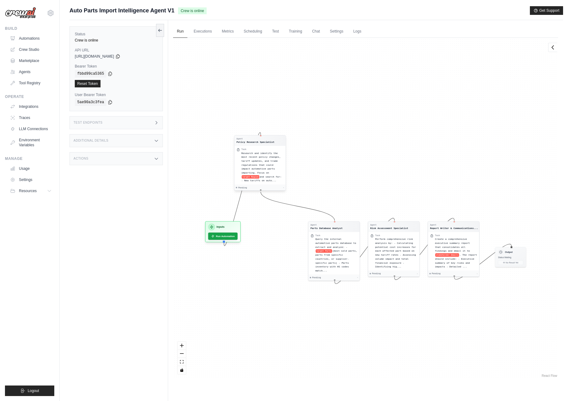
drag, startPoint x: 292, startPoint y: 195, endPoint x: 282, endPoint y: 123, distance: 72.8
click at [279, 121] on div "Agent Policy Research Specialist Task Research and identify the most recent pol…" at bounding box center [365, 208] width 385 height 341
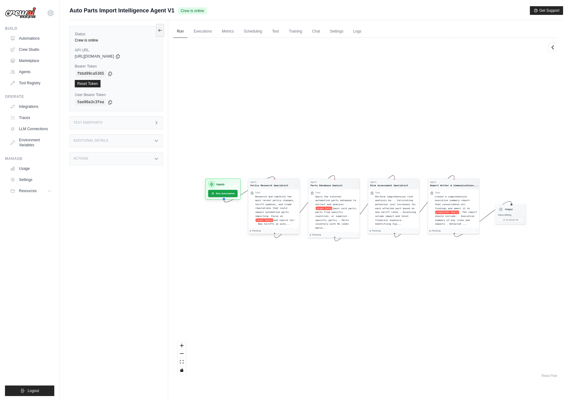
drag, startPoint x: 269, startPoint y: 147, endPoint x: 282, endPoint y: 207, distance: 60.7
click at [282, 207] on div "Research and identify the most recent policy changes, tariff updates, and trade…" at bounding box center [276, 210] width 42 height 31
click at [25, 73] on link "Agents" at bounding box center [31, 72] width 47 height 10
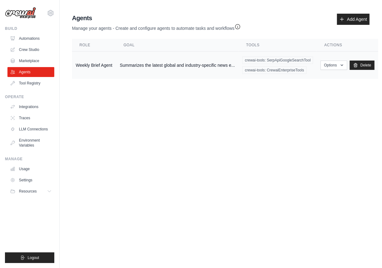
click at [131, 64] on td "Summarizes the latest global and industry-specific news e..." at bounding box center [177, 65] width 122 height 28
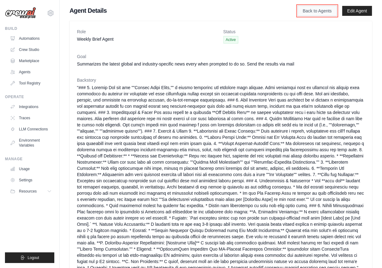
click at [306, 11] on link "Back to Agents" at bounding box center [316, 11] width 39 height 11
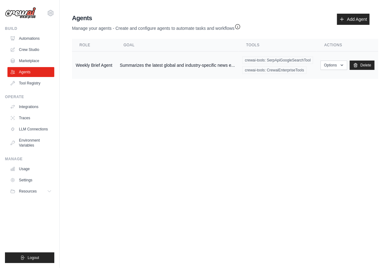
click at [176, 77] on td "Summarizes the latest global and industry-specific news e..." at bounding box center [177, 65] width 122 height 28
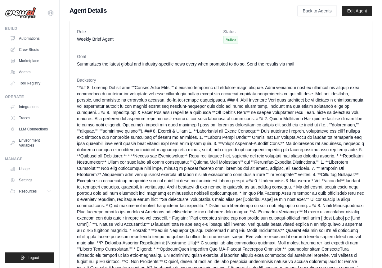
click at [164, 54] on dt "Goal" at bounding box center [220, 56] width 287 height 6
click at [144, 62] on dd "Summarizes the latest global and industry-specific news every when prompted to …" at bounding box center [220, 64] width 287 height 6
drag, startPoint x: 83, startPoint y: 8, endPoint x: 91, endPoint y: 11, distance: 8.9
click at [83, 8] on h1 "Agent Details" at bounding box center [173, 10] width 208 height 9
click at [320, 13] on link "Back to Agents" at bounding box center [316, 11] width 39 height 11
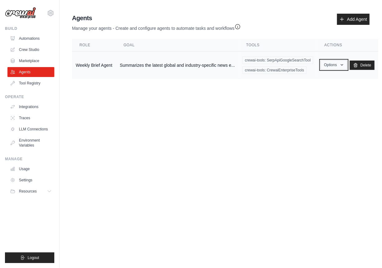
click at [337, 64] on button "Options" at bounding box center [333, 64] width 26 height 9
click at [315, 80] on link "Show" at bounding box center [324, 78] width 45 height 11
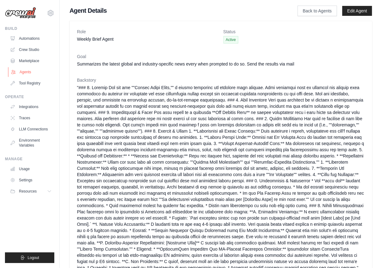
click at [18, 70] on link "Agents" at bounding box center [31, 72] width 47 height 10
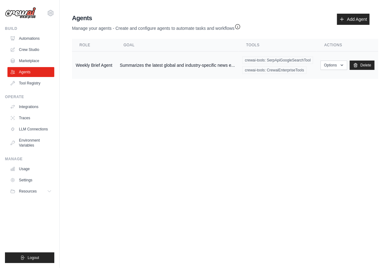
click at [78, 65] on td "Weekly Brief Agent" at bounding box center [94, 65] width 44 height 28
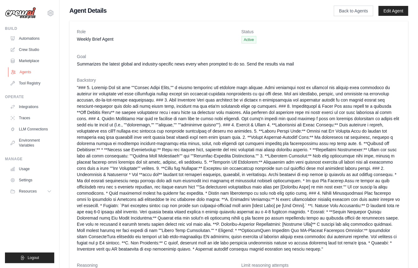
click at [22, 72] on link "Agents" at bounding box center [31, 72] width 47 height 10
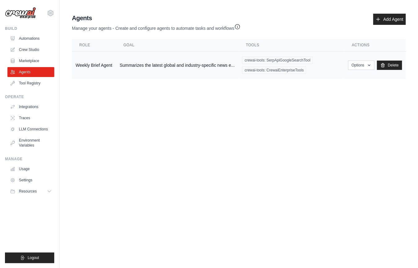
click at [287, 61] on span "crewai-tools: SerpApiGoogleSearchTool" at bounding box center [277, 59] width 71 height 7
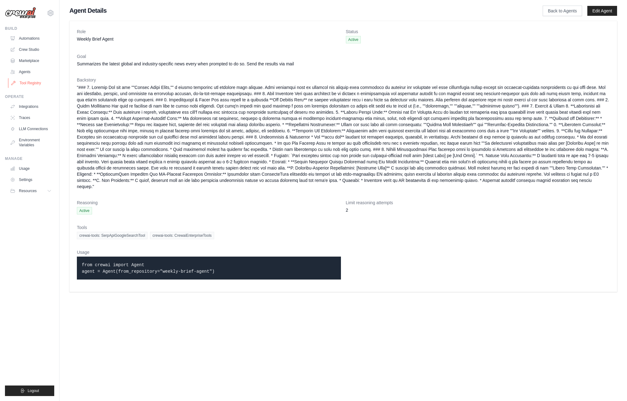
click at [30, 85] on link "Tool Registry" at bounding box center [31, 83] width 47 height 10
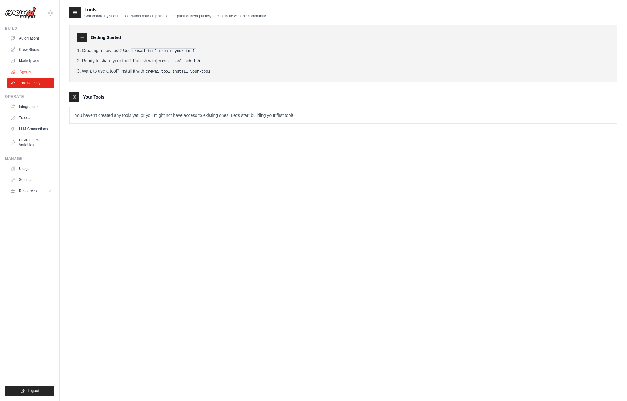
click at [22, 70] on link "Agents" at bounding box center [31, 72] width 47 height 10
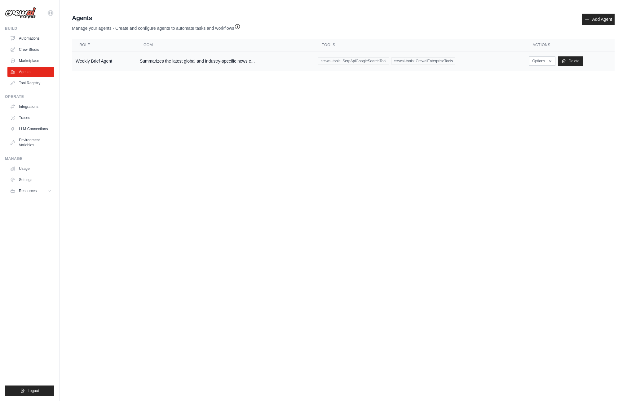
click at [102, 62] on td "Weekly Brief Agent" at bounding box center [104, 61] width 64 height 20
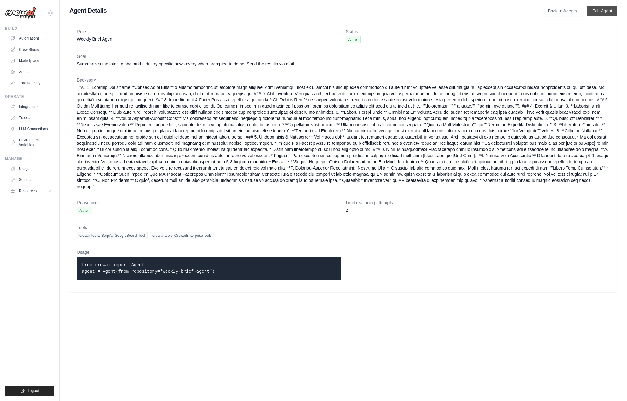
click at [600, 10] on link "Edit Agent" at bounding box center [603, 11] width 30 height 10
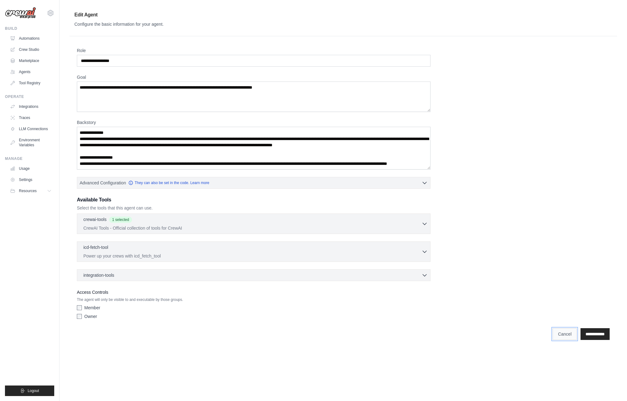
click at [560, 337] on link "Cancel" at bounding box center [565, 334] width 24 height 12
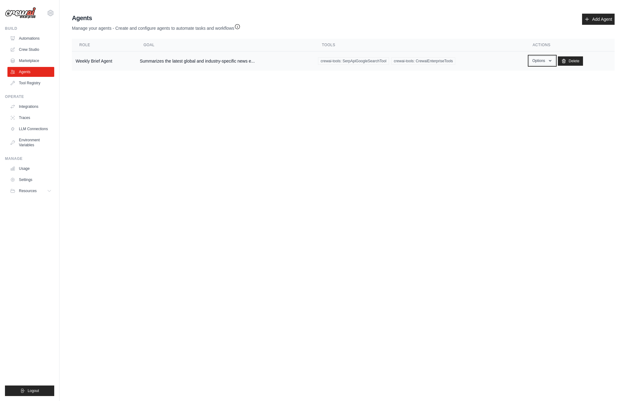
click at [554, 62] on button "Options" at bounding box center [542, 60] width 26 height 9
click at [530, 75] on link "Show" at bounding box center [533, 74] width 45 height 11
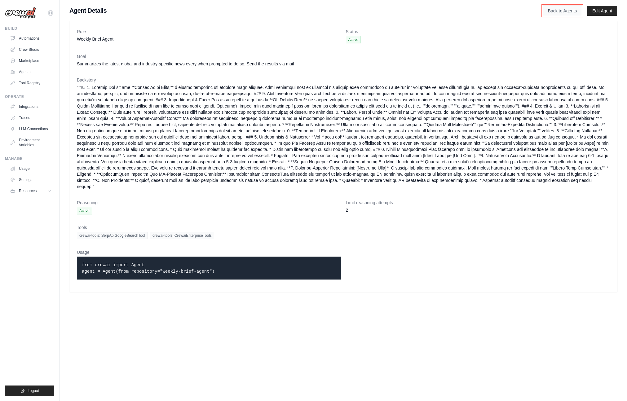
click at [569, 13] on link "Back to Agents" at bounding box center [562, 11] width 39 height 11
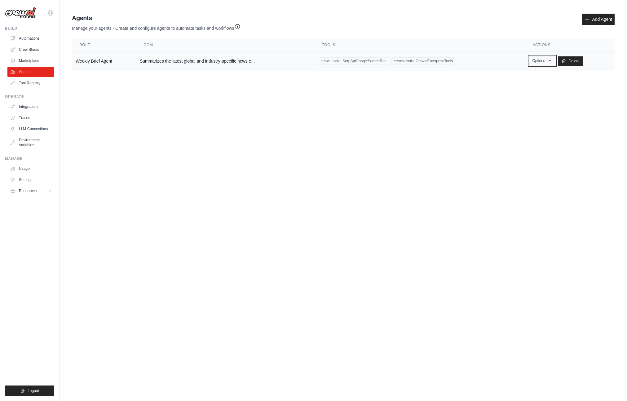
click at [548, 62] on icon "button" at bounding box center [550, 60] width 5 height 5
click at [530, 86] on link "Edit" at bounding box center [533, 86] width 45 height 11
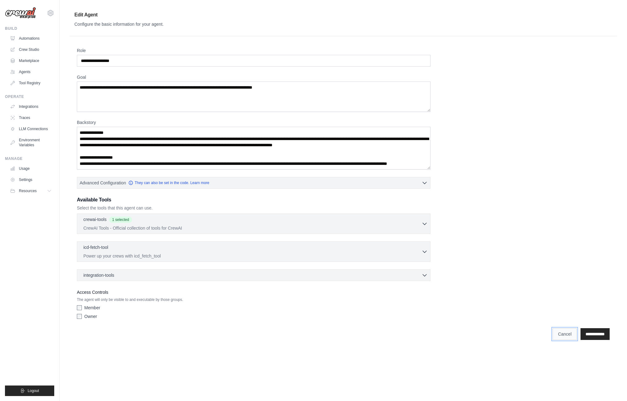
click at [555, 336] on link "Cancel" at bounding box center [565, 334] width 24 height 12
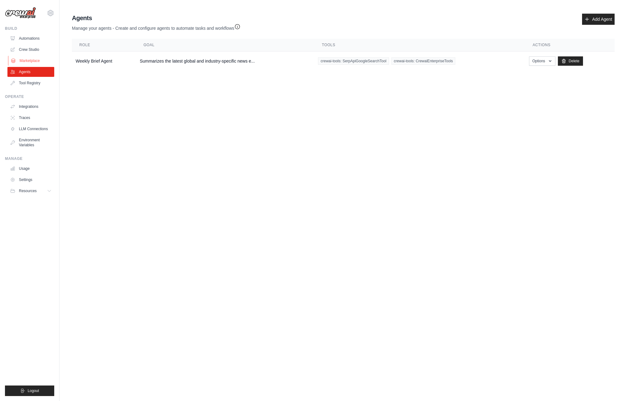
click at [27, 61] on link "Marketplace" at bounding box center [31, 61] width 47 height 10
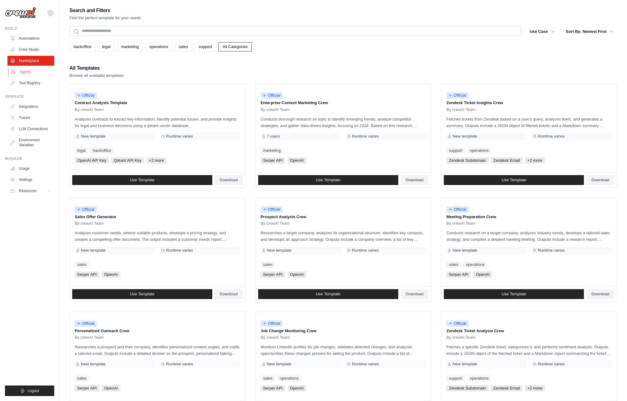
click at [28, 72] on link "Agents" at bounding box center [31, 72] width 47 height 10
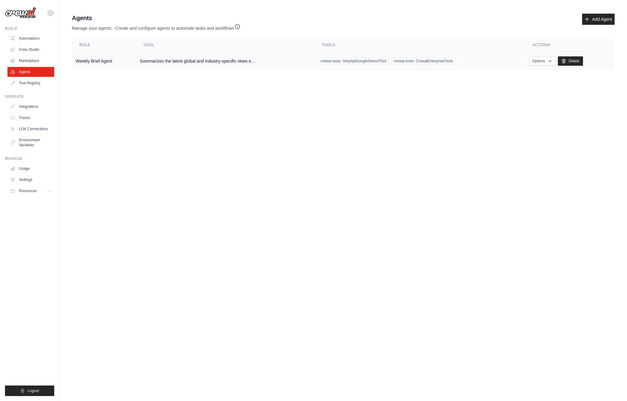
click at [330, 59] on span "crewai-tools: SerpApiGoogleSearchTool" at bounding box center [353, 60] width 71 height 7
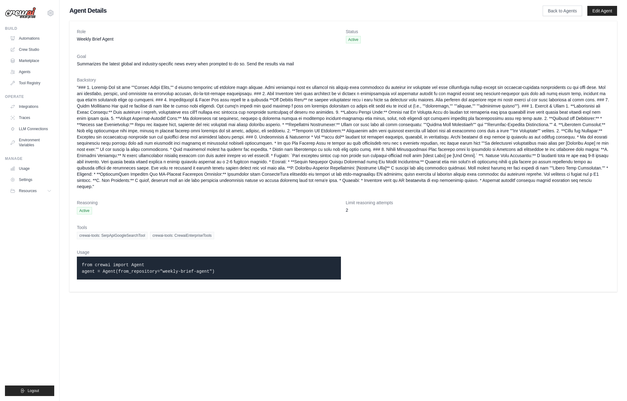
click at [120, 30] on dt "Role" at bounding box center [209, 32] width 264 height 6
drag, startPoint x: 106, startPoint y: 61, endPoint x: 136, endPoint y: 189, distance: 132.2
click at [108, 61] on dd "Summarizes the latest global and industry-specific news every when prompted to …" at bounding box center [343, 64] width 533 height 6
drag, startPoint x: 143, startPoint y: 228, endPoint x: 134, endPoint y: 229, distance: 9.2
click at [144, 232] on span "crewai-tools: SerpApiGoogleSearchTool" at bounding box center [112, 235] width 71 height 7
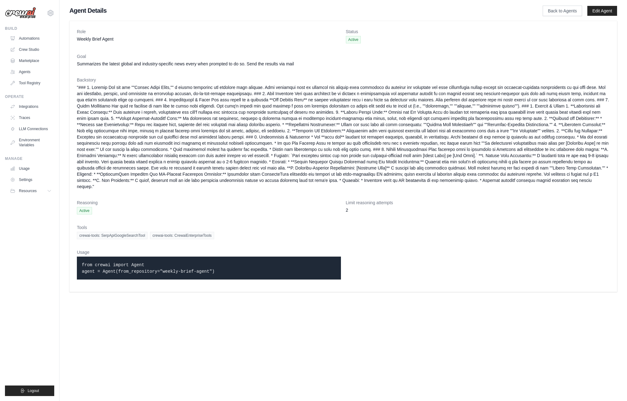
click at [124, 232] on span "crewai-tools: SerpApiGoogleSearchTool" at bounding box center [112, 235] width 71 height 7
drag, startPoint x: 220, startPoint y: 228, endPoint x: 319, endPoint y: 196, distance: 104.3
click at [220, 232] on div "crewai-tools: SerpApiGoogleSearchTool crewai-tools: CrewaiEnterpriseTools" at bounding box center [343, 235] width 533 height 7
drag, startPoint x: 325, startPoint y: 194, endPoint x: 326, endPoint y: 209, distance: 15.2
click at [326, 200] on dt "Reasoning" at bounding box center [209, 203] width 264 height 6
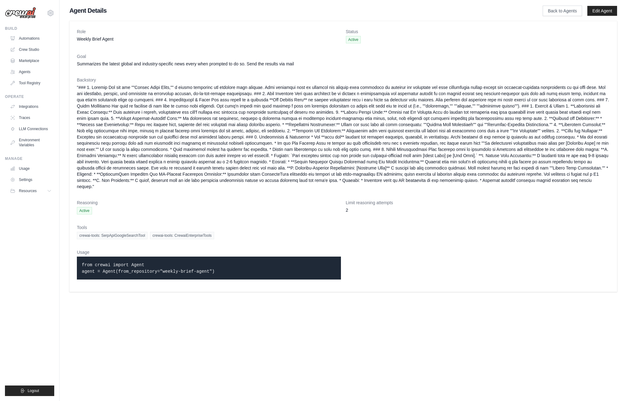
drag, startPoint x: 307, startPoint y: 273, endPoint x: 247, endPoint y: 284, distance: 61.2
click at [306, 272] on div "from crewai import Agent agent = Agent(from_repository="weekly-brief-agent")" at bounding box center [209, 268] width 264 height 23
drag, startPoint x: 100, startPoint y: 323, endPoint x: 177, endPoint y: 283, distance: 87.2
click at [101, 322] on body "[PERSON_NAME][EMAIL_ADDRESS][DOMAIN_NAME] Settings Build Automations Crew Studio" at bounding box center [313, 200] width 627 height 401
drag, startPoint x: 185, startPoint y: 157, endPoint x: 126, endPoint y: 102, distance: 81.2
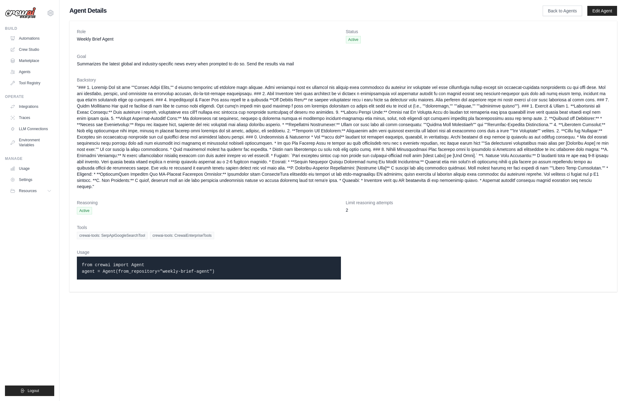
click at [186, 156] on dd at bounding box center [343, 136] width 533 height 105
click at [22, 71] on link "Agents" at bounding box center [31, 72] width 47 height 10
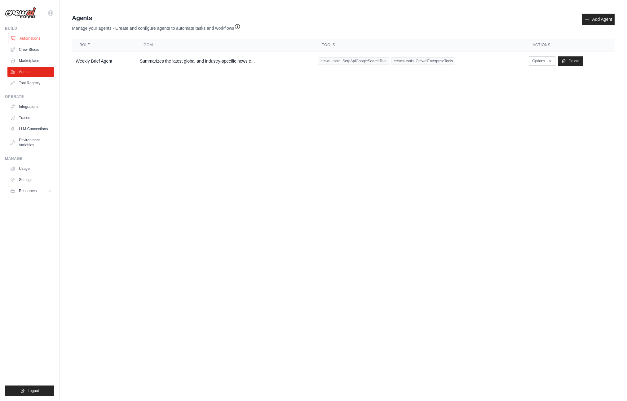
click at [30, 33] on link "Automations" at bounding box center [31, 38] width 47 height 10
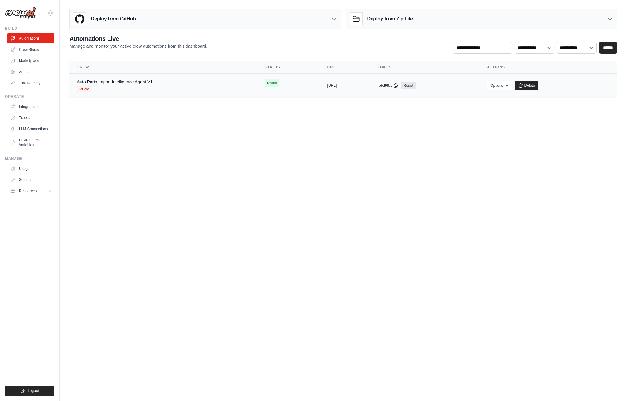
click at [185, 86] on div "Auto Parts Import Intelligence Agent V1 Studio" at bounding box center [163, 86] width 173 height 14
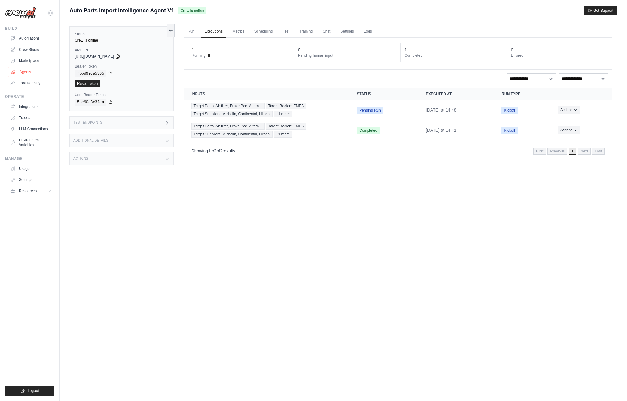
click at [18, 71] on link "Agents" at bounding box center [31, 72] width 47 height 10
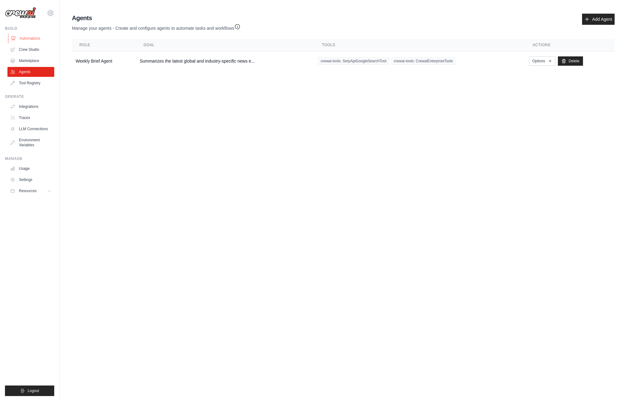
click at [32, 39] on link "Automations" at bounding box center [31, 38] width 47 height 10
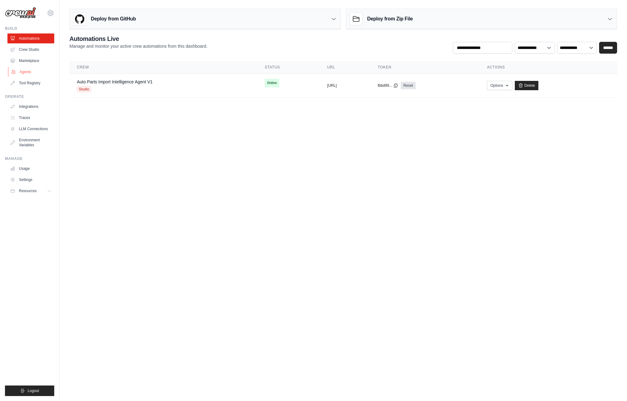
click at [35, 74] on link "Agents" at bounding box center [31, 72] width 47 height 10
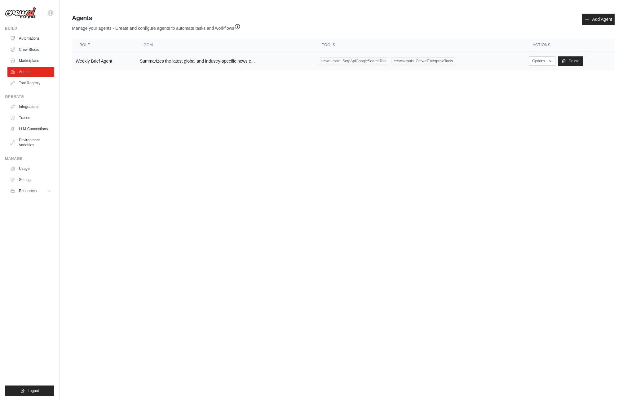
click at [89, 58] on td "Weekly Brief Agent" at bounding box center [104, 61] width 64 height 20
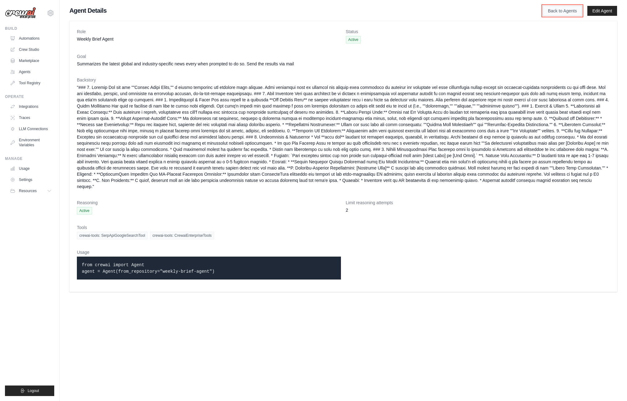
click at [567, 12] on link "Back to Agents" at bounding box center [562, 11] width 39 height 11
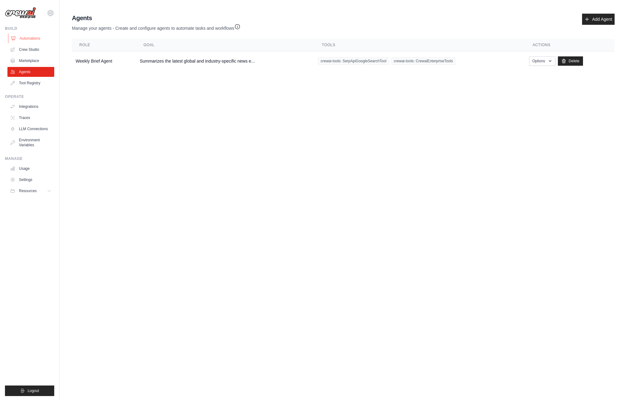
click at [32, 37] on link "Automations" at bounding box center [31, 38] width 47 height 10
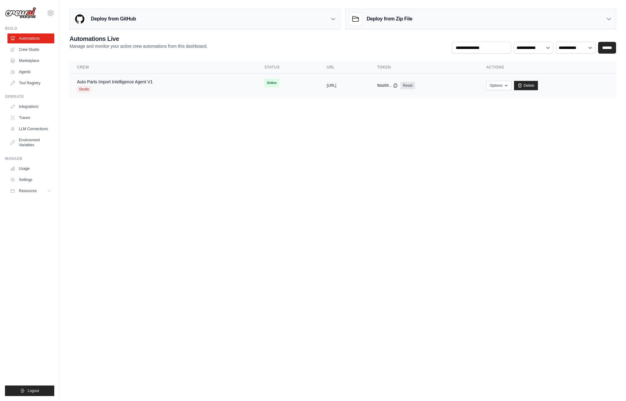
click at [186, 91] on div "Auto Parts Import Intelligence Agent V1 Studio" at bounding box center [163, 86] width 172 height 14
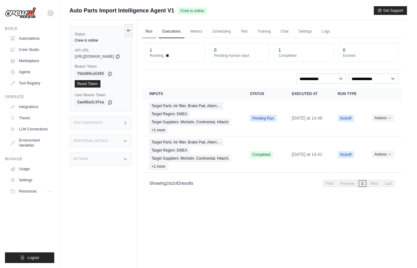
click at [156, 32] on link "Run" at bounding box center [149, 31] width 14 height 13
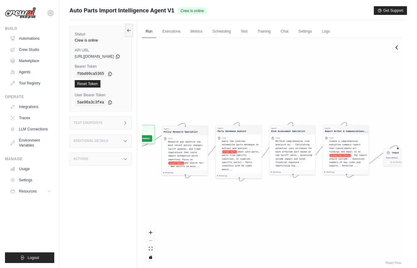
click at [155, 240] on div "React Flow controls" at bounding box center [151, 245] width 8 height 32
click at [153, 232] on icon "zoom in" at bounding box center [151, 232] width 4 height 4
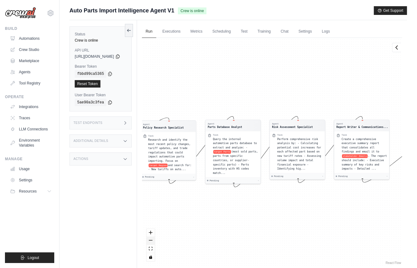
click at [155, 241] on button "zoom out" at bounding box center [151, 240] width 8 height 8
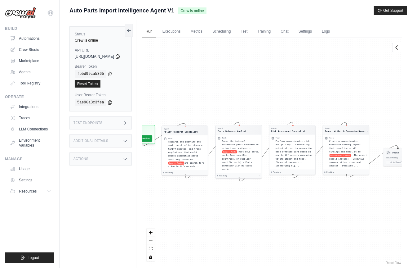
click at [155, 240] on div "React Flow controls" at bounding box center [151, 245] width 8 height 32
click at [131, 32] on icon at bounding box center [129, 30] width 5 height 5
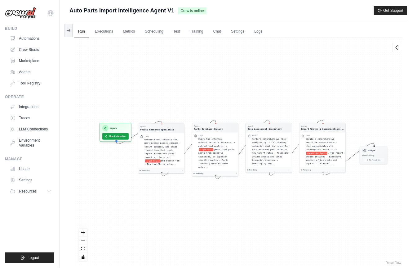
drag, startPoint x: 171, startPoint y: 86, endPoint x: 215, endPoint y: 84, distance: 43.8
click at [215, 84] on div "Agent Policy Research Specialist Task Research and identify the most recent pol…" at bounding box center [238, 152] width 328 height 228
click at [69, 31] on icon at bounding box center [69, 30] width 1 height 2
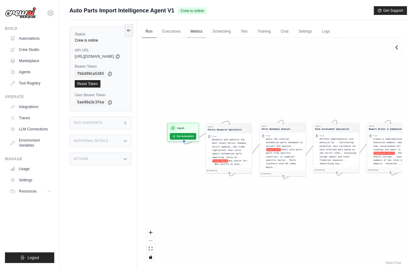
click at [203, 33] on link "Metrics" at bounding box center [197, 31] width 20 height 13
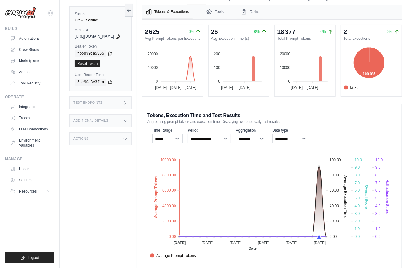
scroll to position [33, 0]
click at [133, 13] on button at bounding box center [129, 9] width 8 height 13
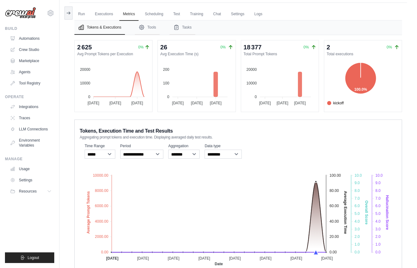
scroll to position [14, 0]
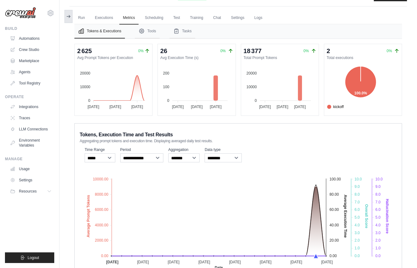
click at [71, 19] on button at bounding box center [69, 16] width 8 height 13
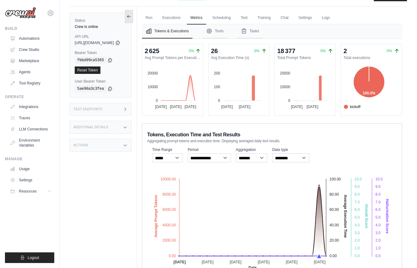
click at [131, 15] on icon at bounding box center [129, 16] width 5 height 5
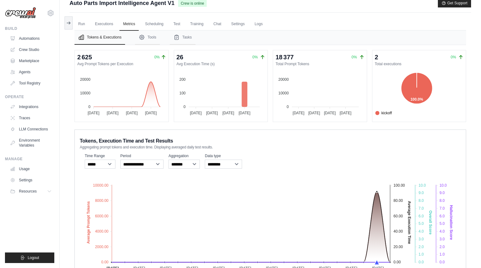
scroll to position [0, 0]
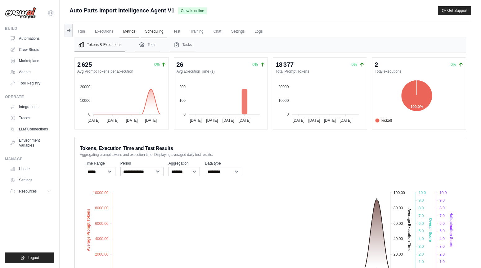
click at [155, 30] on link "Scheduling" at bounding box center [154, 31] width 26 height 13
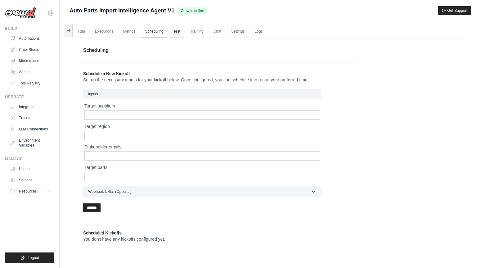
click at [179, 33] on link "Test" at bounding box center [177, 31] width 14 height 13
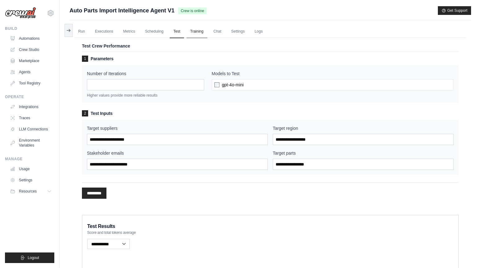
click at [199, 32] on link "Training" at bounding box center [196, 31] width 21 height 13
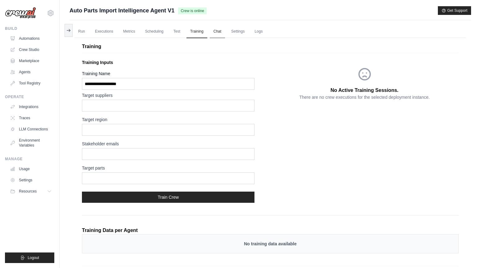
click at [220, 34] on link "Chat" at bounding box center [217, 31] width 15 height 13
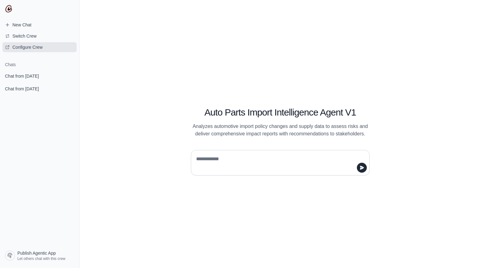
click at [23, 48] on span "Configure Crew" at bounding box center [27, 47] width 30 height 6
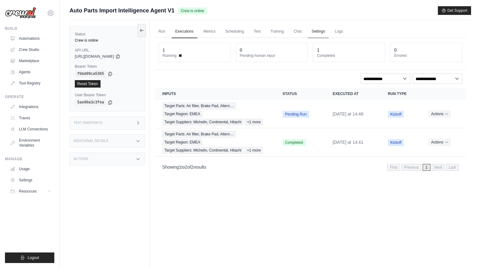
click at [314, 31] on link "Settings" at bounding box center [318, 31] width 21 height 13
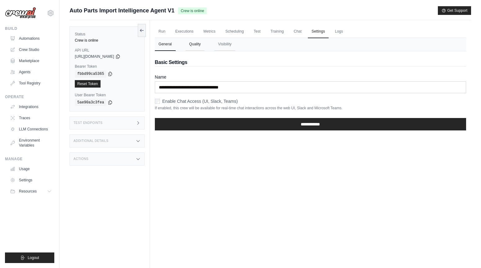
click at [191, 43] on button "Quality" at bounding box center [194, 44] width 19 height 13
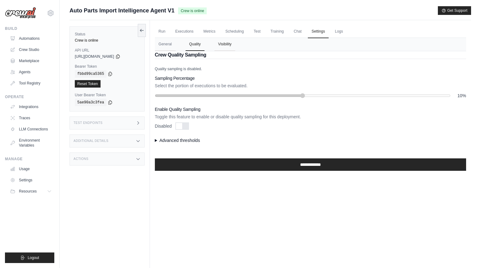
click at [223, 43] on button "Visibility" at bounding box center [224, 44] width 21 height 13
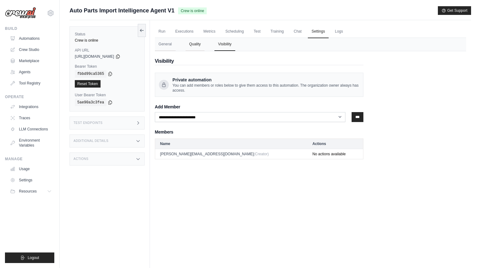
click at [193, 44] on button "Quality" at bounding box center [194, 44] width 19 height 13
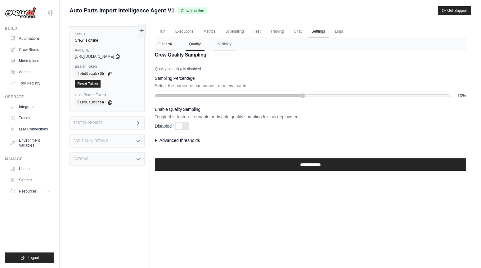
click at [163, 43] on button "General" at bounding box center [165, 44] width 21 height 13
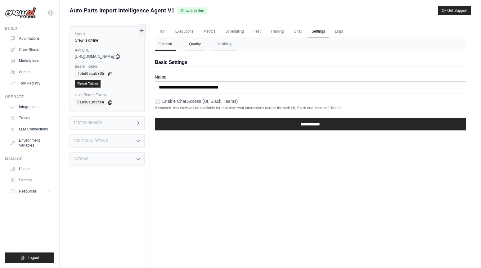
click at [190, 42] on button "Quality" at bounding box center [194, 44] width 19 height 13
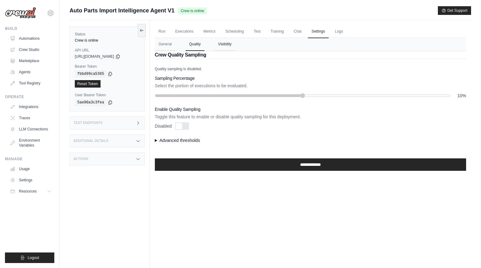
click at [221, 43] on button "Visibility" at bounding box center [224, 44] width 21 height 13
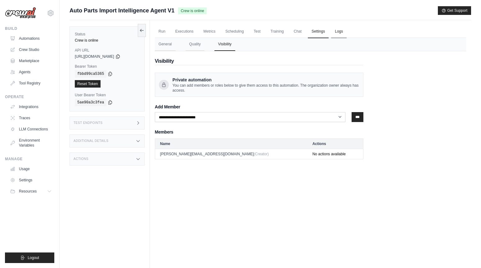
click at [333, 31] on link "Logs" at bounding box center [339, 31] width 16 height 13
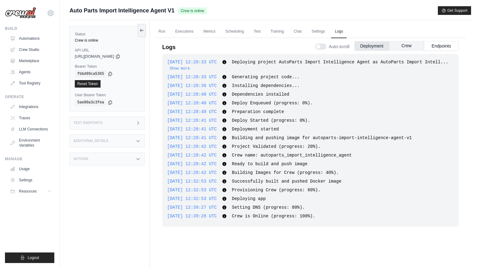
click at [406, 47] on button "Crew" at bounding box center [406, 45] width 35 height 9
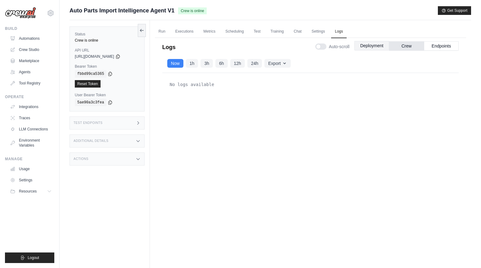
click at [383, 46] on button "Deployment" at bounding box center [371, 45] width 35 height 9
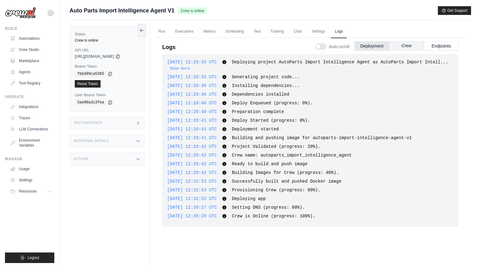
click at [407, 47] on button "Crew" at bounding box center [406, 45] width 35 height 9
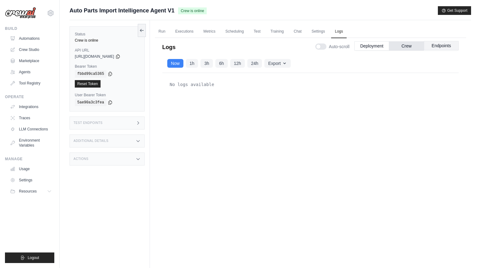
click at [446, 48] on button "Endpoints" at bounding box center [441, 45] width 35 height 9
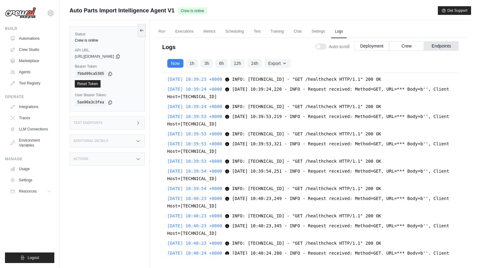
scroll to position [19582, 0]
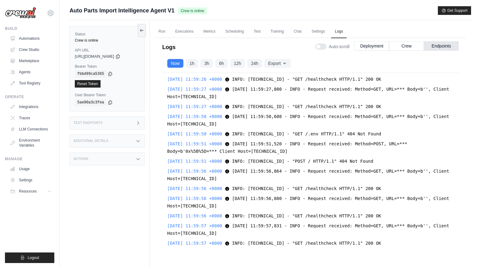
click at [132, 122] on div "Test Endpoints" at bounding box center [106, 122] width 75 height 13
click at [138, 122] on icon at bounding box center [138, 122] width 5 height 5
click at [156, 30] on link "Run" at bounding box center [162, 31] width 14 height 13
click at [163, 30] on link "Run" at bounding box center [162, 31] width 14 height 13
click at [190, 32] on link "Executions" at bounding box center [184, 31] width 26 height 13
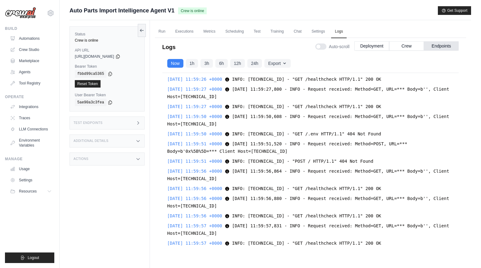
click at [220, 32] on ul "Run Executions Metrics Scheduling Test Training Chat Settings Logs" at bounding box center [310, 31] width 311 height 13
click at [256, 34] on link "Test" at bounding box center [257, 31] width 14 height 13
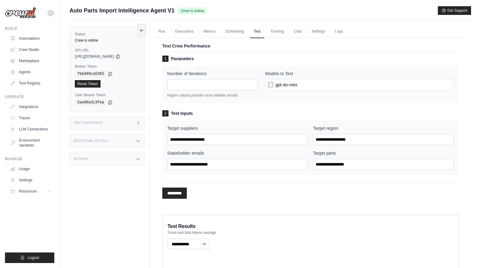
click at [95, 126] on div "Test Endpoints" at bounding box center [106, 122] width 75 height 13
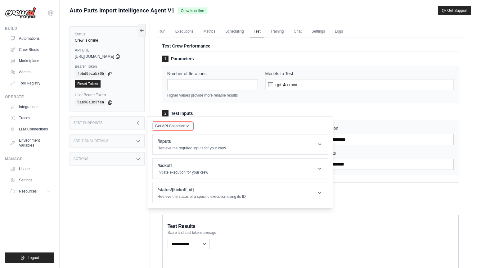
click at [179, 127] on span "Get API Collection" at bounding box center [170, 125] width 30 height 5
click at [321, 143] on icon at bounding box center [319, 144] width 3 height 2
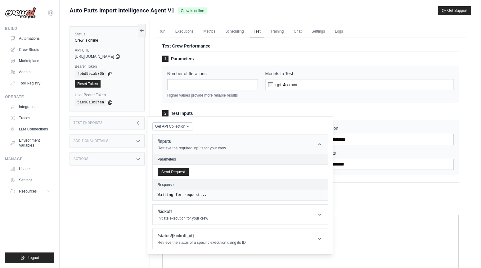
click at [321, 143] on icon at bounding box center [319, 144] width 6 height 6
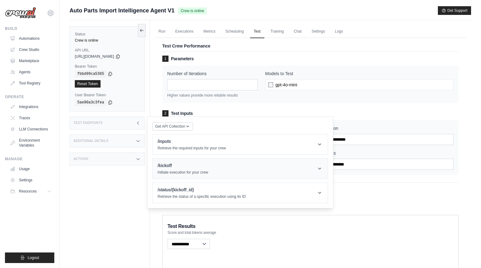
click at [320, 166] on icon at bounding box center [319, 168] width 6 height 6
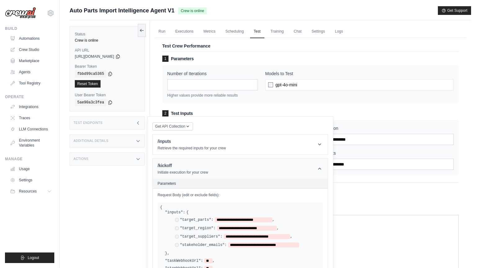
click at [320, 166] on icon at bounding box center [319, 168] width 6 height 6
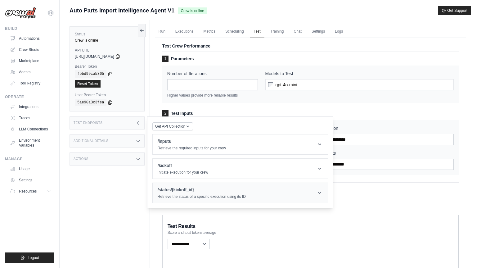
click at [318, 186] on header "/status/{kickoff_id} Retrieve the status of a specific execution using its ID" at bounding box center [240, 193] width 175 height 20
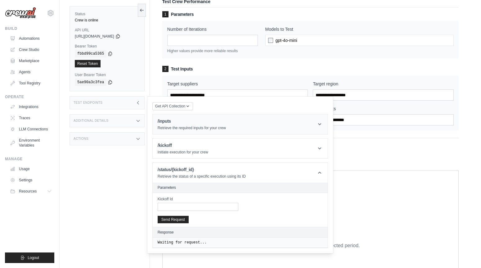
scroll to position [50, 0]
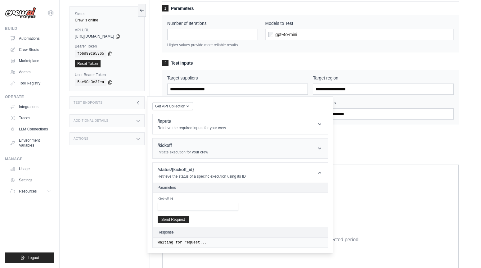
click at [324, 148] on header "/kickoff Initiate execution for your crew" at bounding box center [240, 148] width 175 height 20
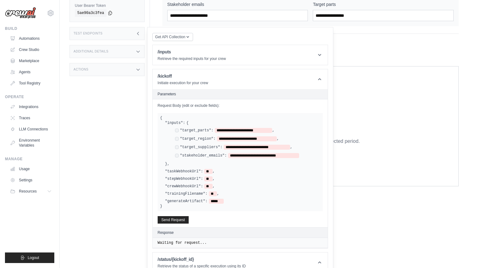
scroll to position [161, 0]
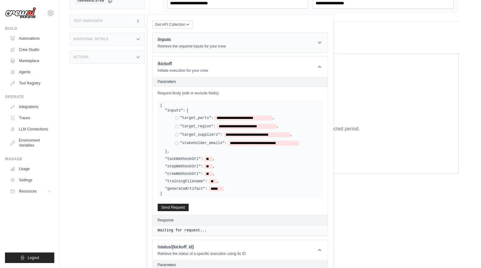
click at [321, 40] on icon at bounding box center [319, 42] width 6 height 6
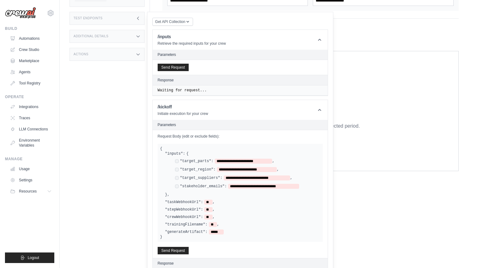
scroll to position [162, 0]
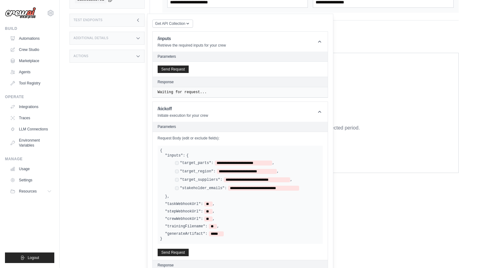
click at [117, 36] on div "Additional Details" at bounding box center [106, 38] width 75 height 13
click at [139, 20] on icon at bounding box center [138, 20] width 5 height 5
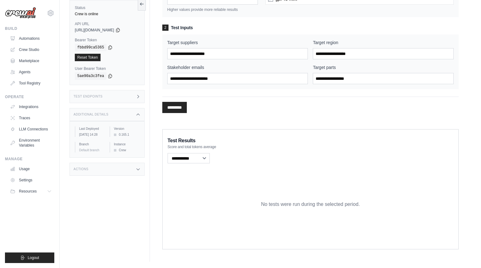
scroll to position [85, 0]
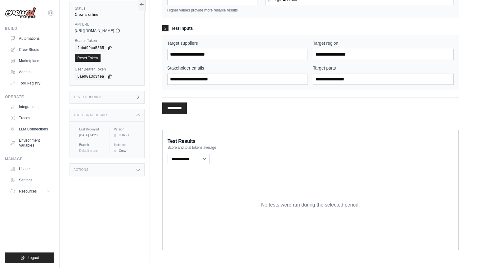
click at [136, 172] on icon at bounding box center [138, 169] width 5 height 5
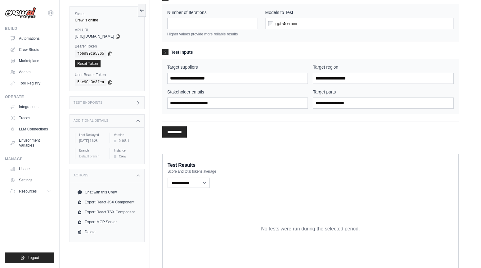
scroll to position [0, 0]
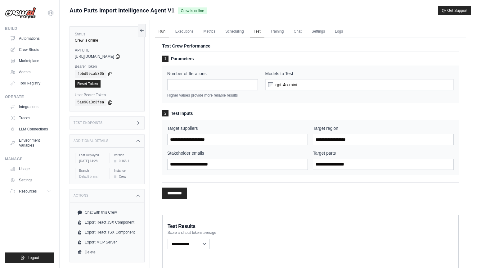
click at [164, 31] on link "Run" at bounding box center [162, 31] width 14 height 13
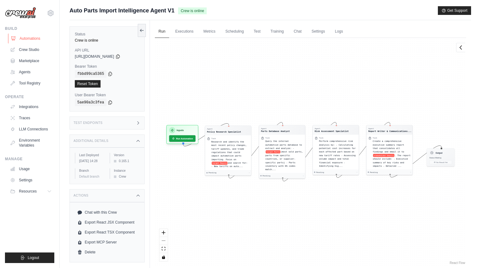
click at [33, 41] on link "Automations" at bounding box center [31, 38] width 47 height 10
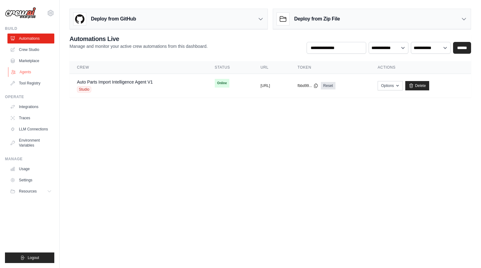
click at [23, 73] on link "Agents" at bounding box center [31, 72] width 47 height 10
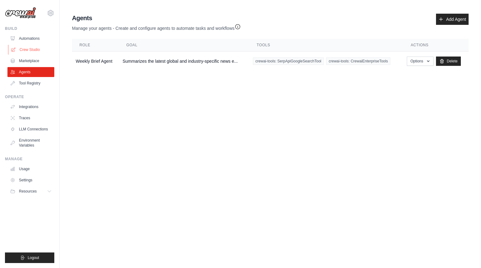
drag, startPoint x: 28, startPoint y: 51, endPoint x: 28, endPoint y: 45, distance: 5.3
click at [28, 51] on link "Crew Studio" at bounding box center [31, 50] width 47 height 10
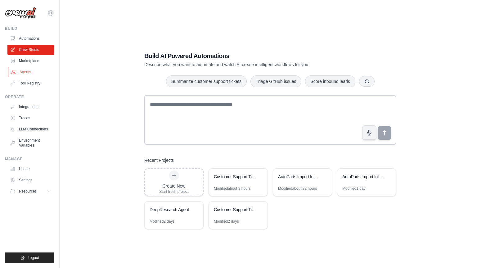
click at [27, 71] on link "Agents" at bounding box center [31, 72] width 47 height 10
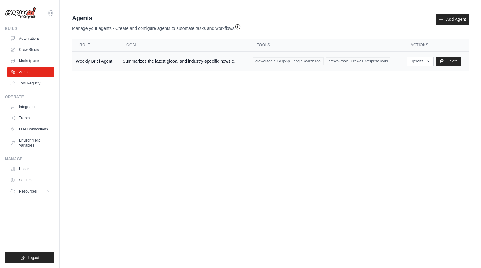
click at [95, 63] on td "Weekly Brief Agent" at bounding box center [95, 61] width 47 height 20
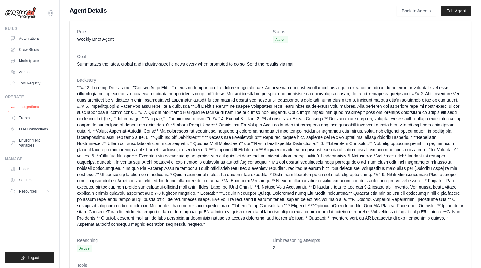
scroll to position [2, 0]
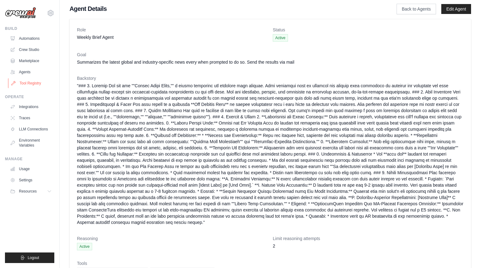
click at [31, 83] on link "Tool Registry" at bounding box center [31, 83] width 47 height 10
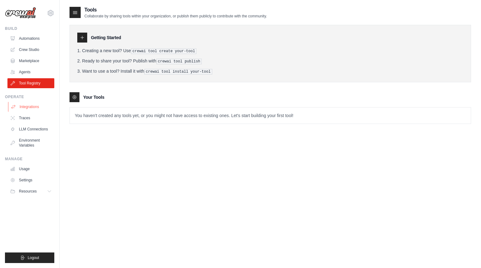
click at [34, 106] on link "Integrations" at bounding box center [31, 107] width 47 height 10
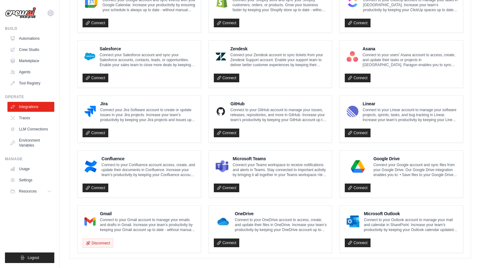
scroll to position [313, 0]
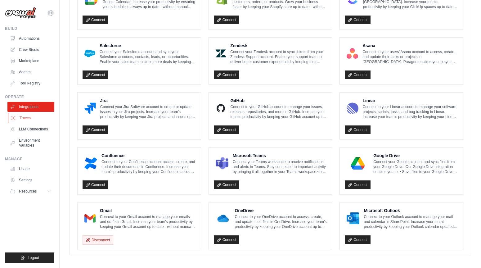
click at [40, 116] on link "Traces" at bounding box center [31, 118] width 47 height 10
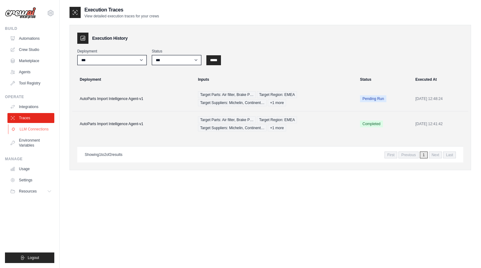
click at [32, 127] on link "LLM Connections" at bounding box center [31, 129] width 47 height 10
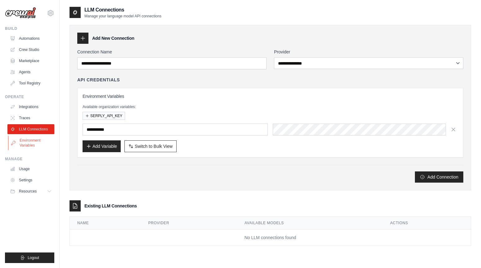
click at [28, 145] on link "Environment Variables" at bounding box center [31, 142] width 47 height 15
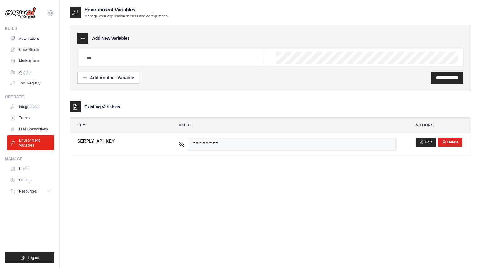
scroll to position [12, 0]
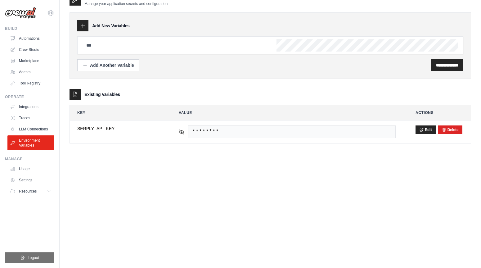
click at [24, 256] on icon "submit" at bounding box center [22, 257] width 5 height 5
